Goal: Information Seeking & Learning: Learn about a topic

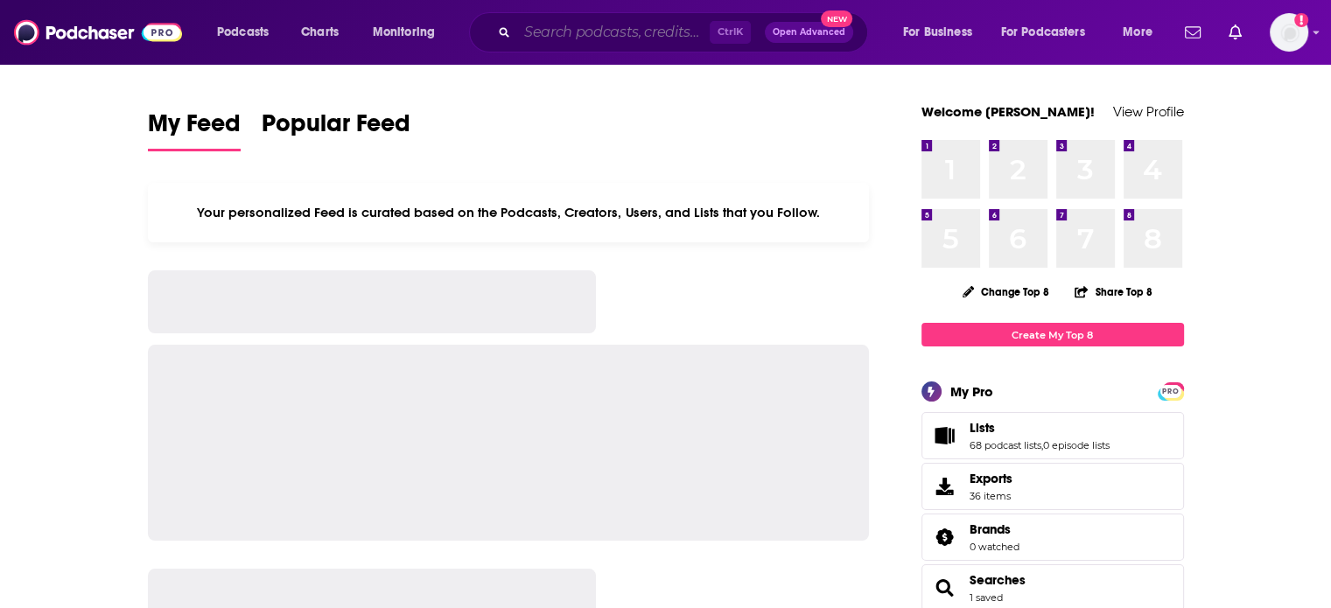
click at [538, 39] on input "Search podcasts, credits, & more..." at bounding box center [613, 32] width 193 height 28
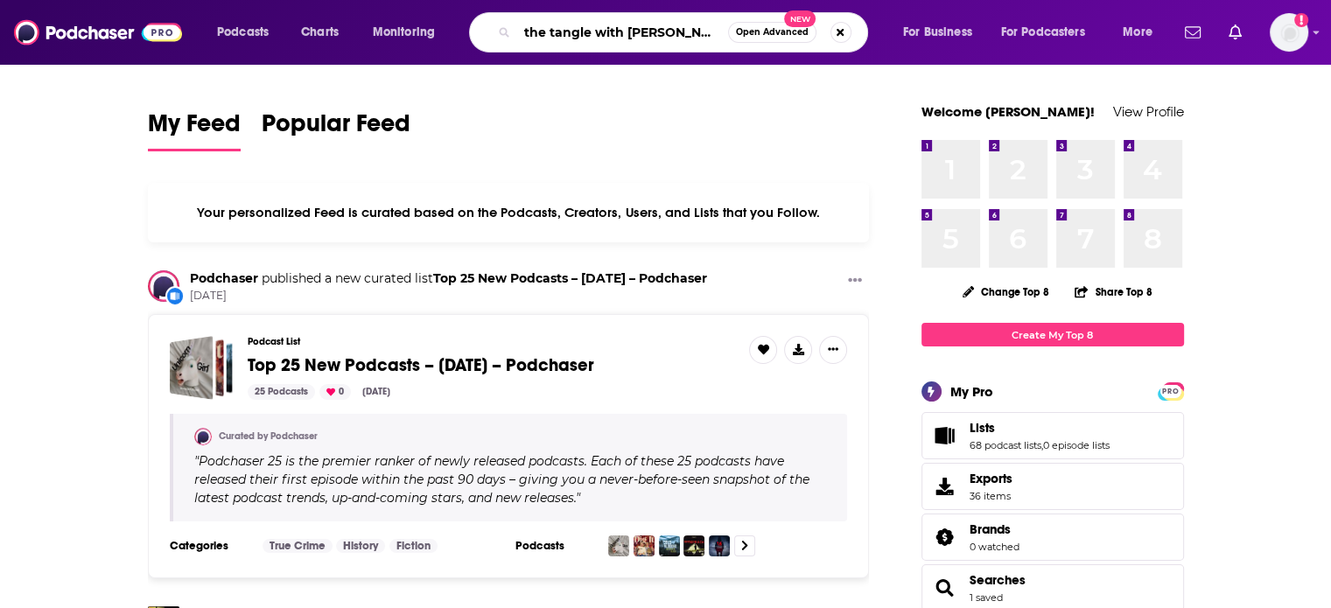
type input "the tangle with kyle ridley"
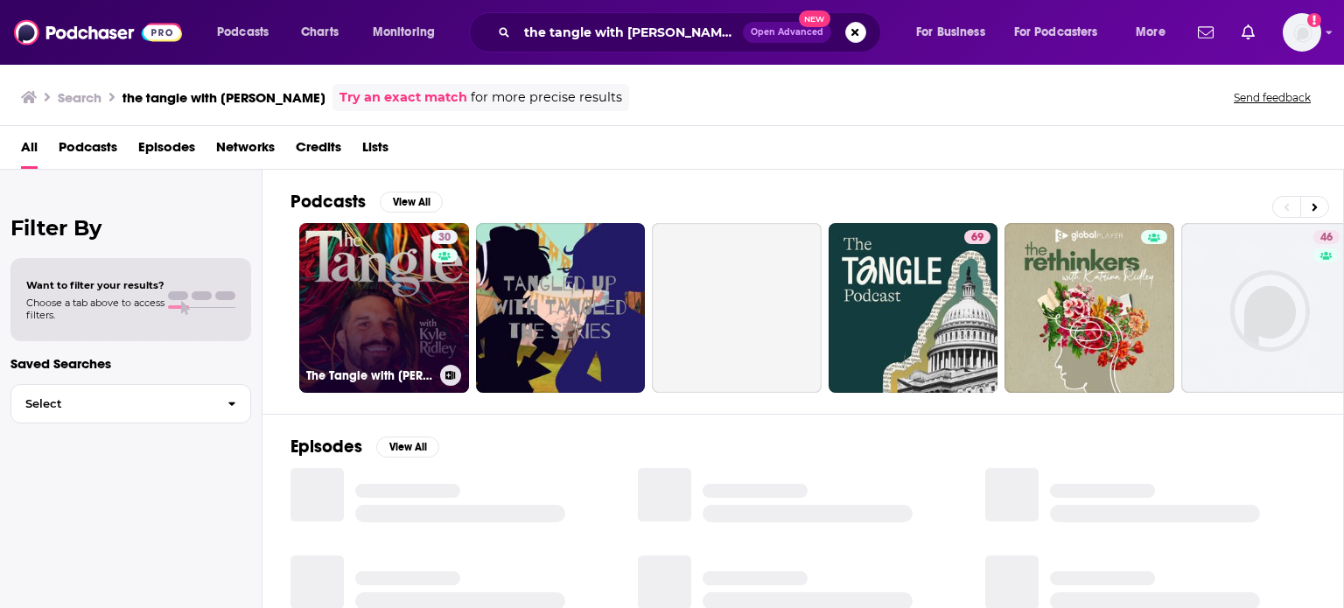
click at [378, 278] on link "30 The Tangle with Kyle Ridley" at bounding box center [384, 308] width 170 height 170
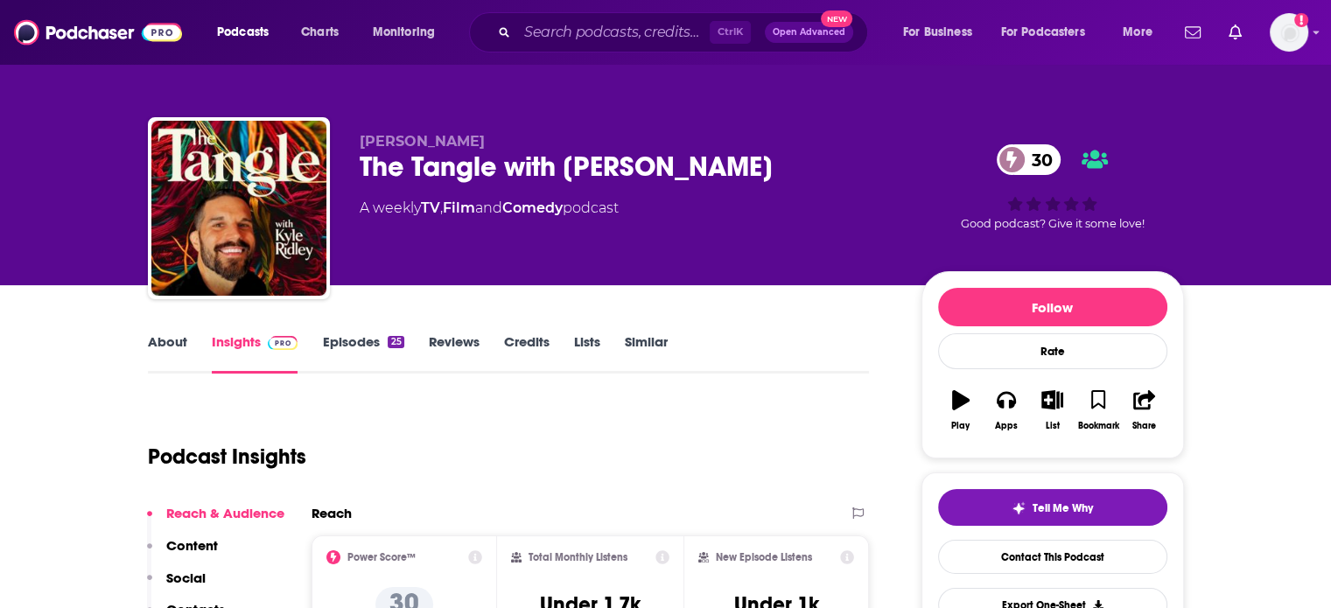
click at [346, 360] on link "Episodes 25" at bounding box center [362, 353] width 81 height 40
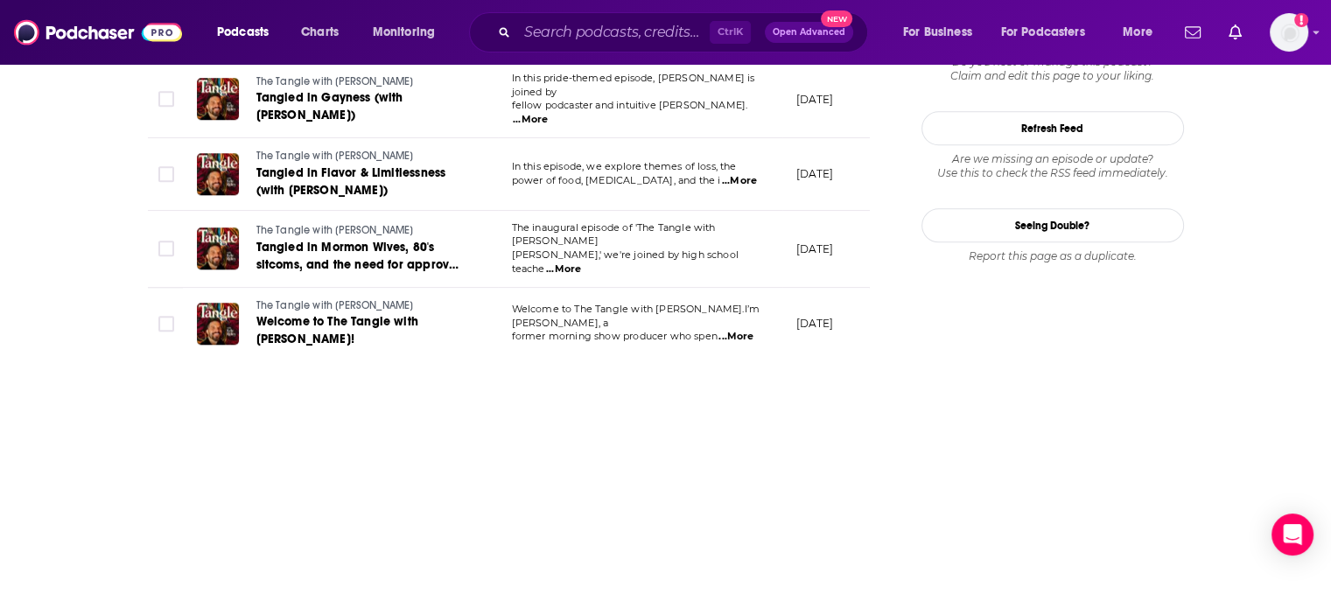
scroll to position [2020, 0]
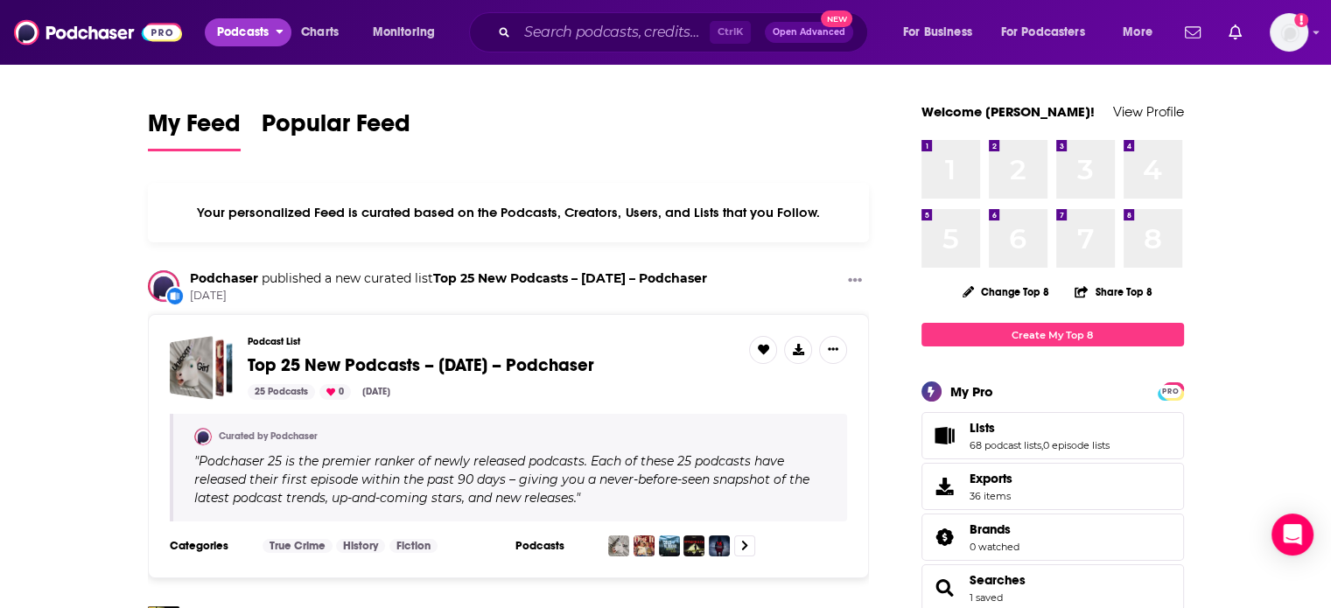
click at [235, 39] on span "Podcasts" at bounding box center [243, 32] width 52 height 25
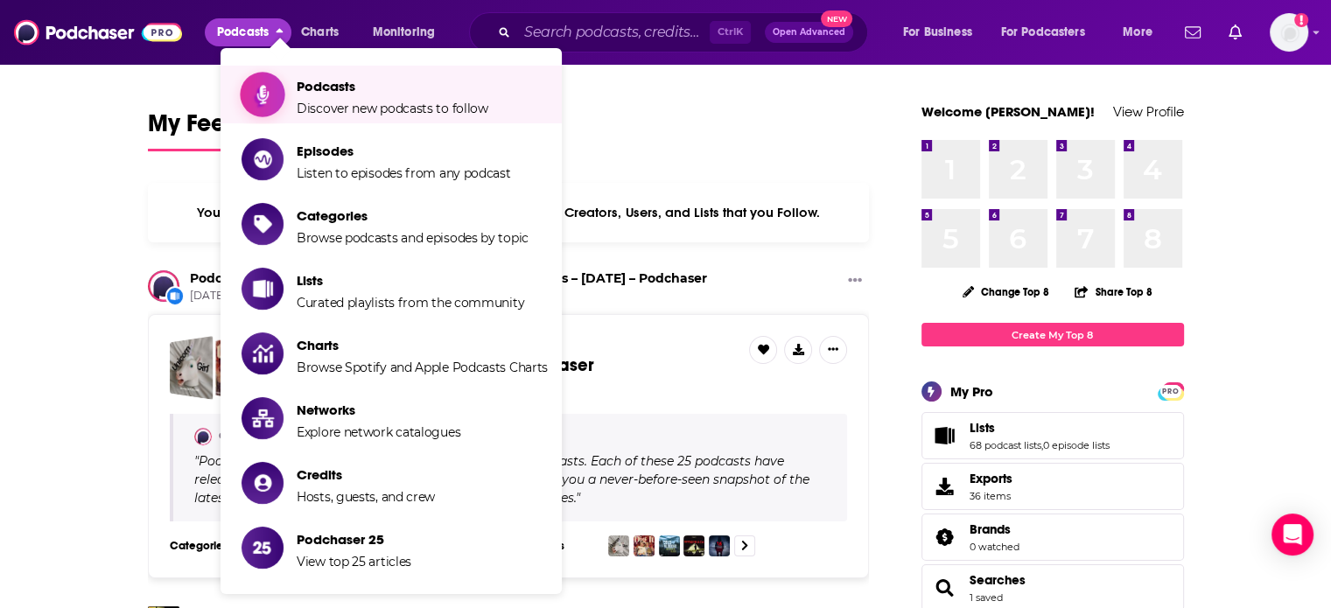
click at [297, 95] on span "Podcasts" at bounding box center [393, 86] width 192 height 17
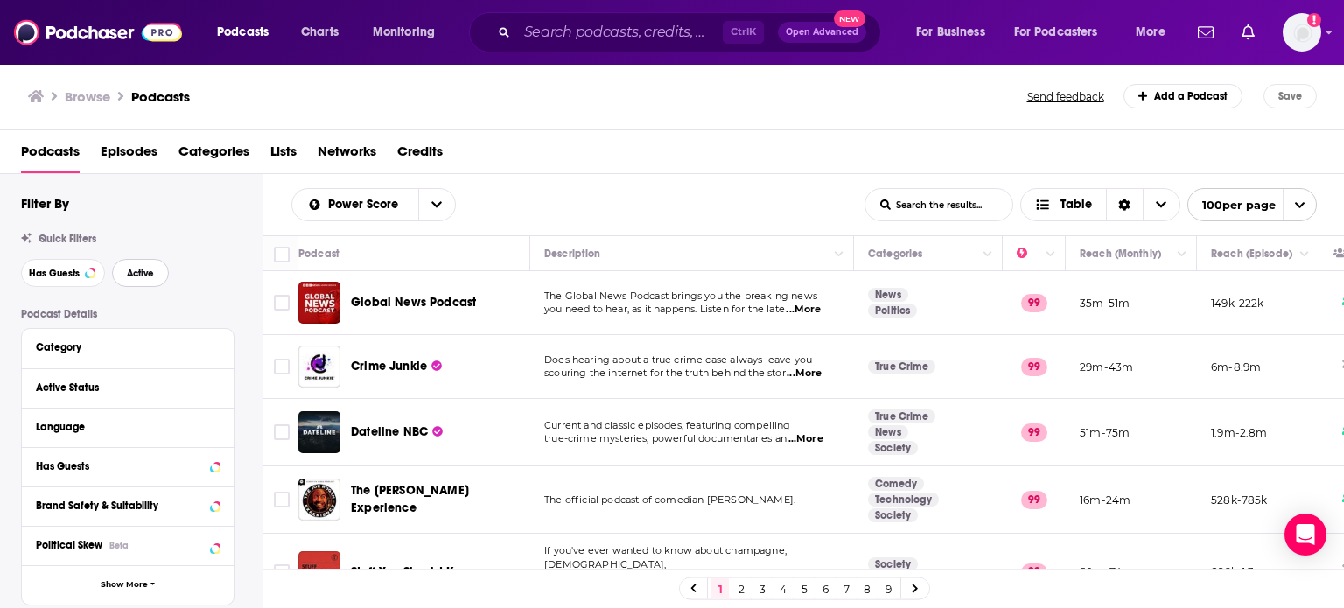
click at [137, 272] on span "Active" at bounding box center [140, 274] width 27 height 10
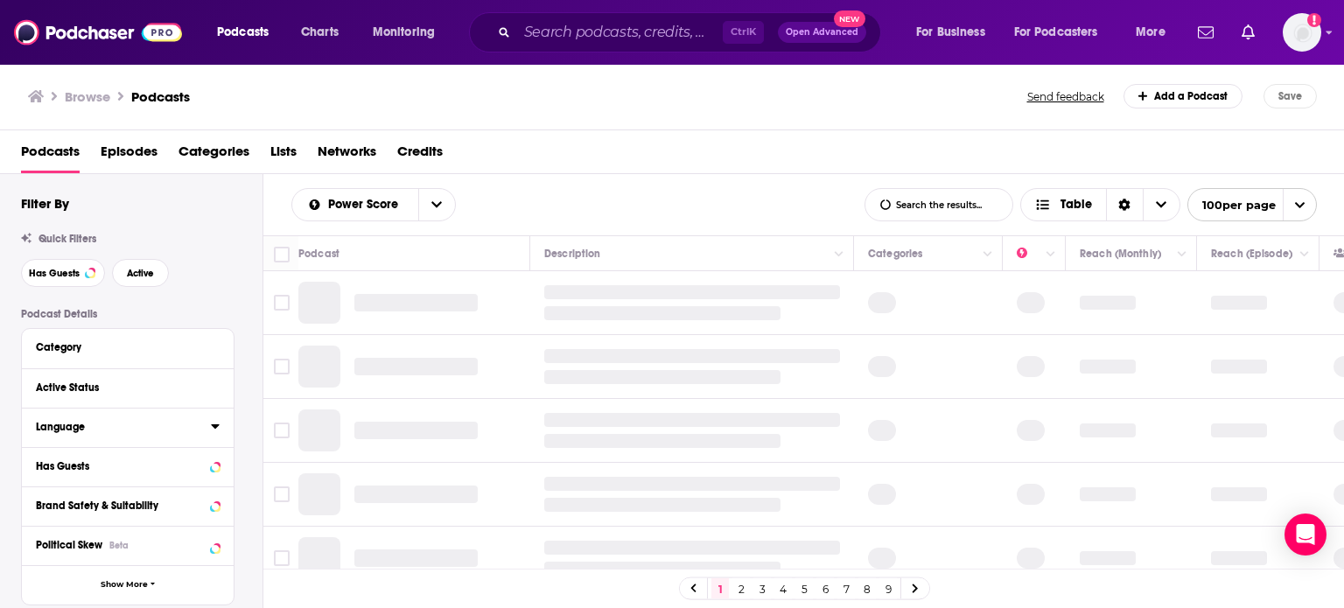
click at [211, 424] on icon at bounding box center [215, 426] width 9 height 14
click at [150, 243] on div "Quick Filters" at bounding box center [142, 239] width 242 height 12
click at [138, 265] on button "Active" at bounding box center [140, 273] width 57 height 28
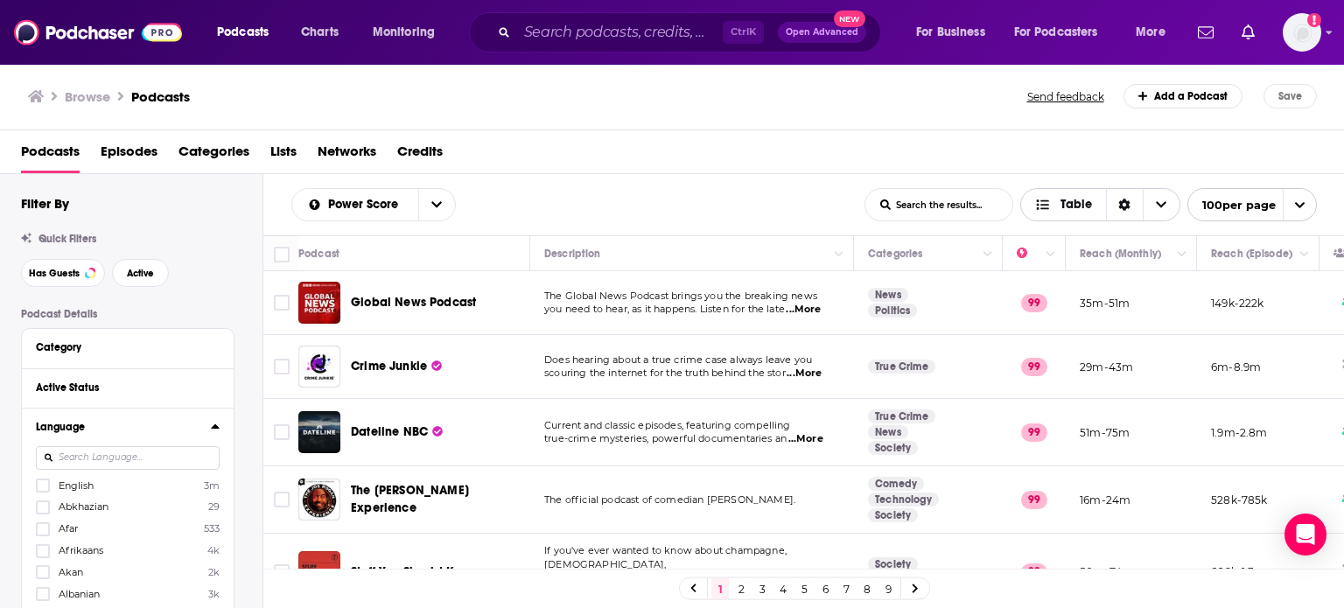
click at [1152, 195] on span "Choose View" at bounding box center [1161, 205] width 37 height 32
click at [1252, 203] on span "100 per page" at bounding box center [1233, 205] width 88 height 27
click at [1054, 143] on div "Podcasts Episodes Categories Lists Networks Credits" at bounding box center [676, 155] width 1310 height 36
click at [415, 205] on span "Power Score" at bounding box center [355, 205] width 126 height 12
click at [574, 199] on div "Power Score By Rating Trending New Power Score List Search Input Search the res…" at bounding box center [577, 204] width 573 height 33
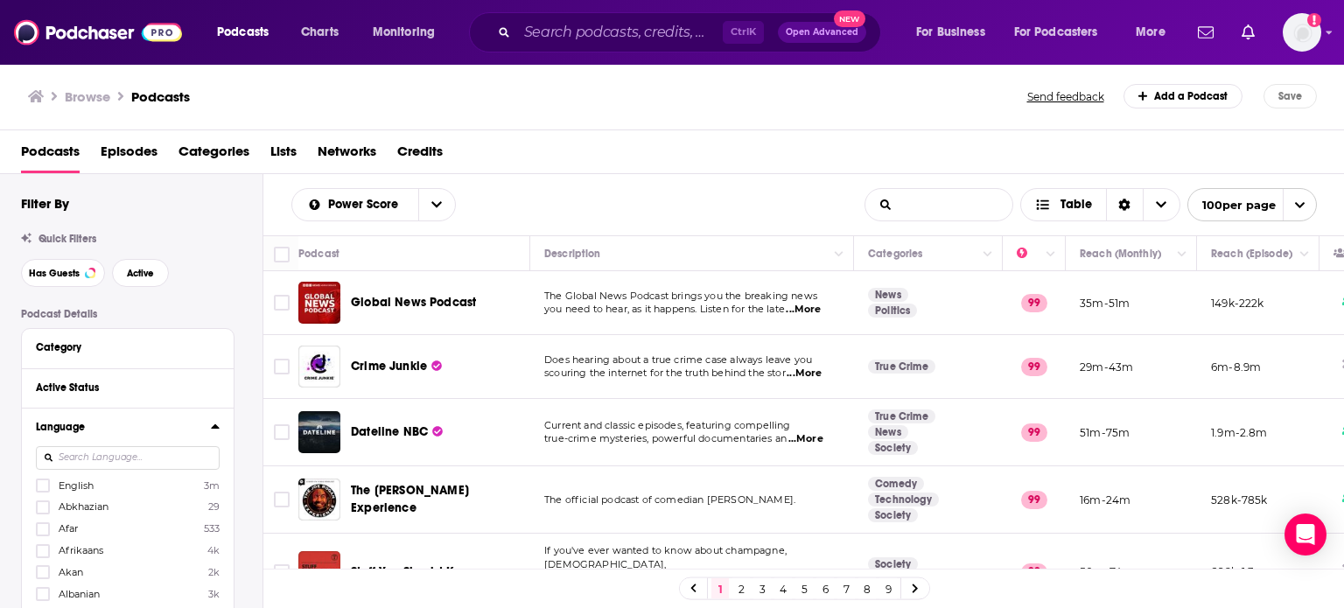
click at [960, 189] on input "List Search Input" at bounding box center [939, 205] width 147 height 32
click at [137, 278] on span "Active" at bounding box center [140, 274] width 27 height 10
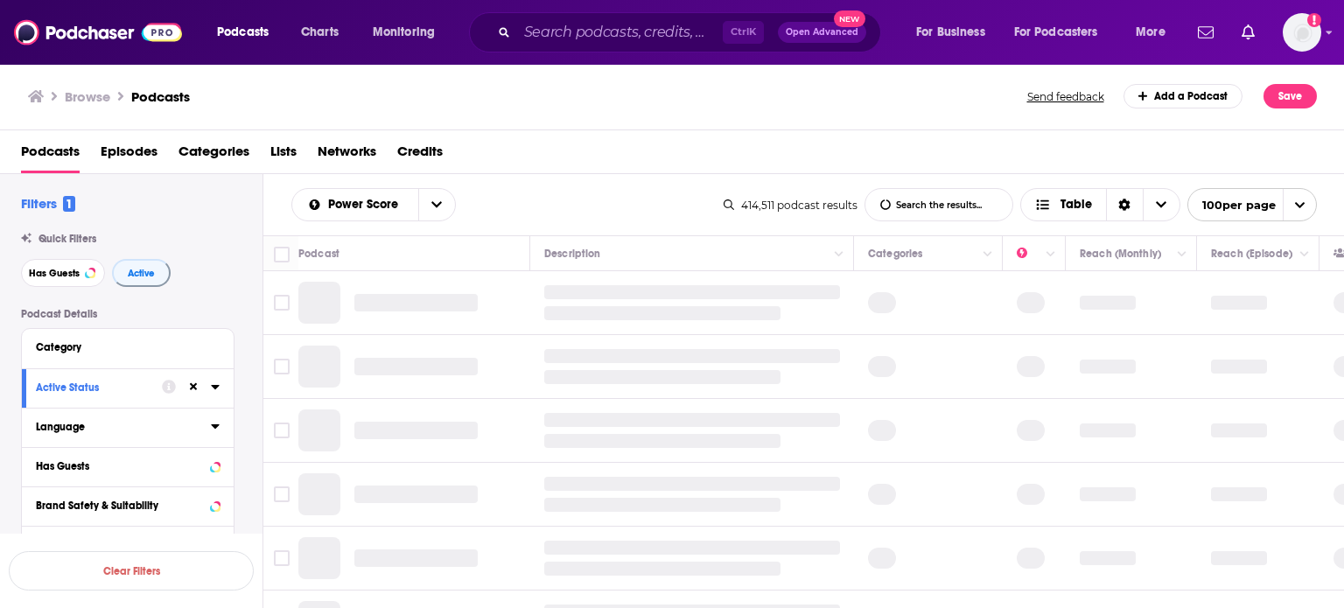
click at [211, 422] on icon at bounding box center [215, 426] width 9 height 14
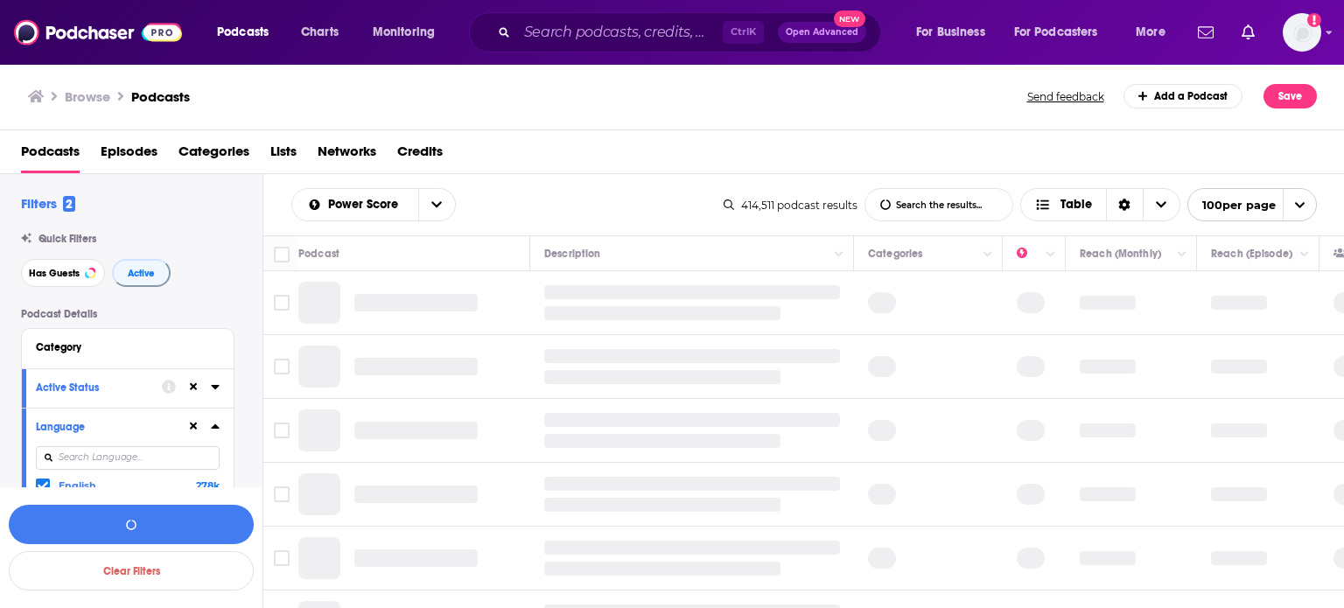
click at [46, 481] on icon at bounding box center [43, 486] width 11 height 11
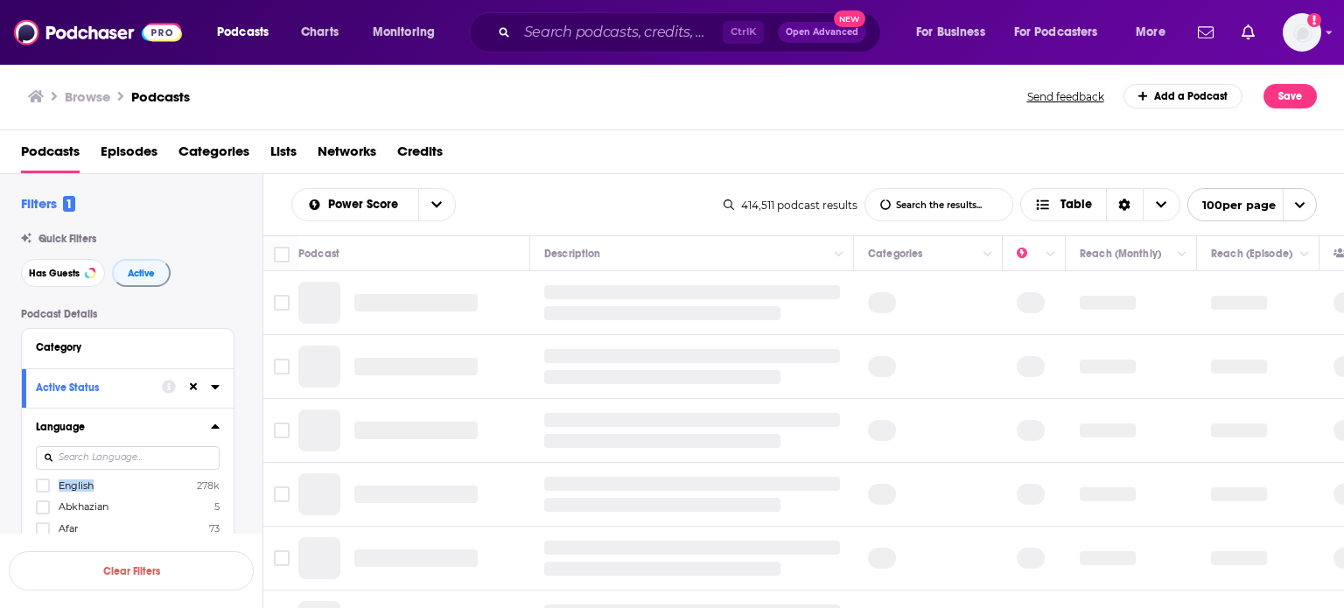
click at [59, 485] on span "English" at bounding box center [76, 486] width 35 height 12
click at [43, 491] on input "multiSelectOption-en-0" at bounding box center [43, 491] width 0 height 0
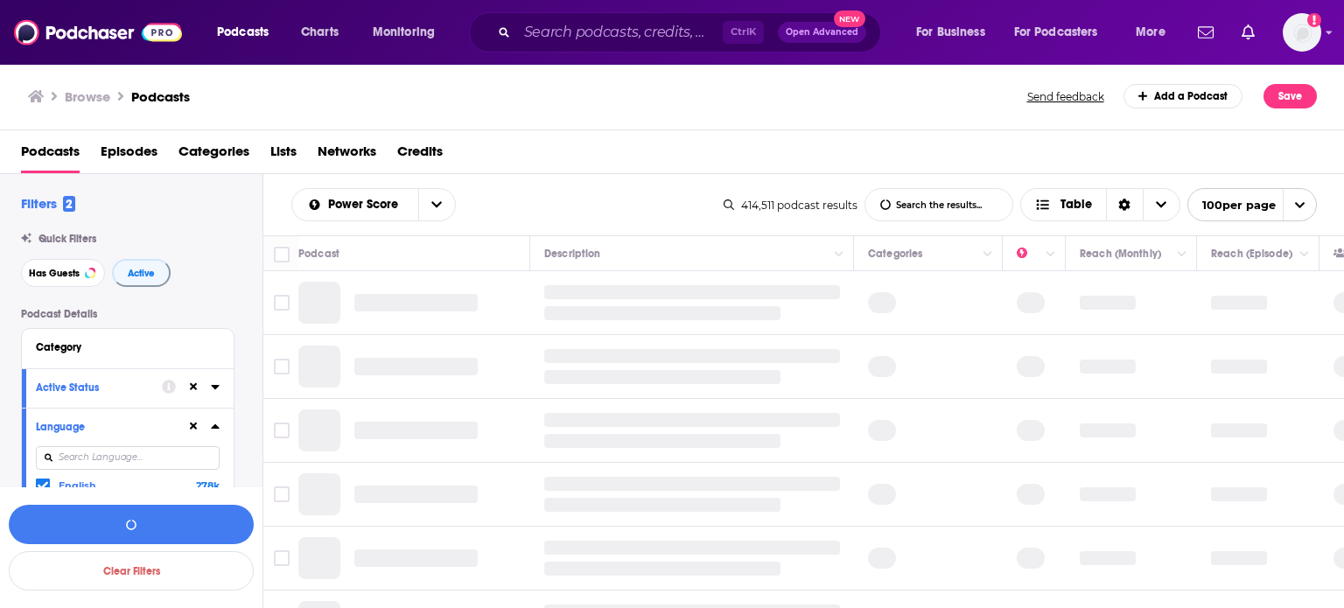
click at [212, 436] on div at bounding box center [202, 427] width 33 height 22
click at [215, 428] on icon at bounding box center [215, 426] width 8 height 4
click at [243, 424] on div "Podcast Details Category Active Status Language Has Guests Brand Safety & Suita…" at bounding box center [142, 619] width 242 height 622
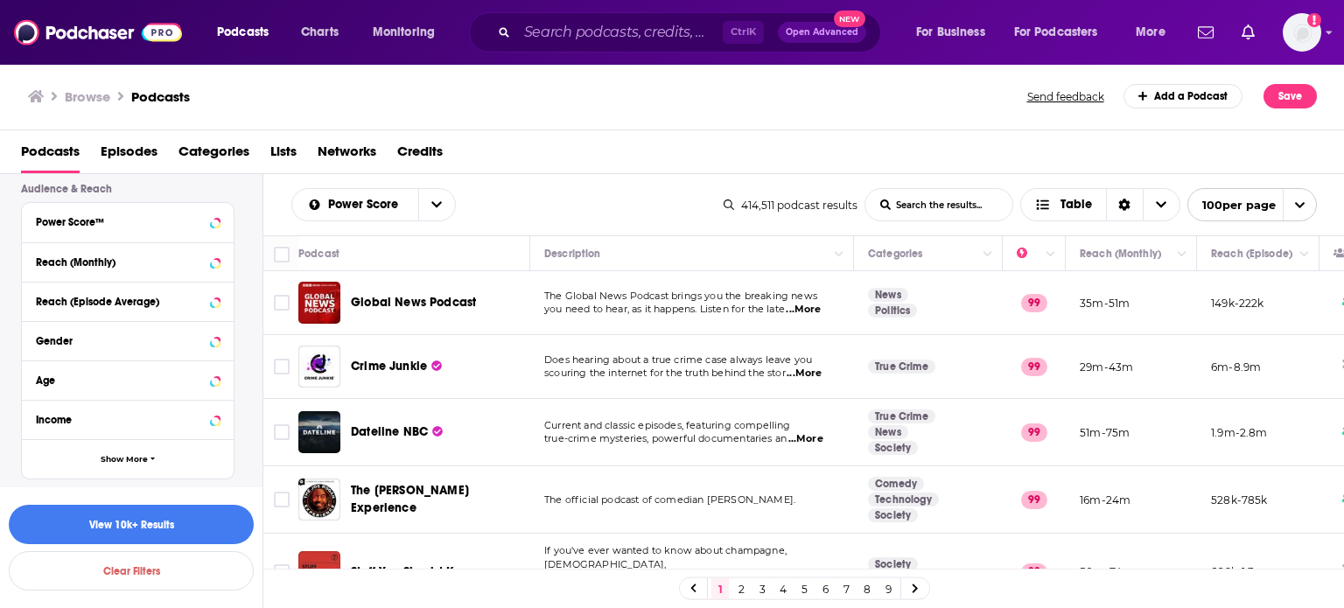
scroll to position [382, 0]
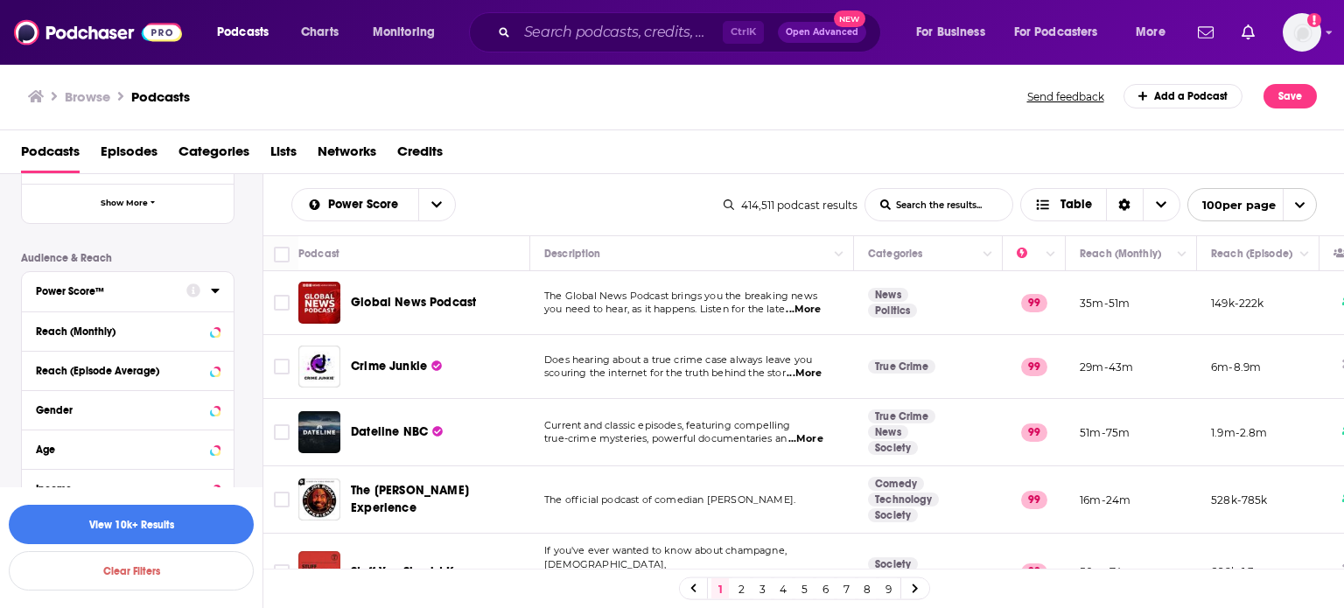
click at [214, 289] on icon at bounding box center [215, 291] width 8 height 4
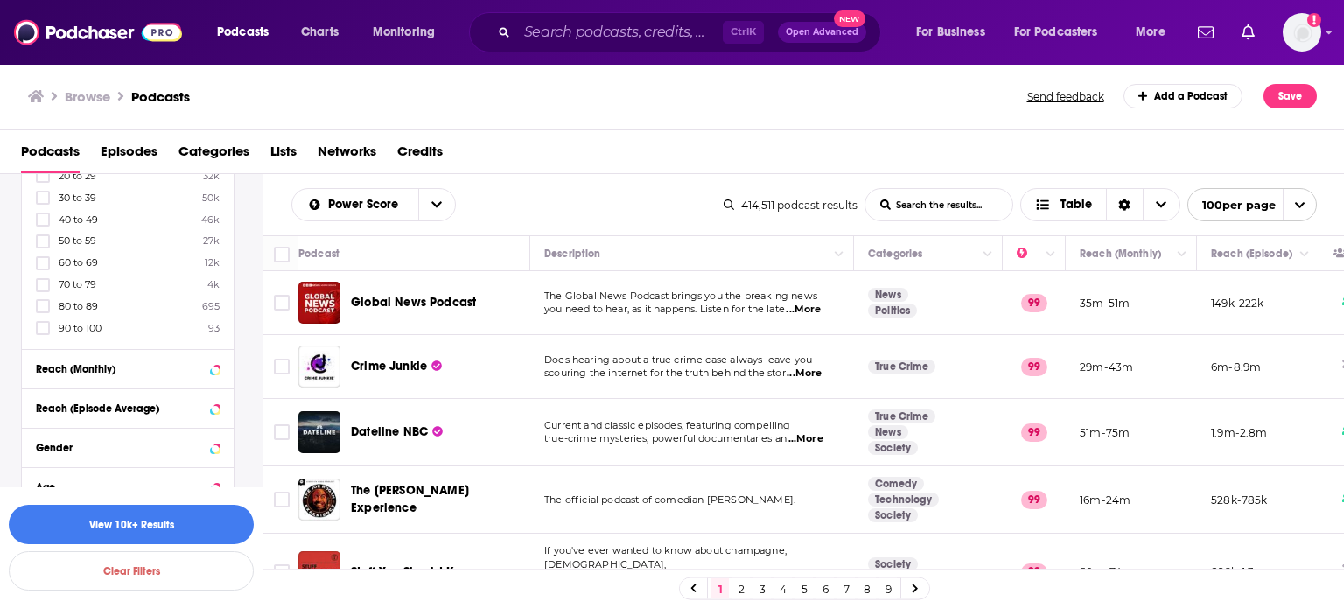
scroll to position [592, 0]
click at [46, 328] on icon at bounding box center [43, 324] width 11 height 11
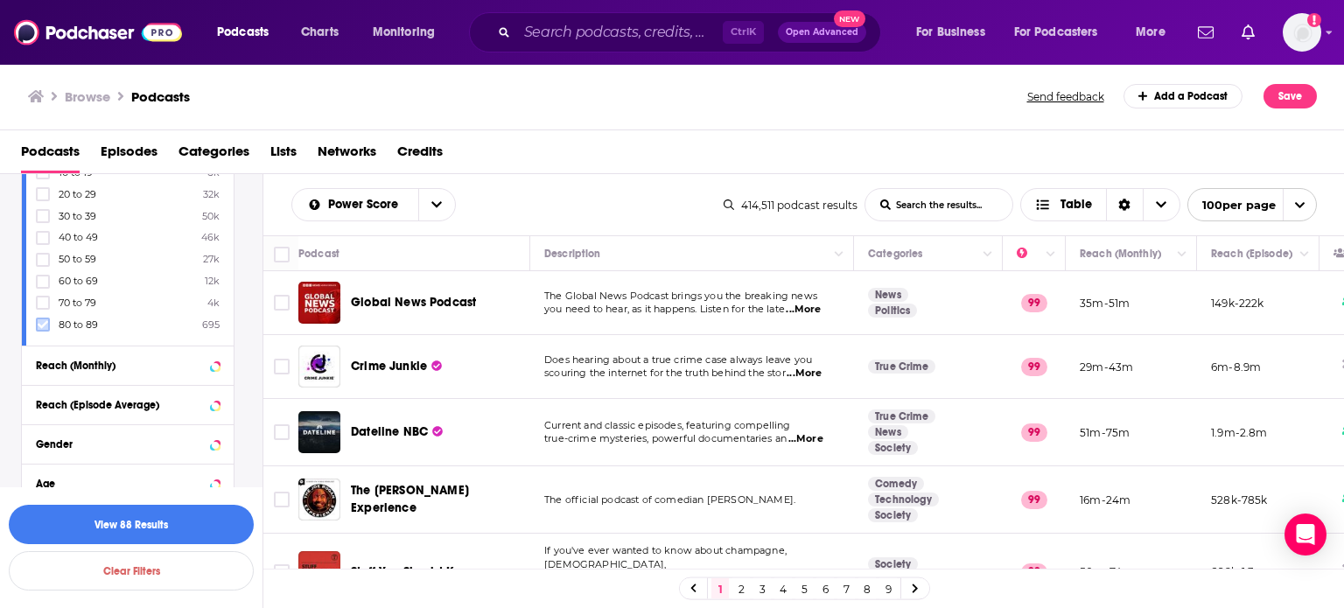
click at [40, 323] on icon at bounding box center [43, 324] width 11 height 11
click at [42, 328] on icon at bounding box center [43, 324] width 11 height 11
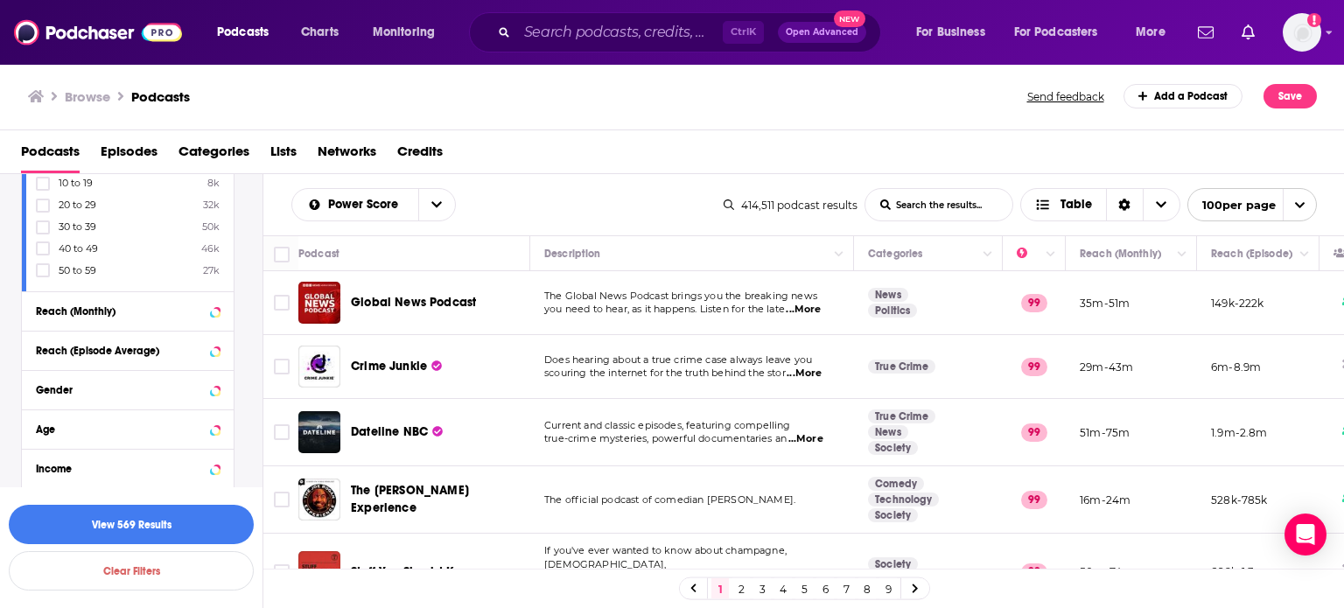
scroll to position [697, 0]
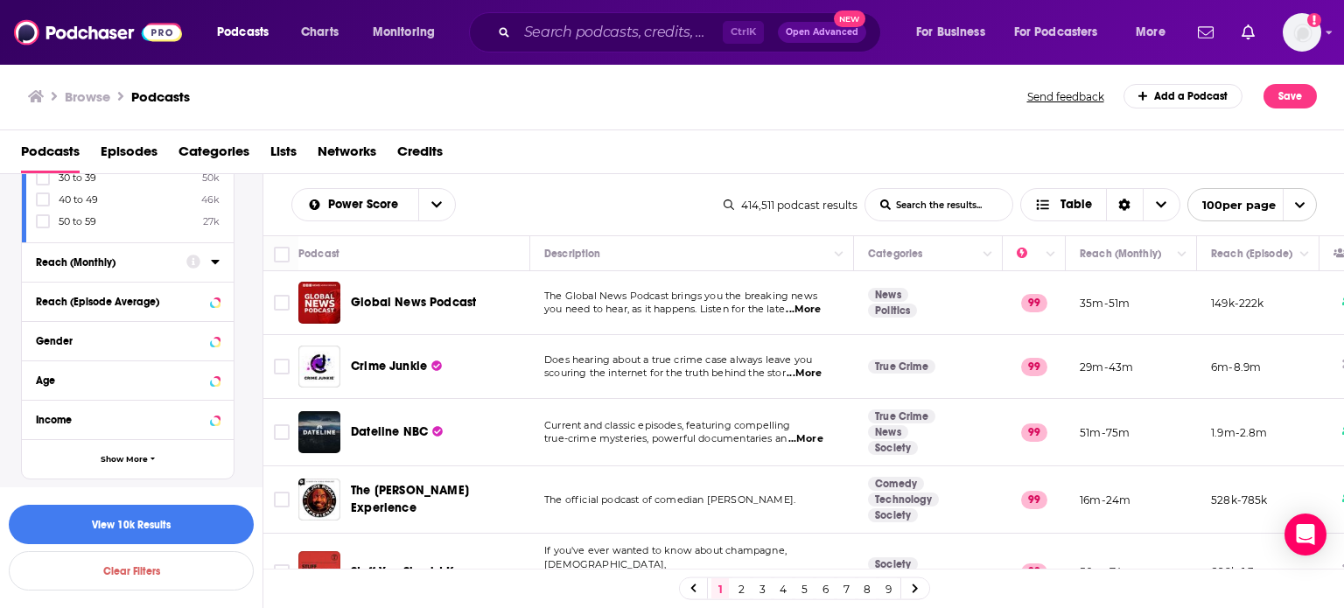
click at [211, 262] on icon at bounding box center [215, 262] width 9 height 14
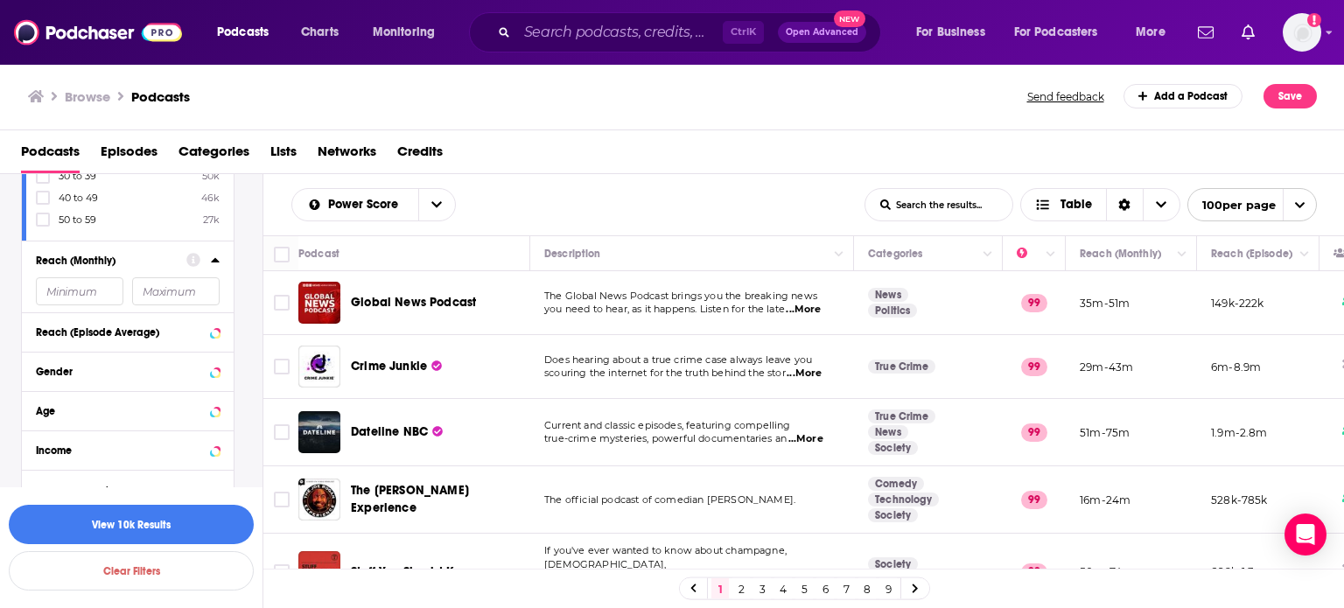
click at [72, 304] on input "number" at bounding box center [80, 291] width 88 height 28
click at [62, 298] on input "number" at bounding box center [80, 291] width 88 height 28
type input "500000"
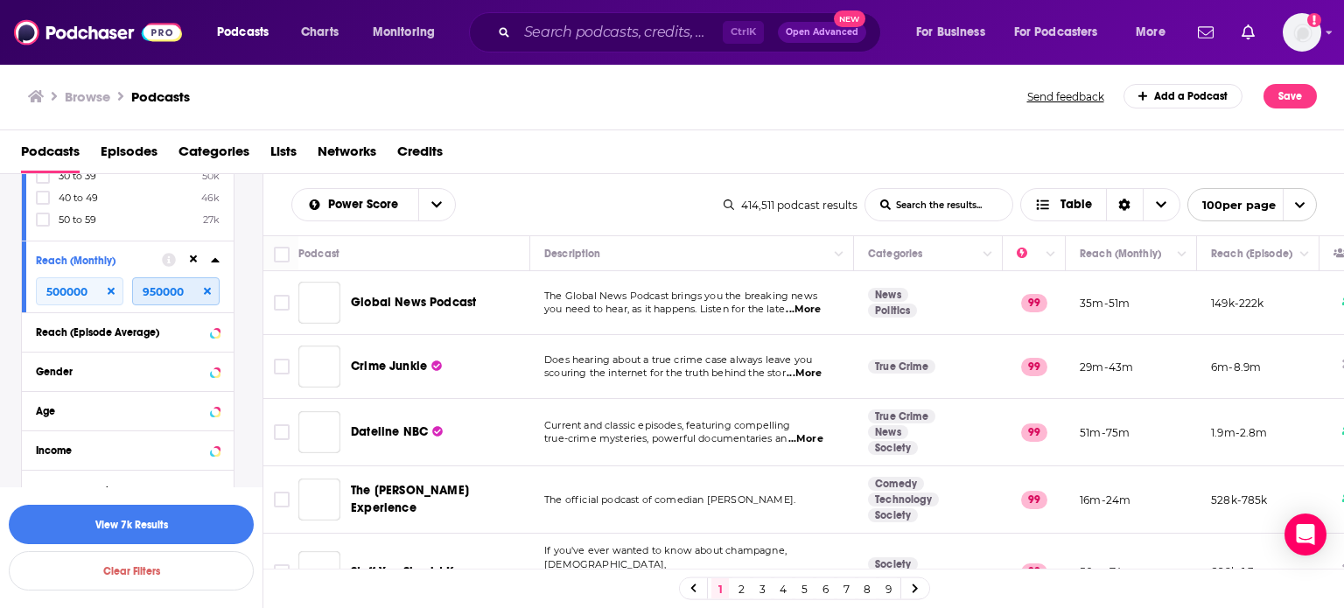
type input "950000"
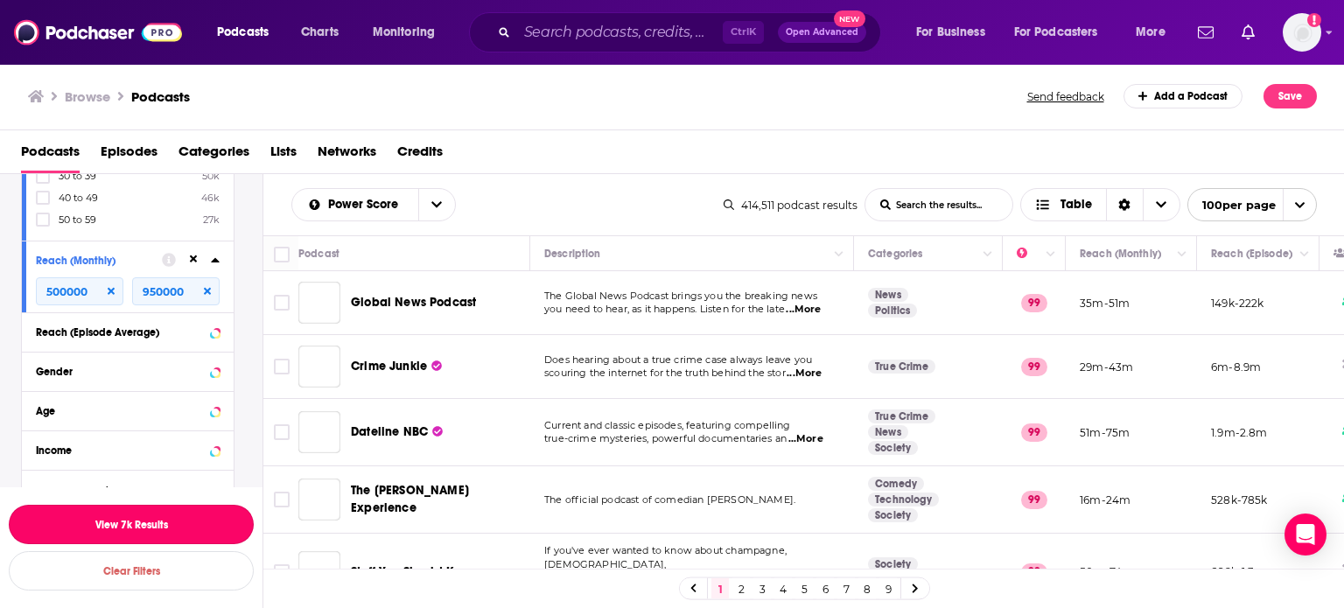
click at [140, 528] on button "View 7k Results" at bounding box center [131, 524] width 245 height 39
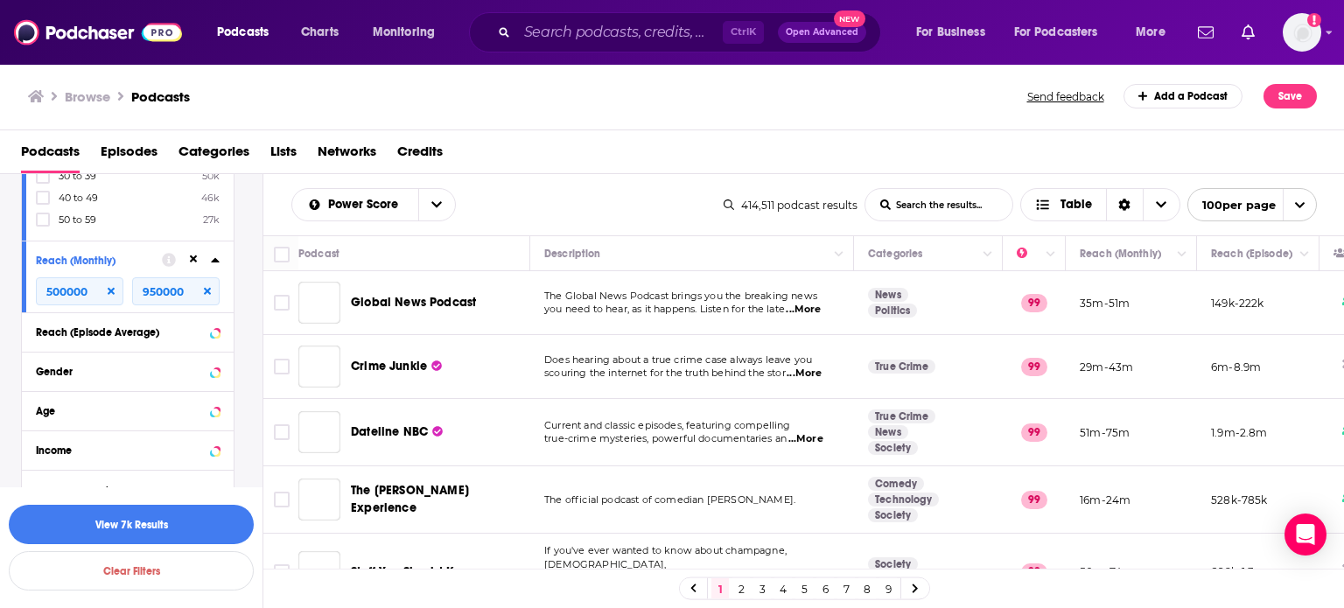
click at [140, 528] on div "Filters 4 Quick Filters Has Guests Active Podcast Details Category Active Statu…" at bounding box center [142, 18] width 242 height 1040
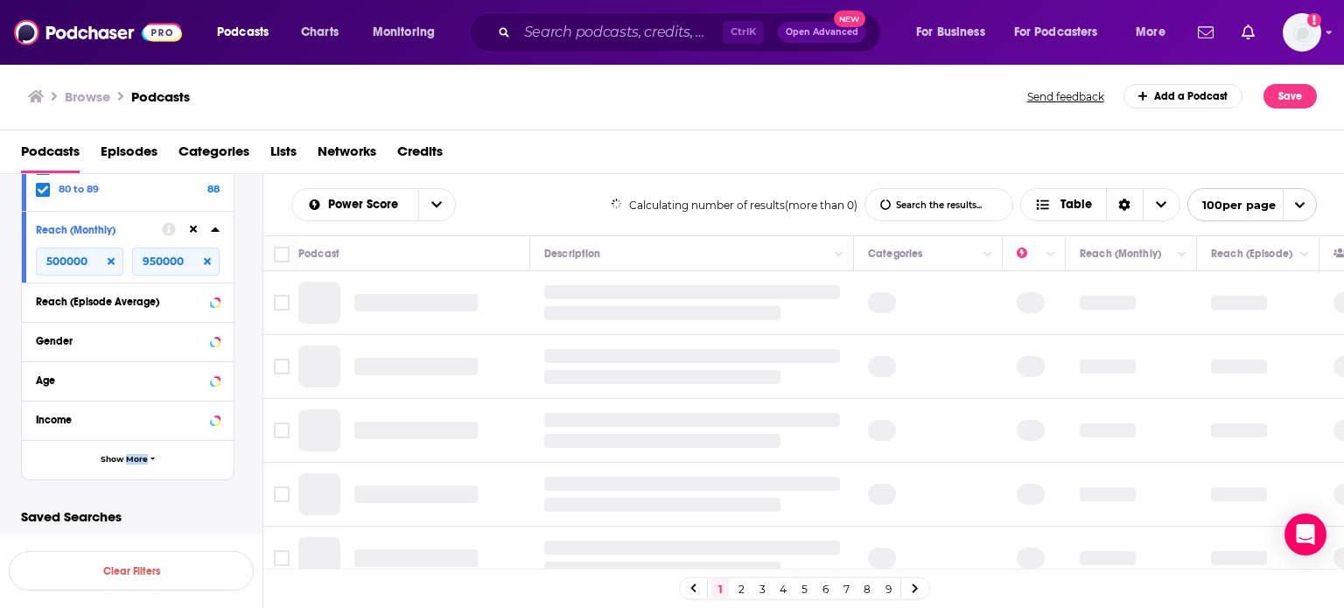
scroll to position [555, 0]
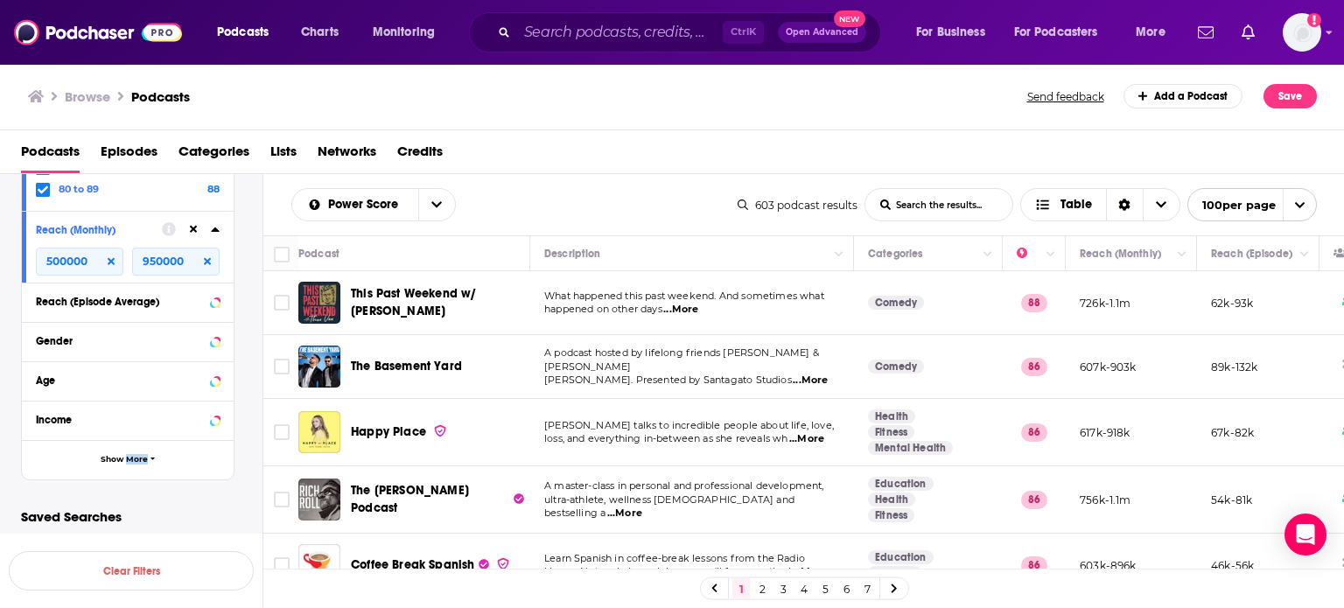
click at [862, 591] on link "7" at bounding box center [868, 589] width 18 height 21
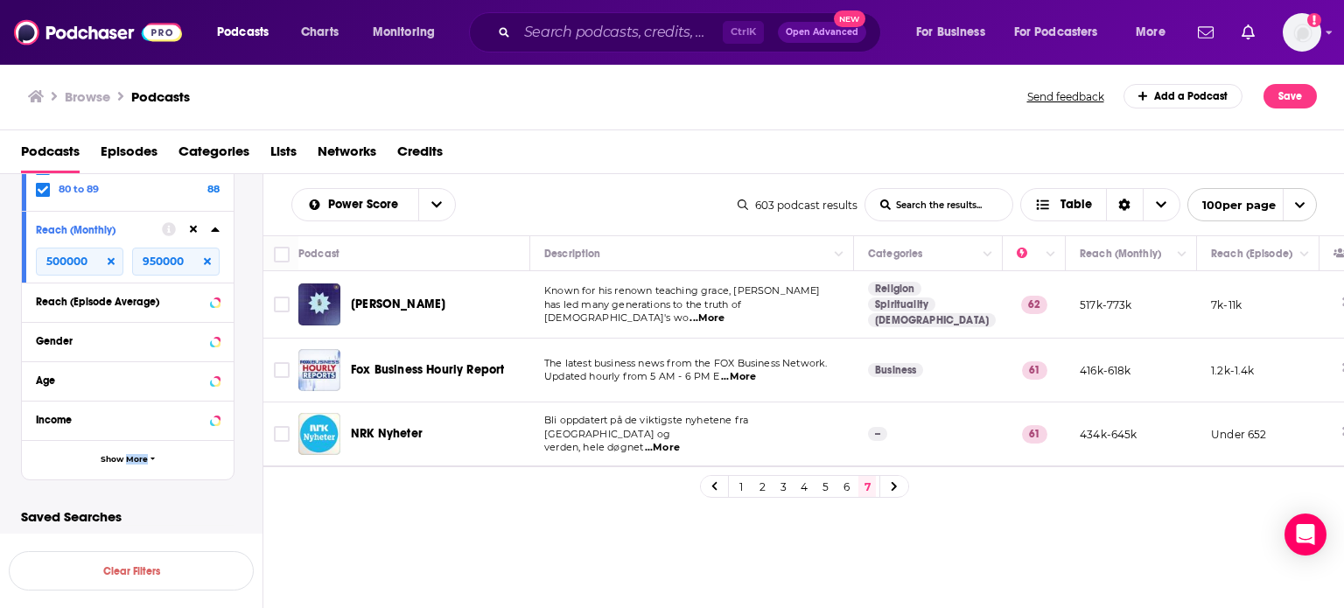
click at [841, 497] on link "6" at bounding box center [847, 486] width 18 height 21
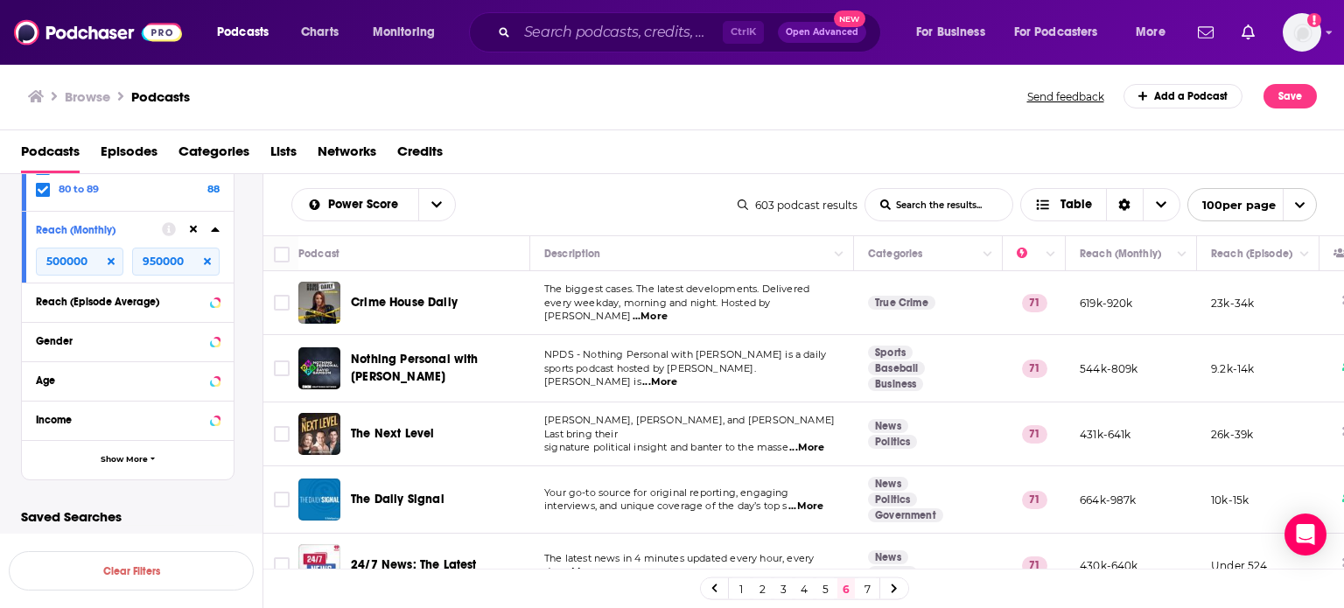
click at [717, 314] on p "every weekday, morning and night. Hosted by Kati ...More" at bounding box center [691, 311] width 295 height 28
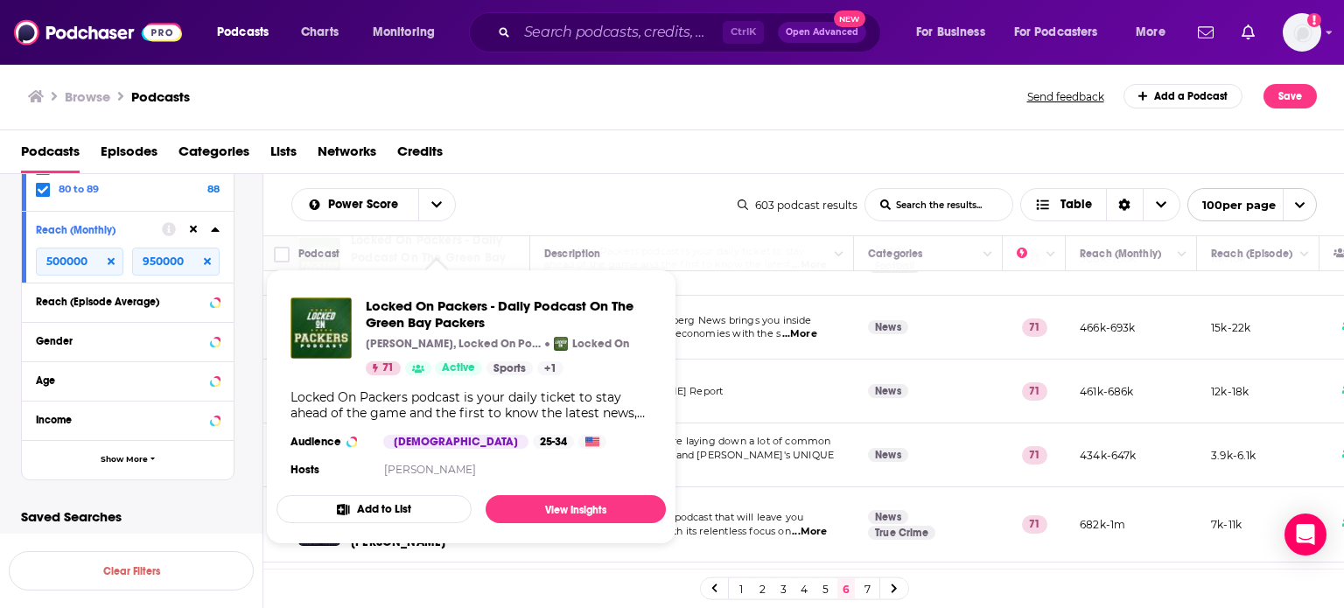
scroll to position [980, 0]
click at [488, 323] on span "Locked On Packers - Daily Podcast On The Green Bay Packers" at bounding box center [509, 314] width 286 height 33
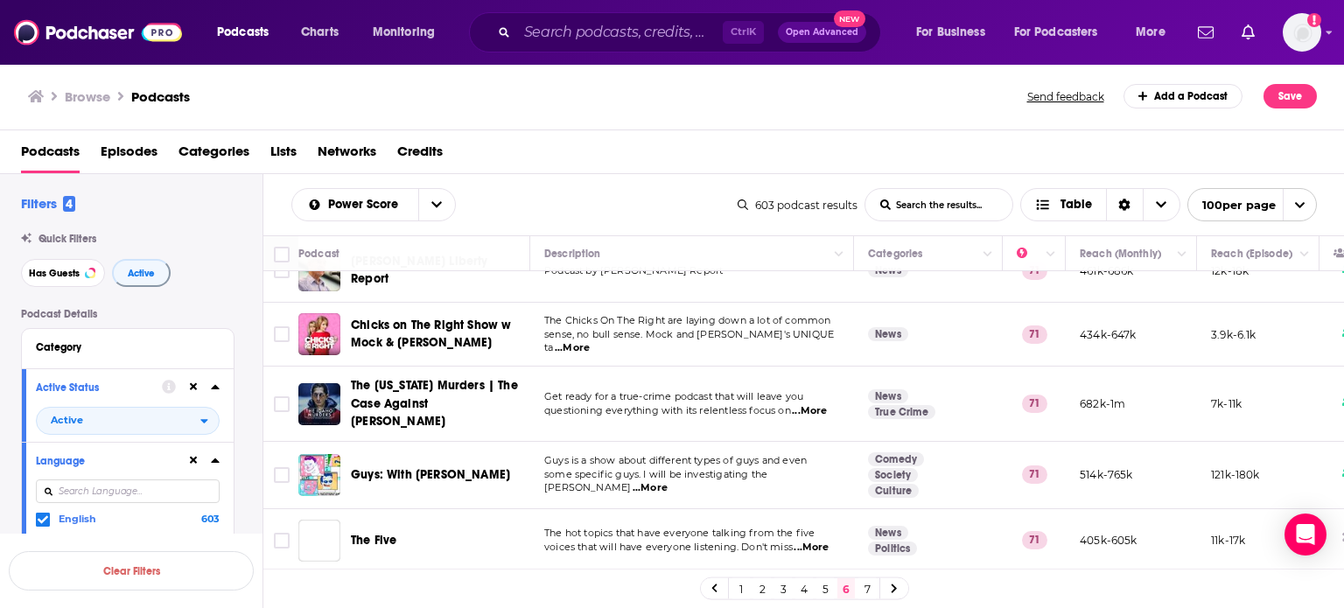
scroll to position [1128, 0]
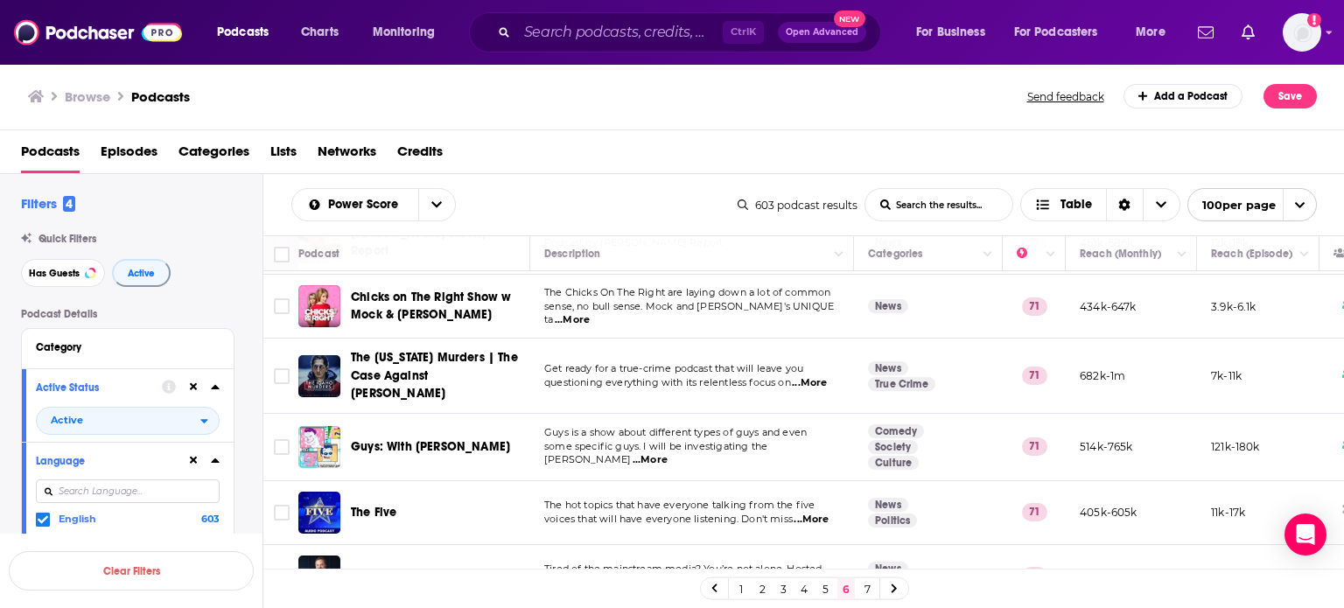
click at [718, 320] on td "The Chicks On The Right are laying down a lot of common sense, no bull sense. M…" at bounding box center [692, 307] width 324 height 64
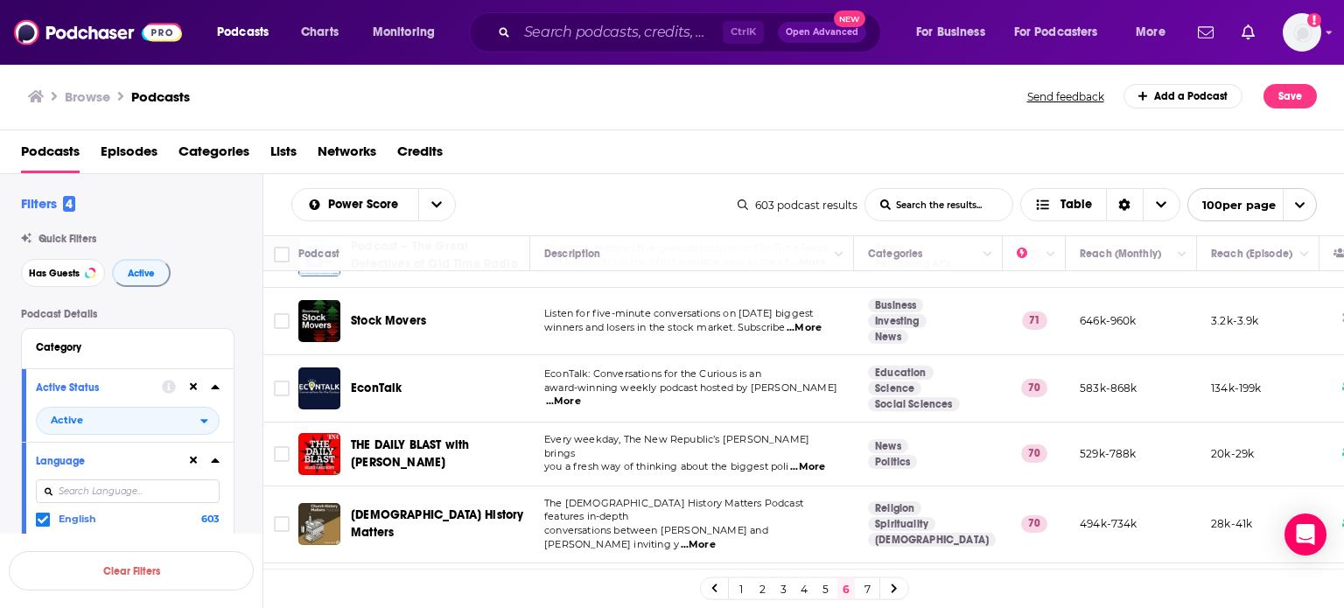
scroll to position [1548, 0]
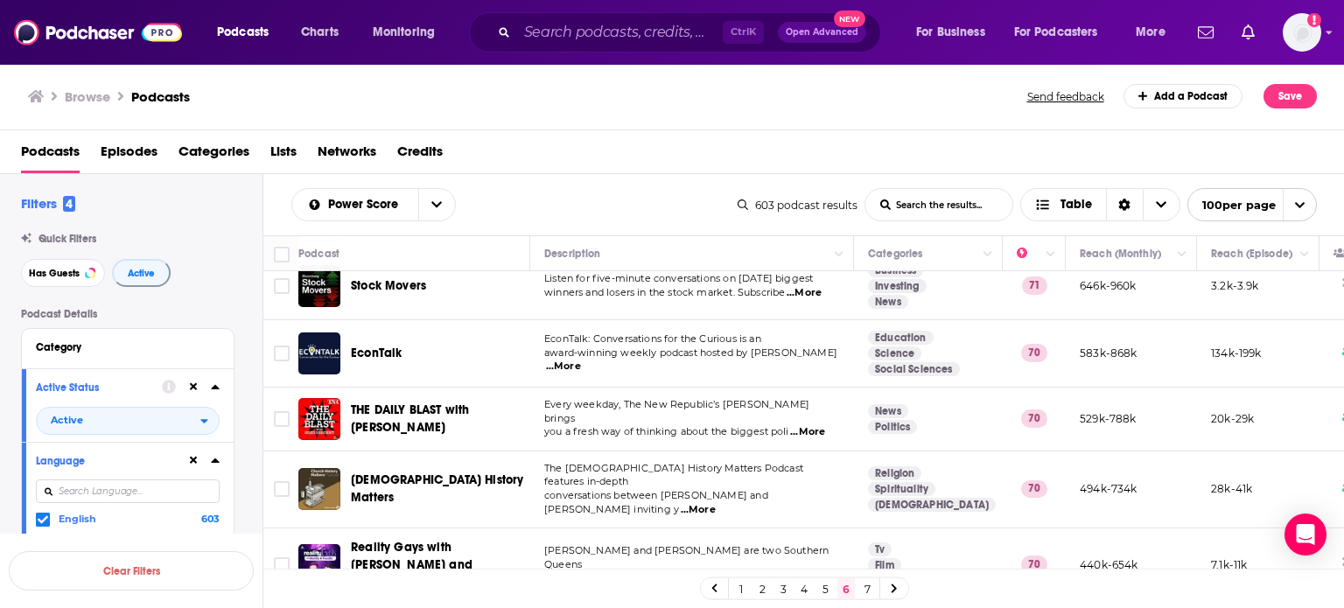
click at [640, 422] on td "Every weekday, The New Republic’s Greg Sargent brings you a fresh way of thinki…" at bounding box center [692, 420] width 324 height 64
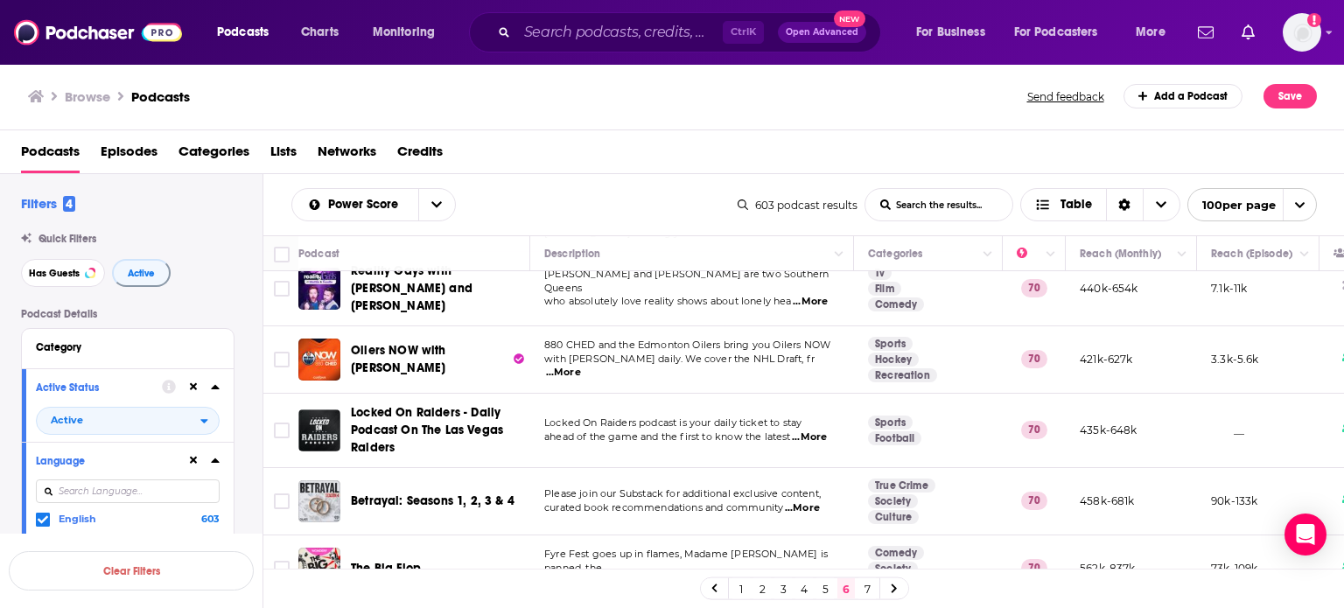
click at [640, 422] on td "Locked On Raiders podcast is your daily ticket to stay ahead of the game and th…" at bounding box center [692, 431] width 324 height 74
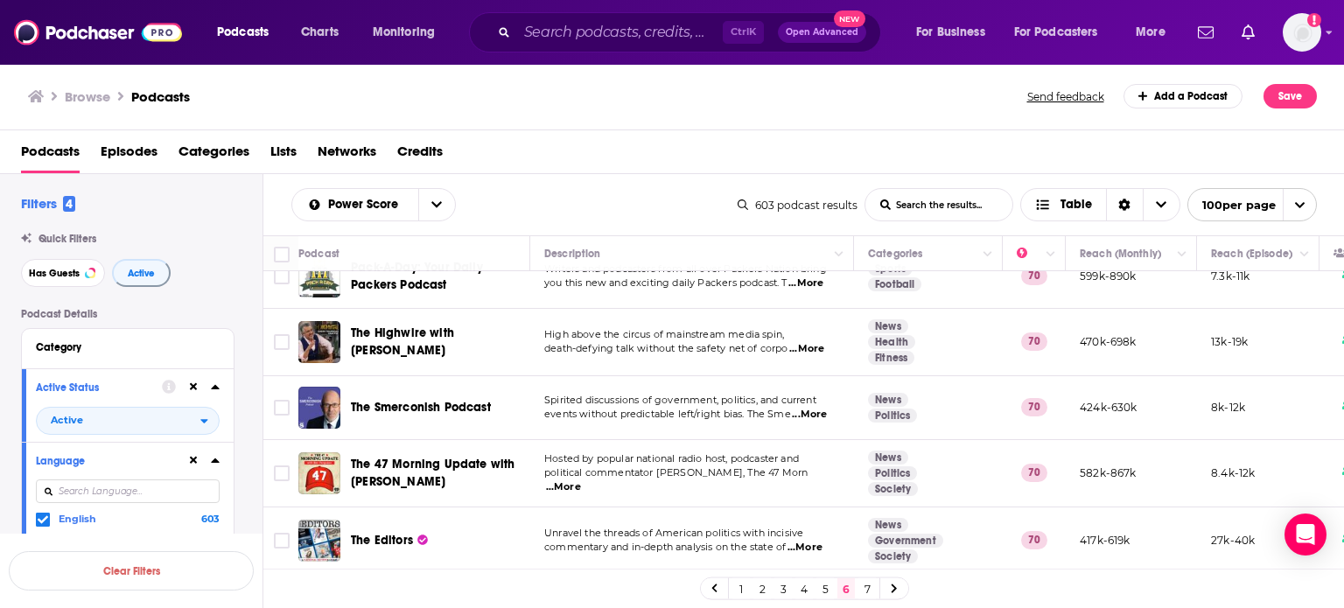
scroll to position [2494, 0]
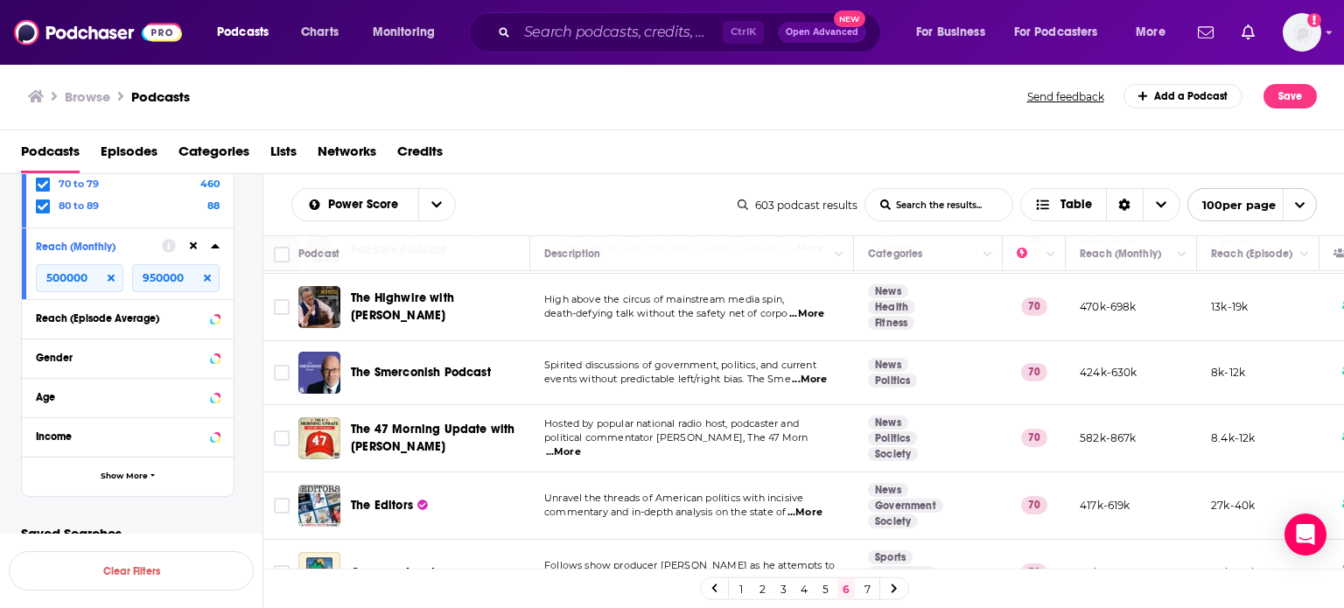
scroll to position [649, 0]
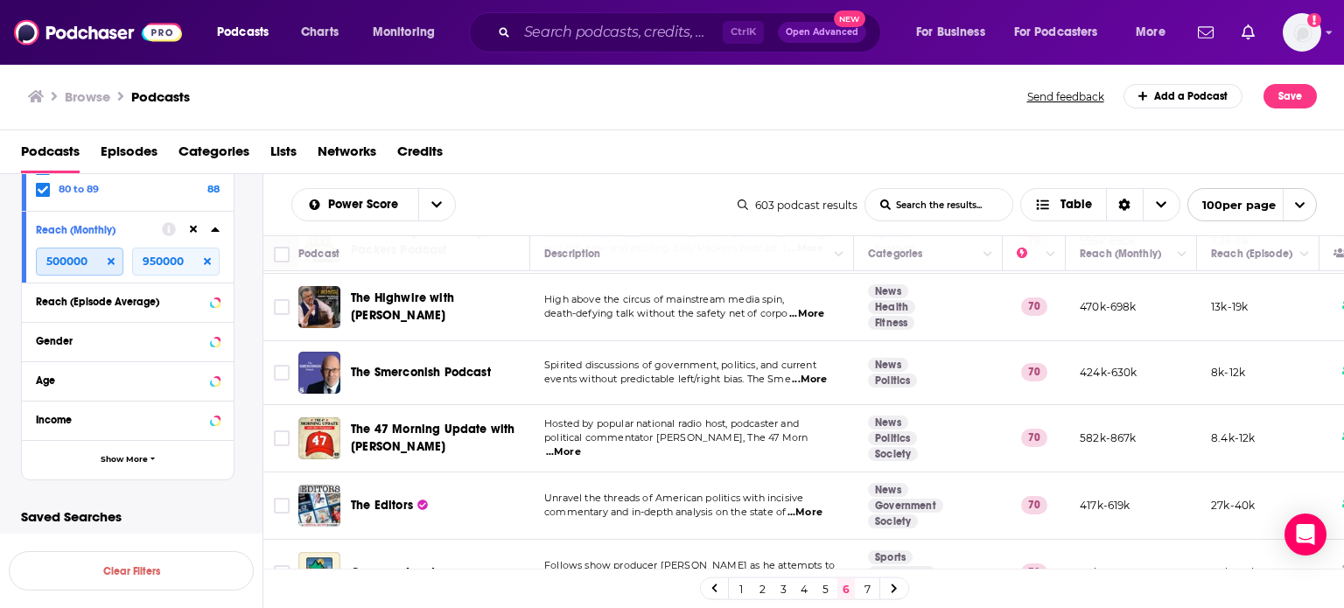
click at [67, 260] on input "500000" at bounding box center [80, 262] width 88 height 28
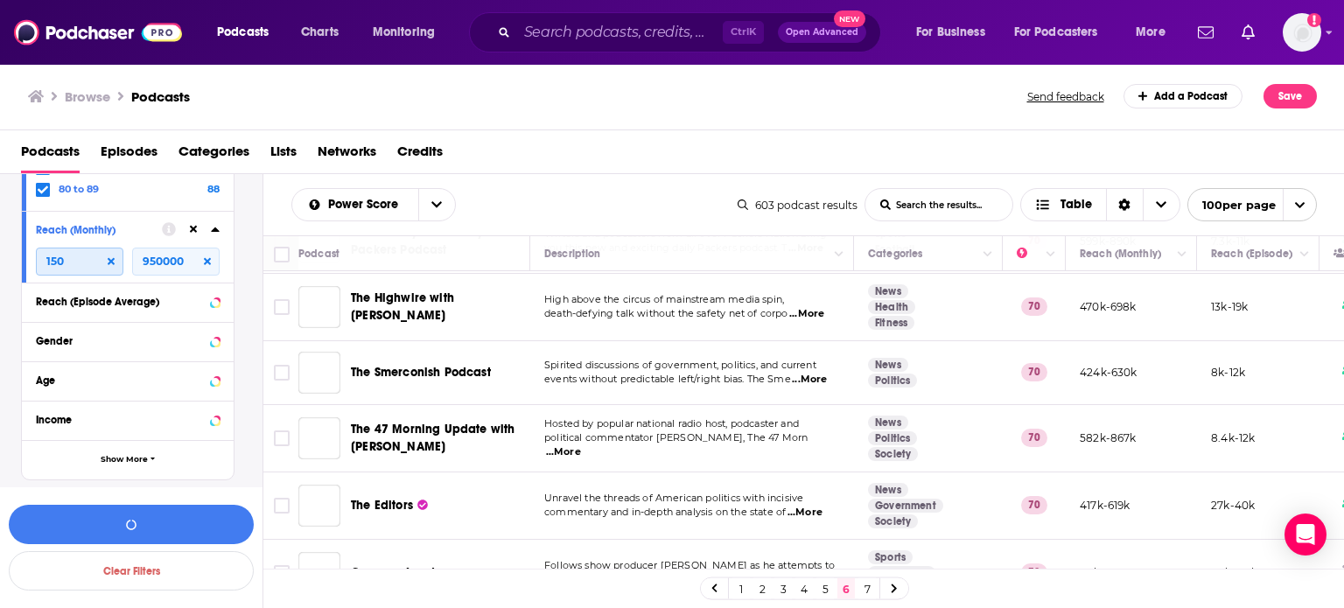
click at [67, 260] on input "150" at bounding box center [80, 262] width 88 height 28
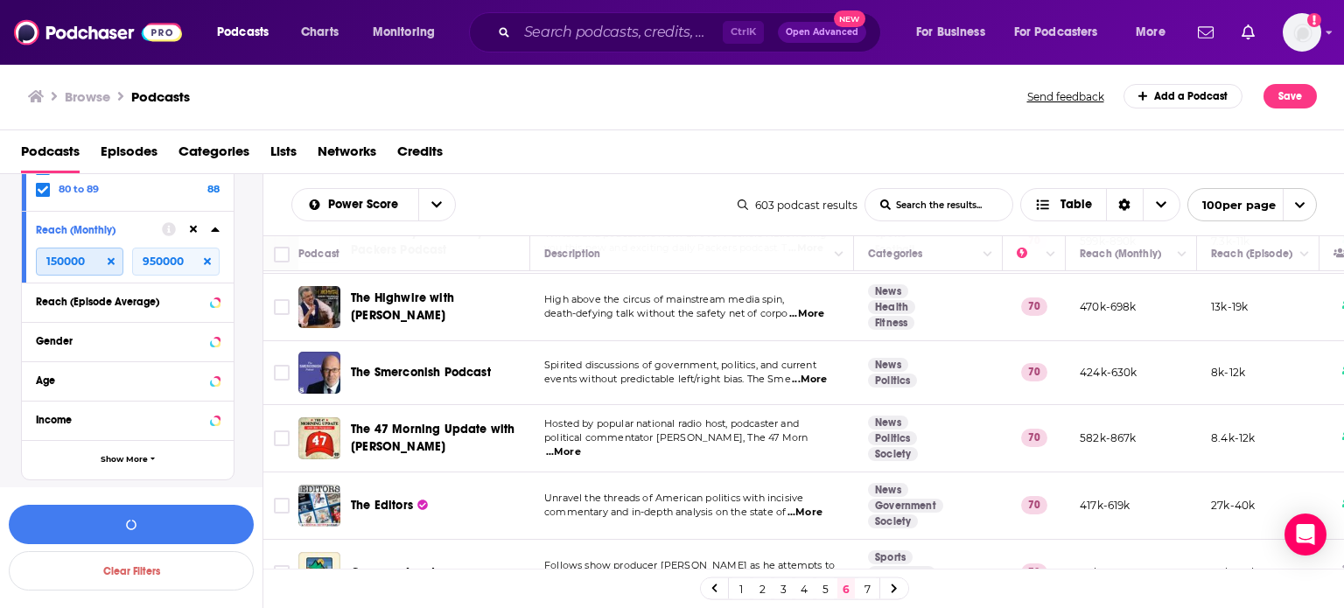
type input "150000"
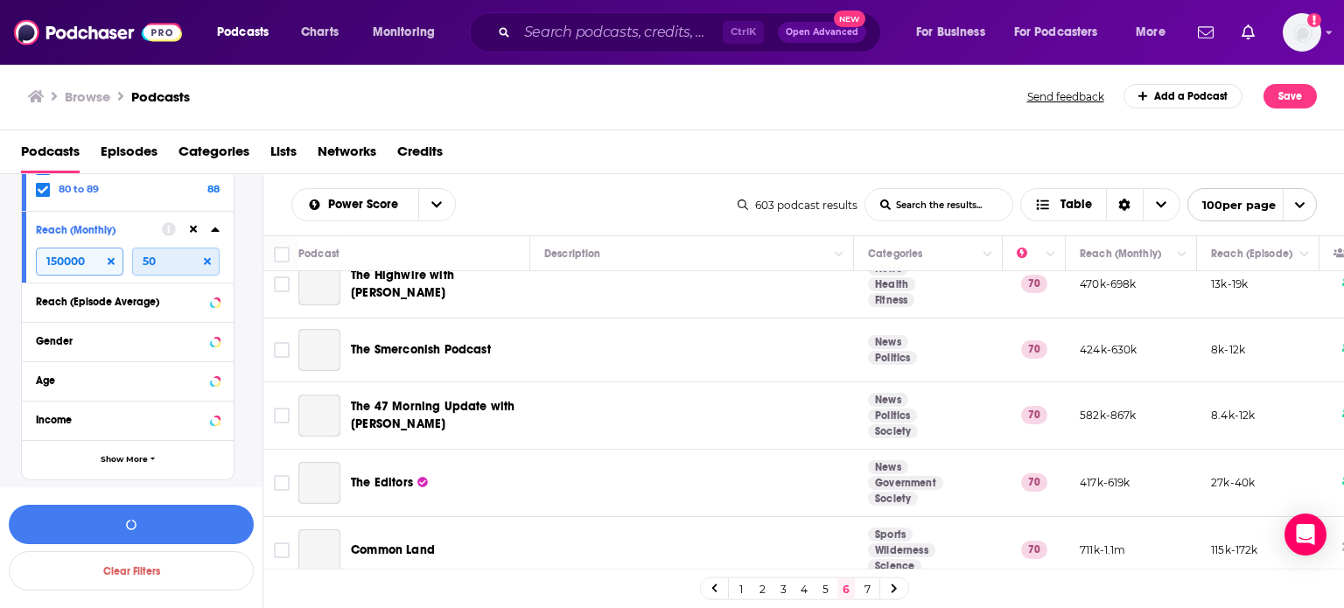
type input "5"
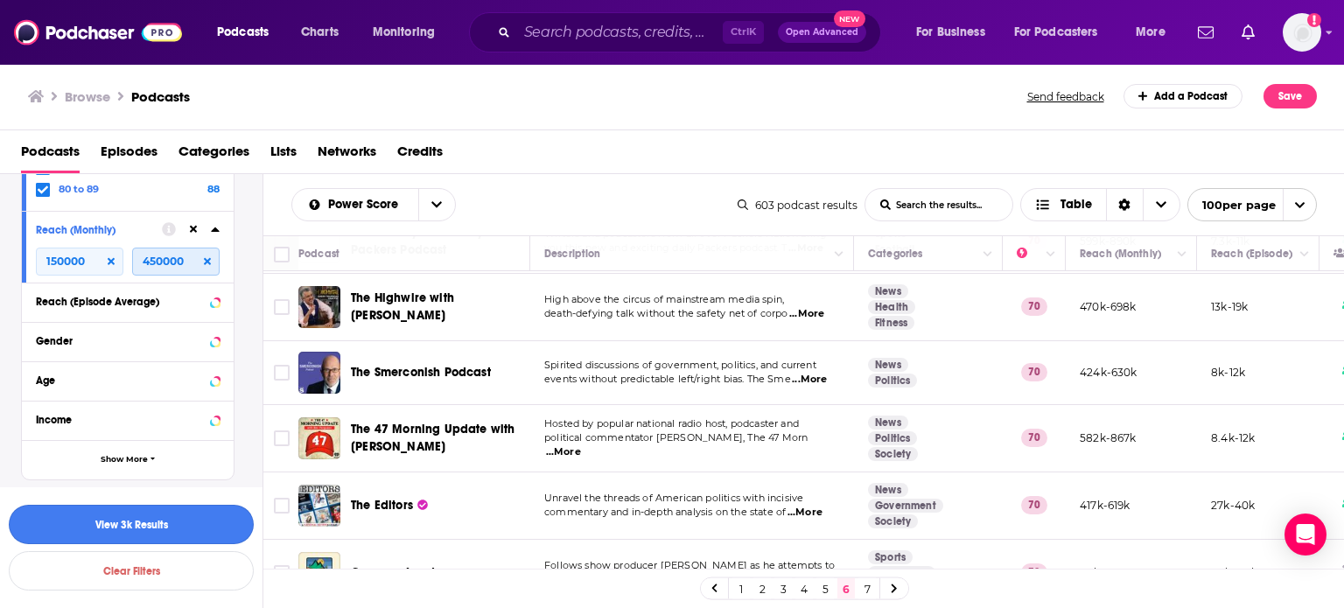
type input "450000"
click at [185, 523] on button "View 3k Results" at bounding box center [131, 524] width 245 height 39
click at [185, 525] on div at bounding box center [128, 525] width 214 height 1
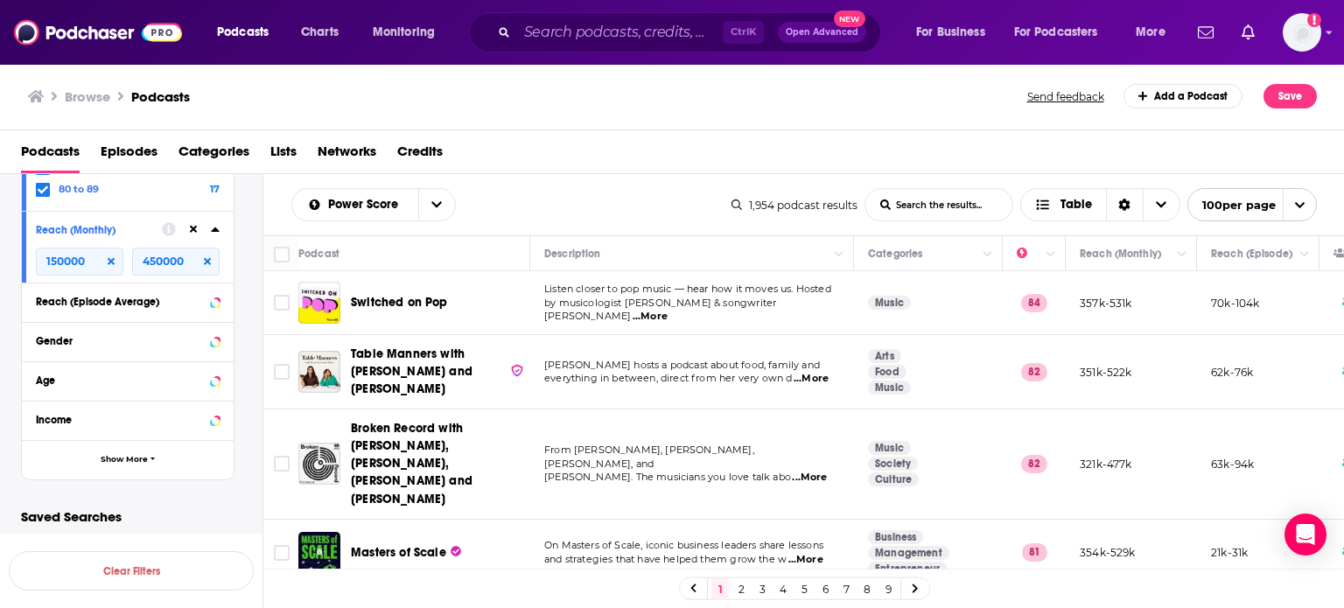
click at [659, 329] on td "Listen closer to pop music — hear how it moves us. Hosted by musicologist Nate …" at bounding box center [692, 303] width 324 height 64
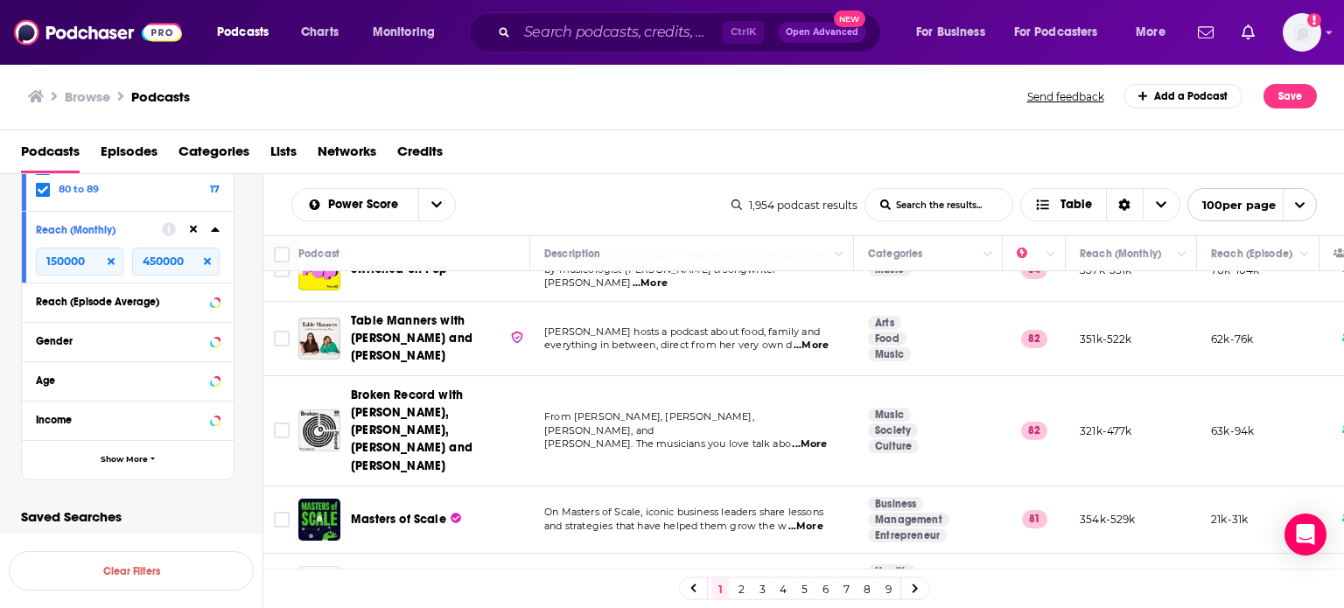
scroll to position [35, 0]
click at [677, 337] on span "everything in between, direct from her very own d" at bounding box center [668, 343] width 248 height 12
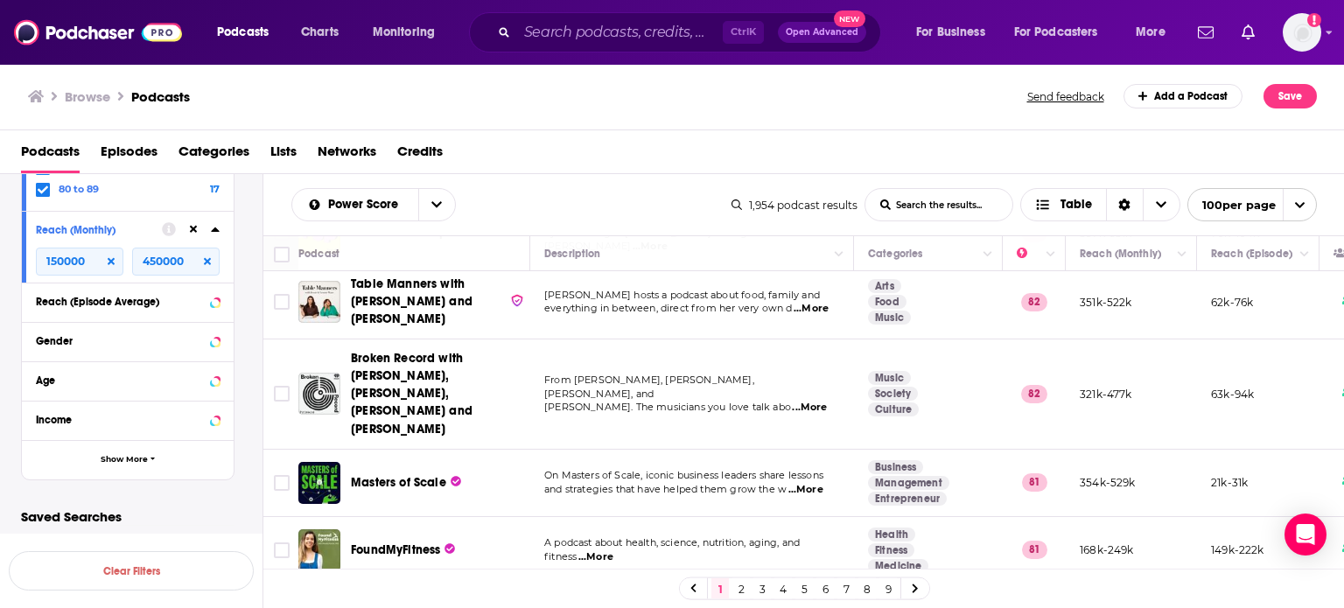
click at [677, 340] on td "From Rick Rubin, Malcolm Gladwell, Bruce Headlam, and Justin Richmond. The musi…" at bounding box center [692, 394] width 324 height 109
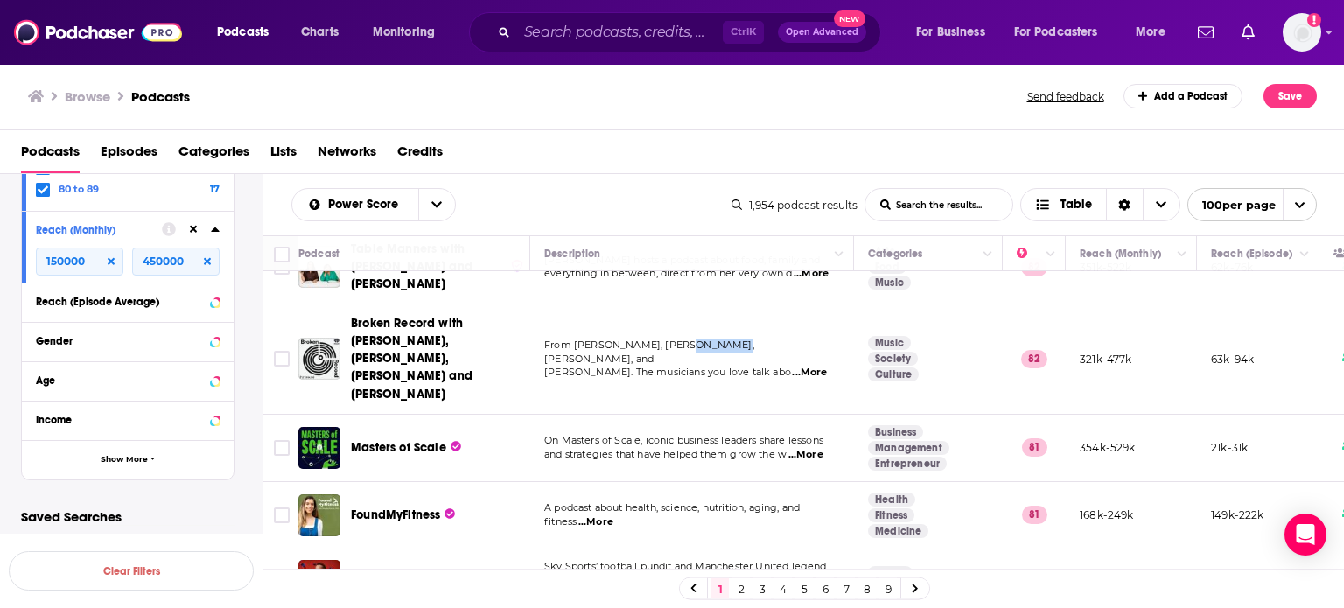
click at [677, 339] on span "From Rick Rubin, Malcolm Gladwell, Bruce Headlam, and" at bounding box center [649, 352] width 210 height 26
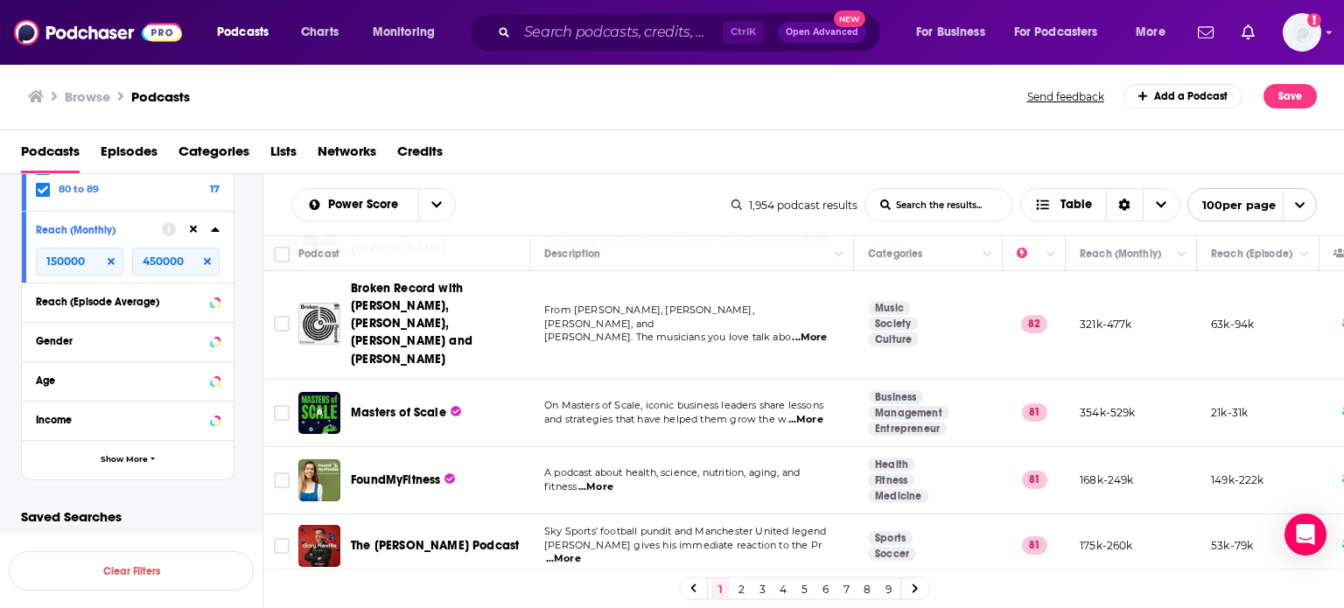
click at [710, 322] on td "From Rick Rubin, Malcolm Gladwell, Bruce Headlam, and Justin Richmond. The musi…" at bounding box center [692, 324] width 324 height 109
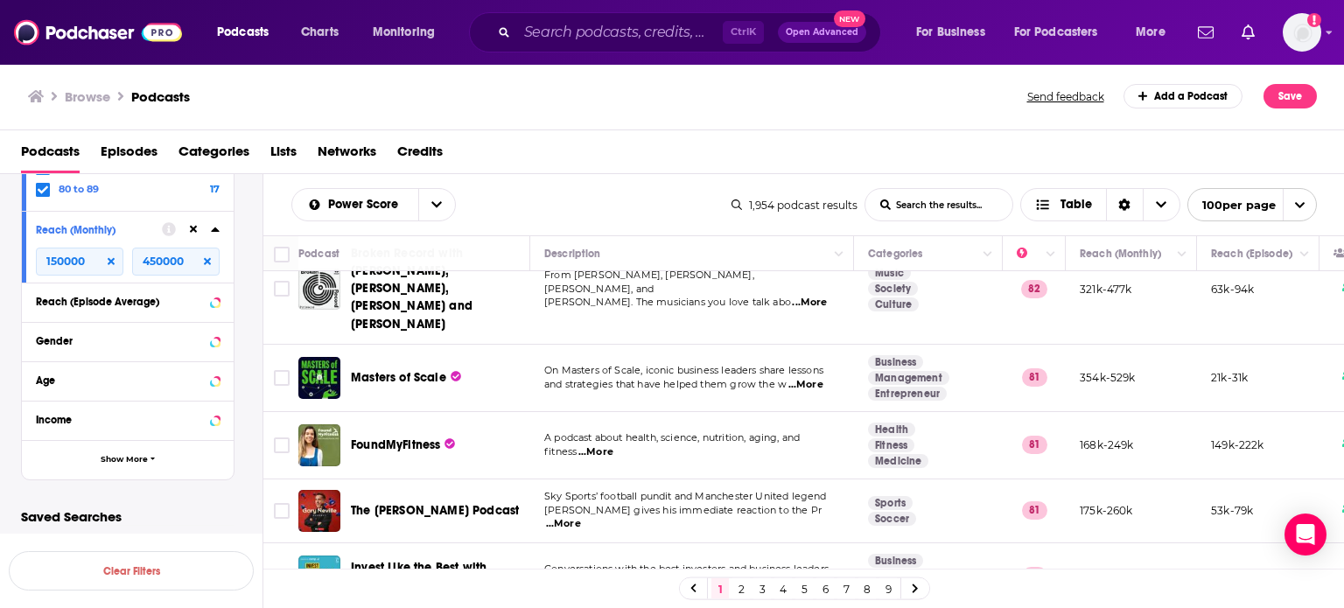
scroll to position [210, 0]
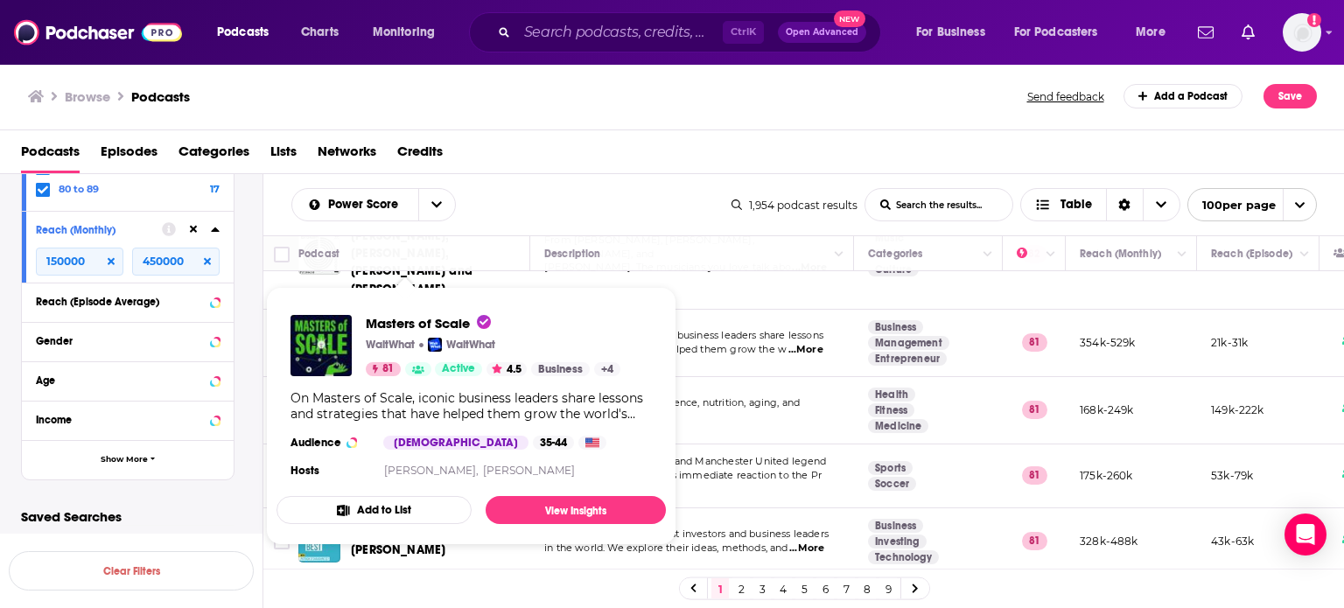
click at [474, 333] on div "Masters of Scale WaitWhat WaitWhat 81 Active 4.5 Business + 4" at bounding box center [493, 345] width 255 height 61
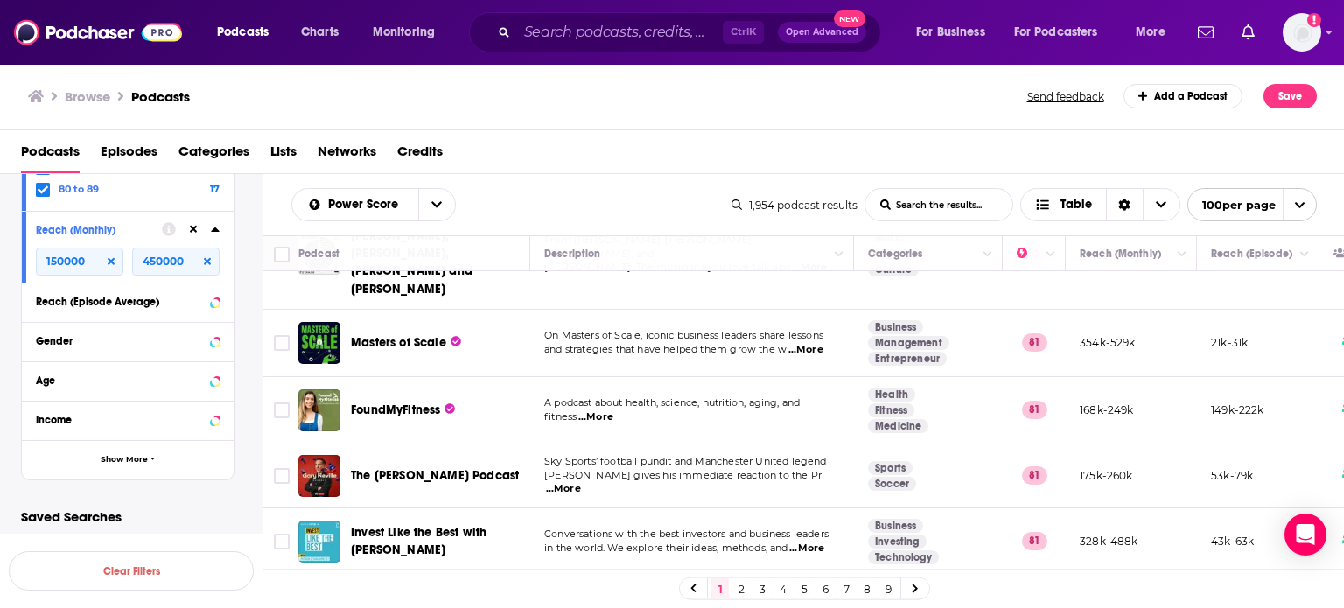
click at [743, 336] on td "On Masters of Scale, iconic business leaders share lessons and strategies that …" at bounding box center [692, 343] width 324 height 67
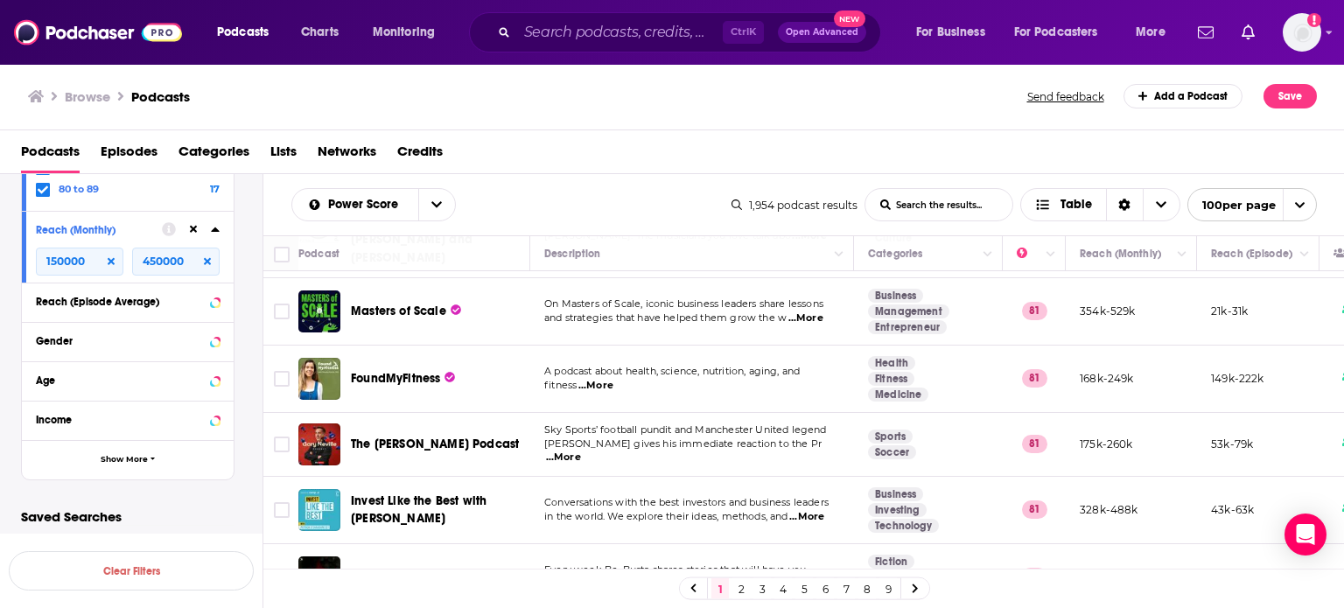
scroll to position [245, 0]
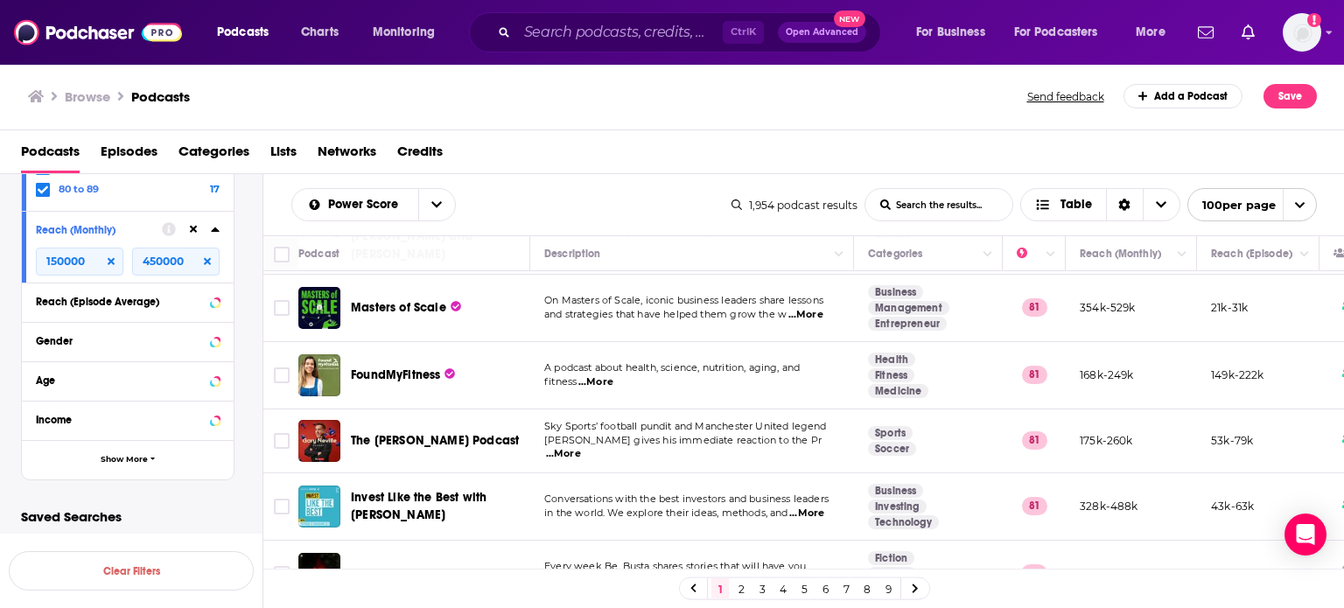
click at [696, 302] on td "On Masters of Scale, iconic business leaders share lessons and strategies that …" at bounding box center [692, 308] width 324 height 67
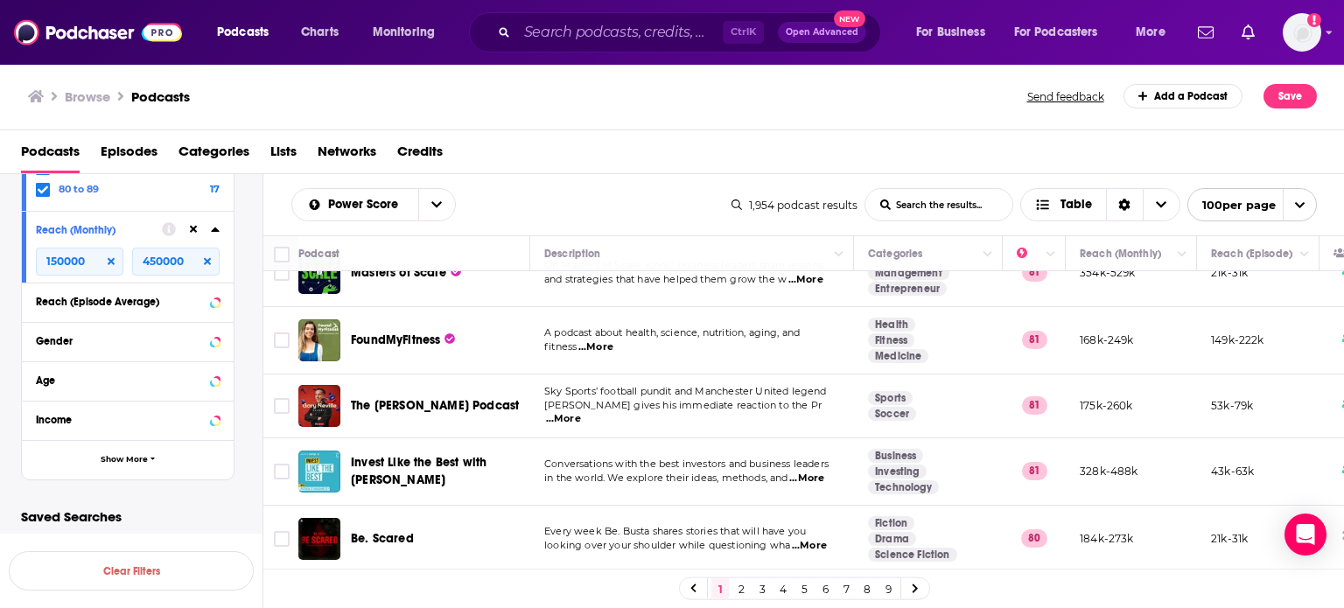
scroll to position [315, 0]
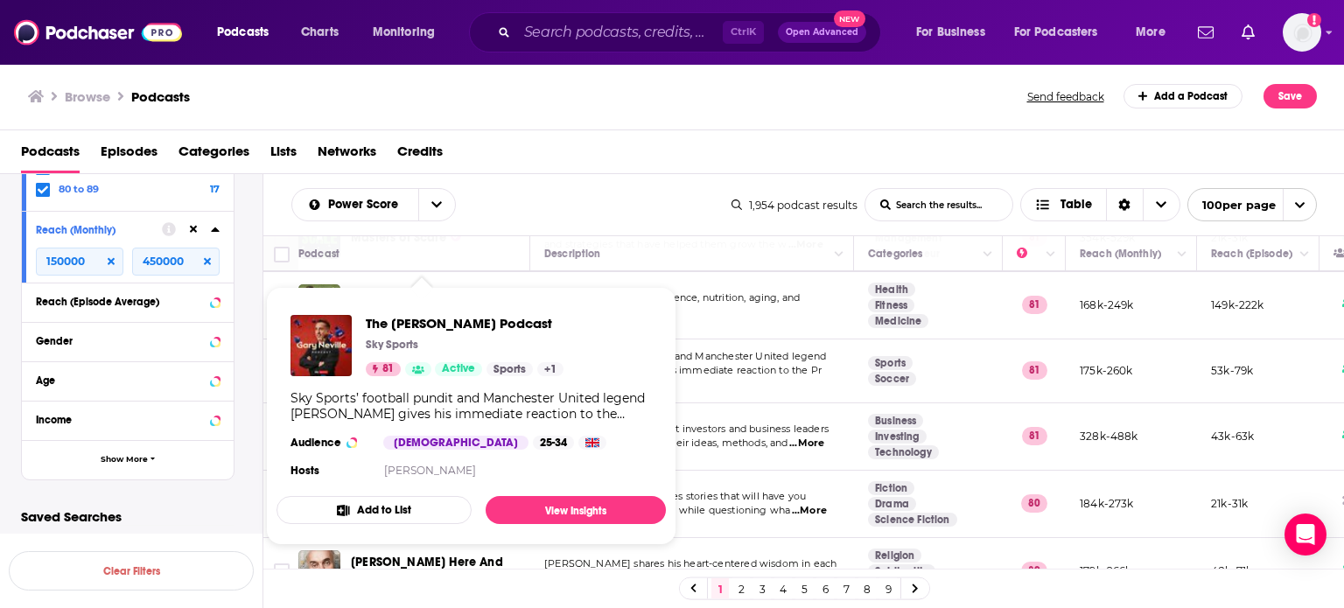
drag, startPoint x: 487, startPoint y: 314, endPoint x: 752, endPoint y: 370, distance: 271.0
click at [752, 370] on td "Sky Sports’ football pundit and Manchester United legend Gary Neville gives his…" at bounding box center [692, 372] width 324 height 64
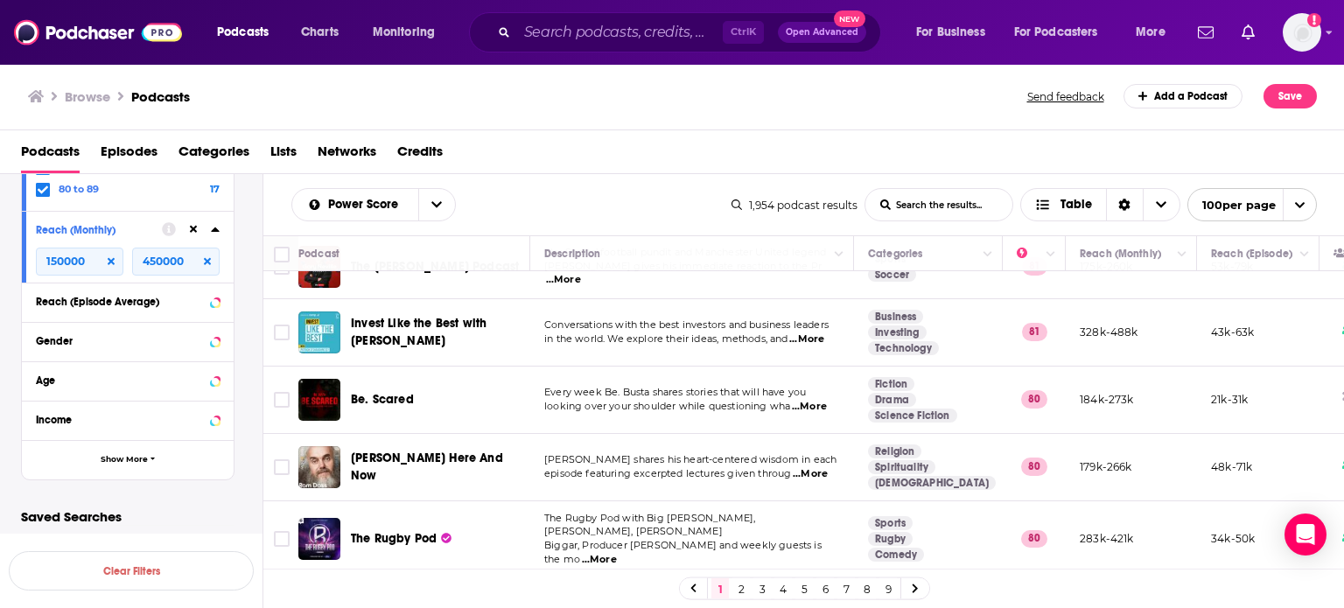
scroll to position [420, 0]
click at [726, 332] on span "in the world. We explore their ideas, methods, and" at bounding box center [666, 338] width 244 height 12
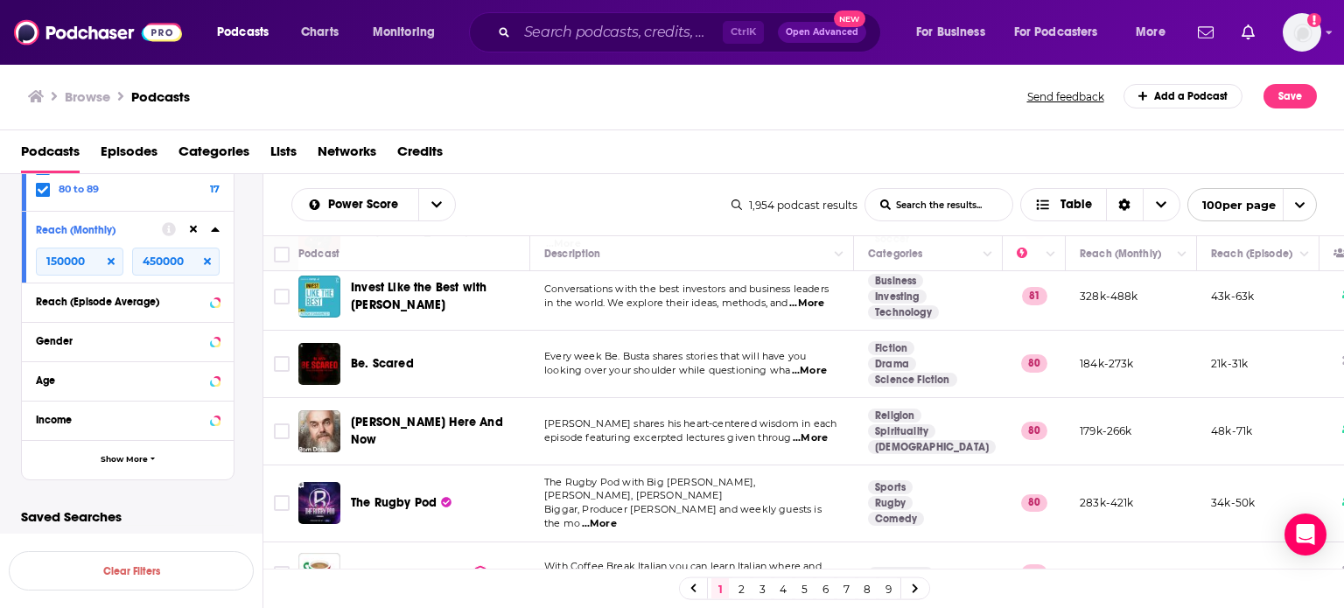
click at [726, 331] on td "Every week Be. Busta shares stories that will have you looking over your should…" at bounding box center [692, 364] width 324 height 67
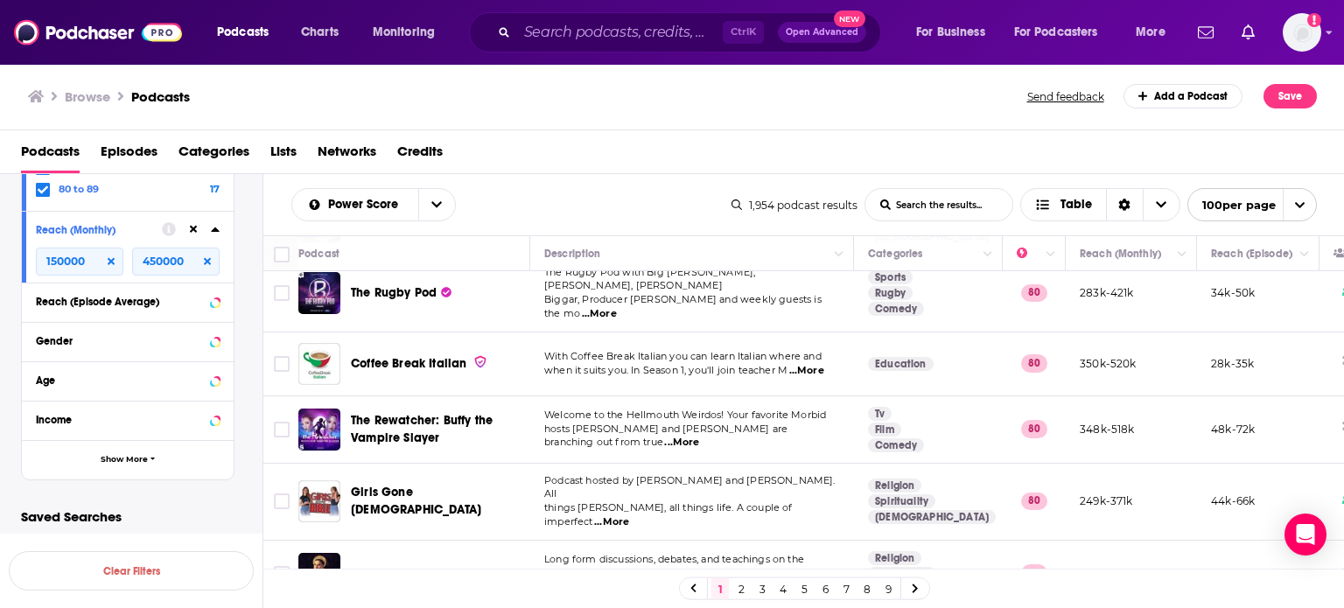
scroll to position [700, 0]
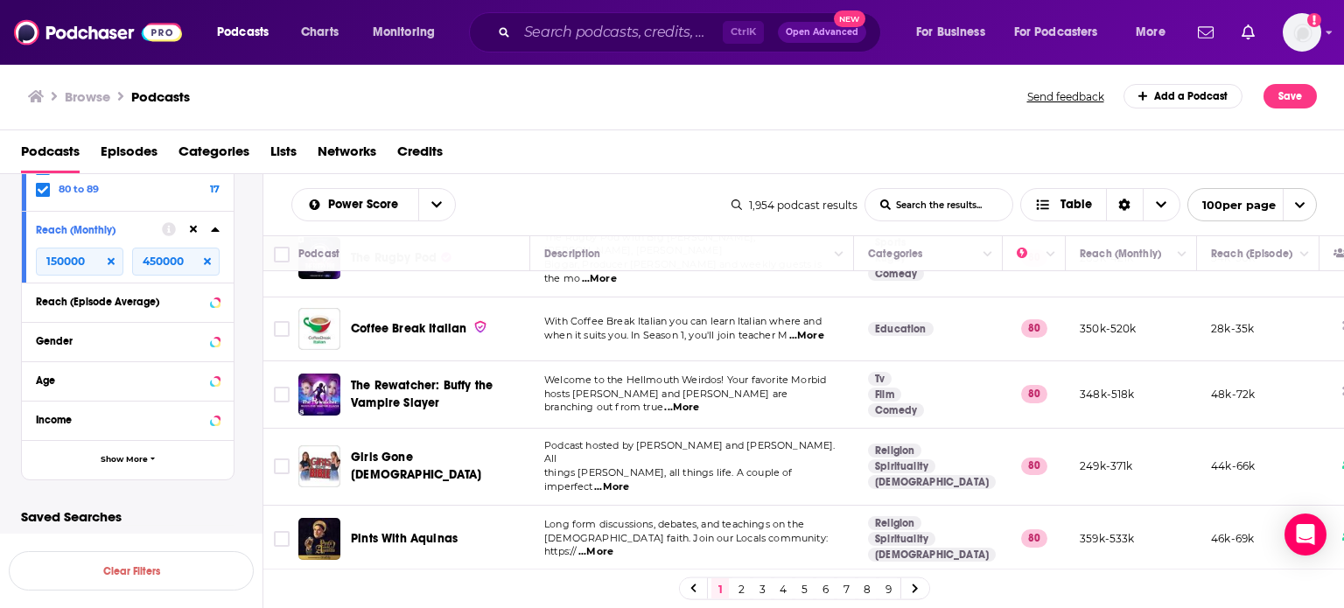
click at [661, 372] on td "Welcome to the Hellmouth Weirdos! Your favorite Morbid hosts Ash and Alaina are…" at bounding box center [692, 394] width 324 height 67
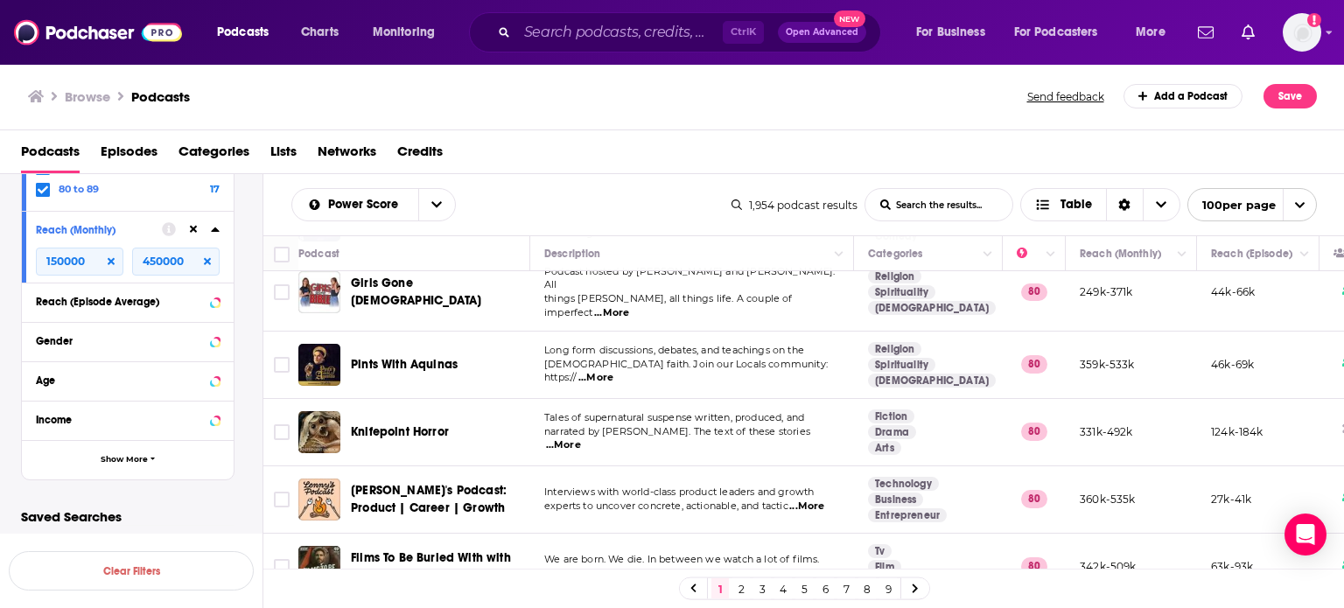
scroll to position [875, 0]
click at [733, 357] on p "Catholic faith. Join our Locals community: https:// ...More" at bounding box center [691, 371] width 295 height 28
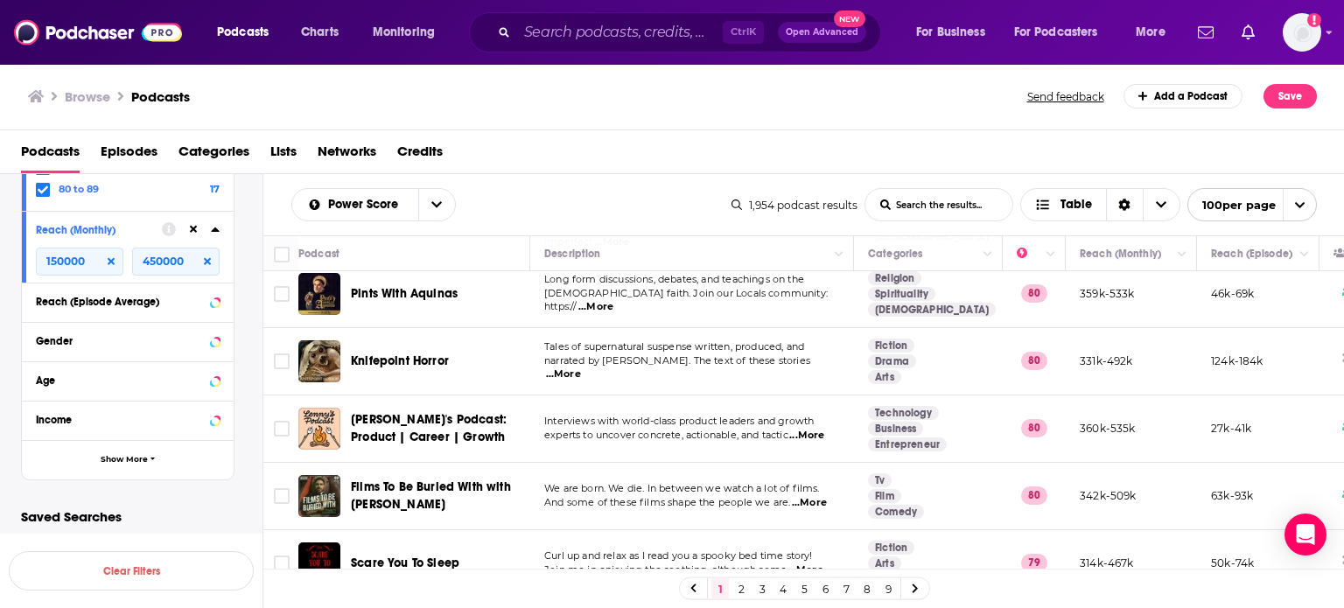
scroll to position [980, 0]
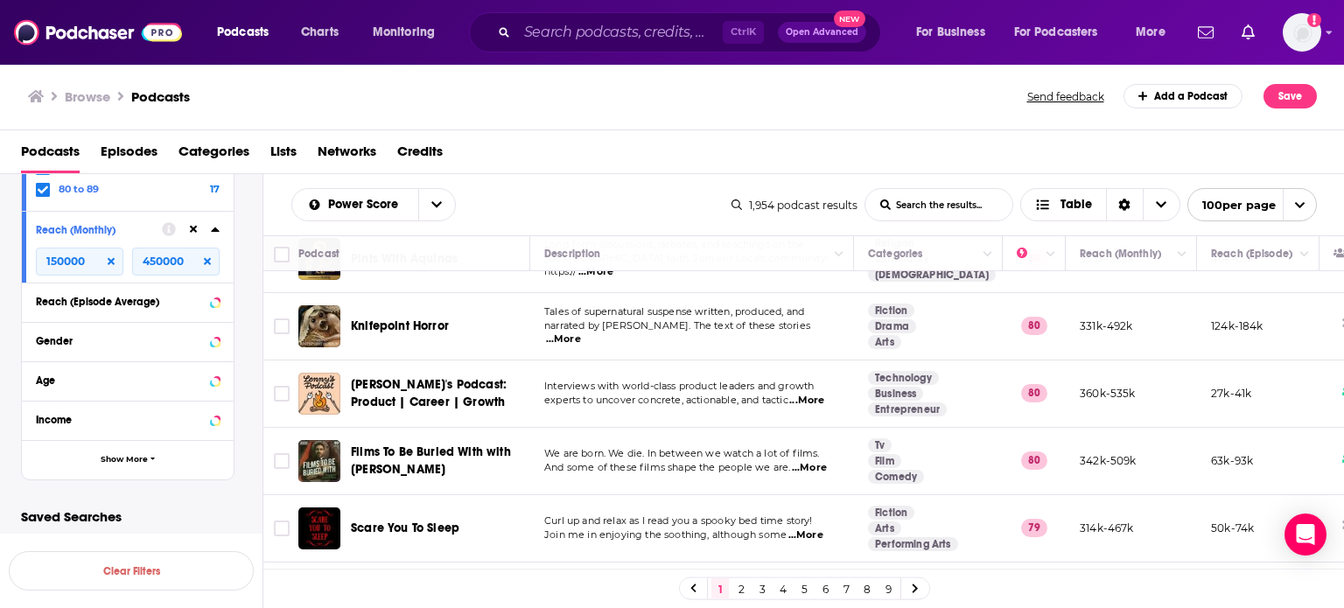
click at [716, 394] on span "experts to uncover concrete, actionable, and tactic" at bounding box center [666, 400] width 244 height 12
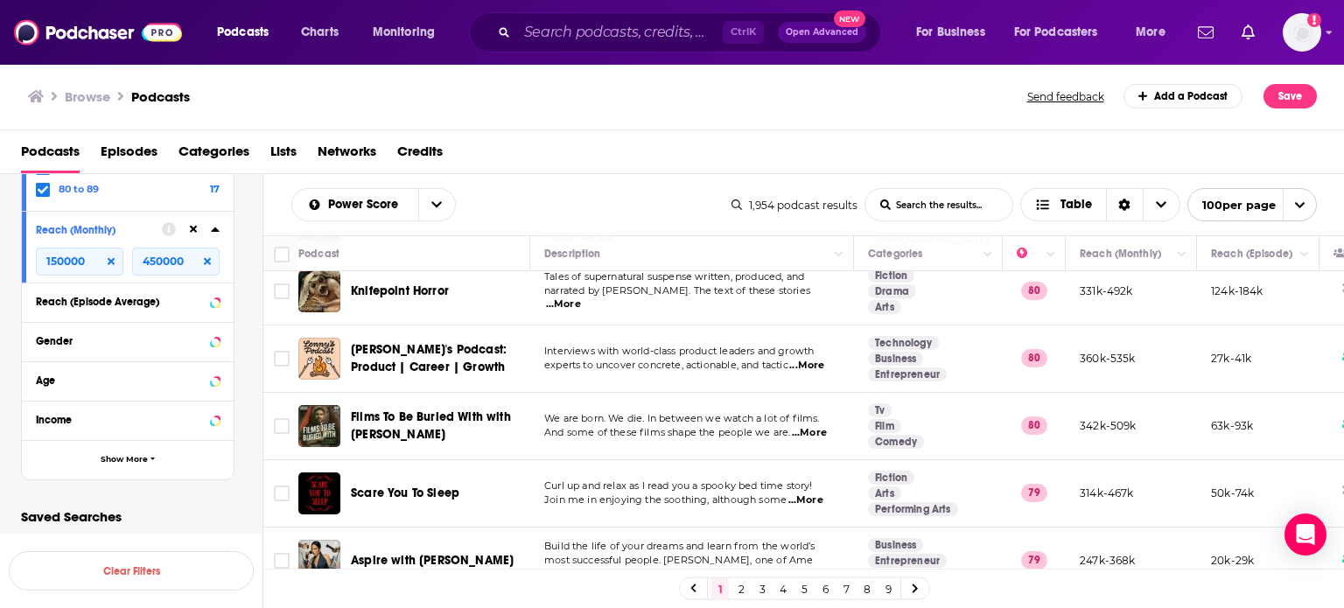
click at [670, 393] on td "We are born. We die. In between we watch a lot of films. And some of these film…" at bounding box center [692, 426] width 324 height 67
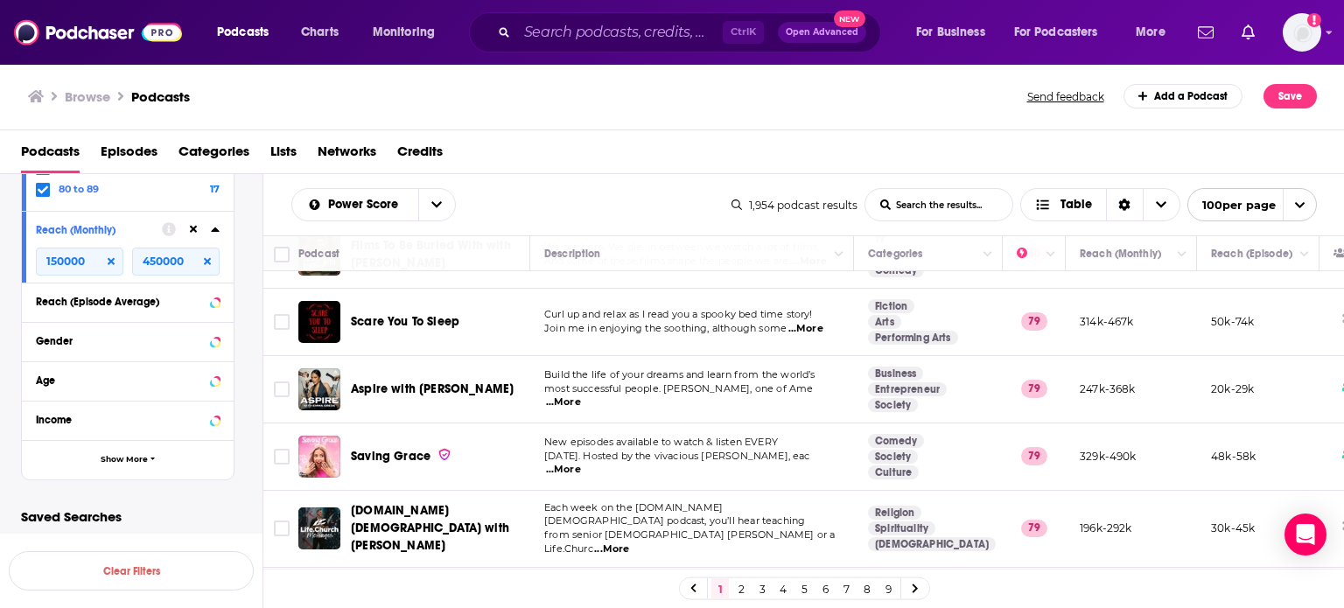
scroll to position [1190, 0]
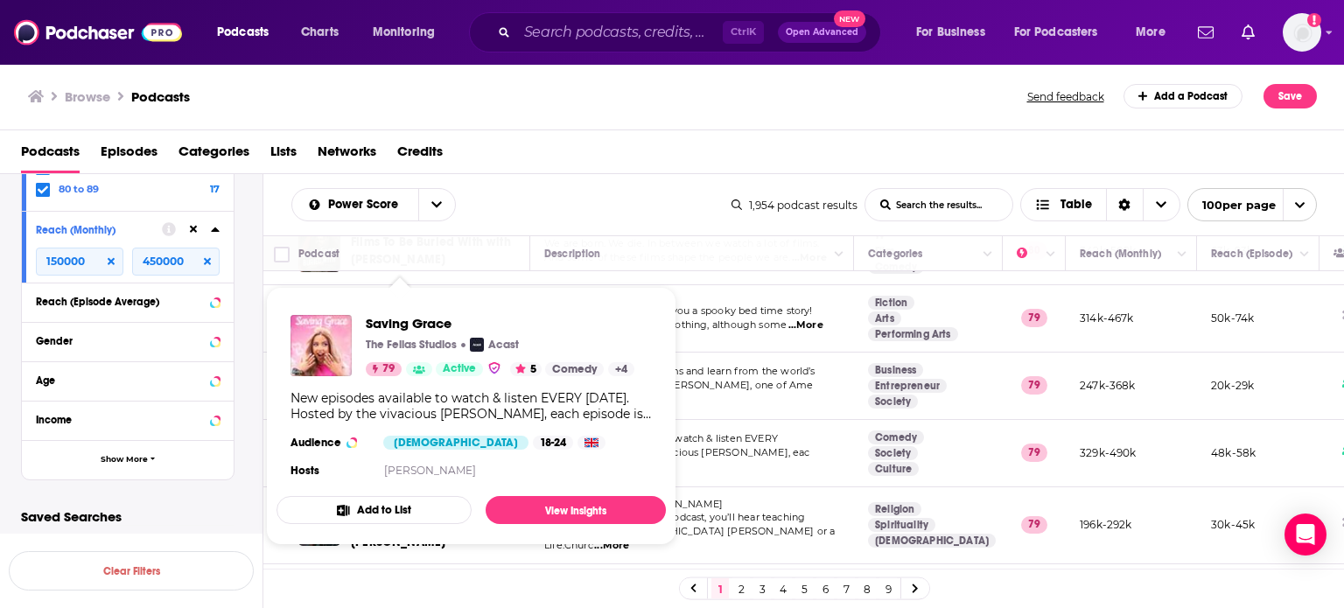
drag, startPoint x: 414, startPoint y: 320, endPoint x: 765, endPoint y: 325, distance: 351.0
click at [765, 365] on span "Build the life of your dreams and learn from the world’s" at bounding box center [679, 371] width 271 height 12
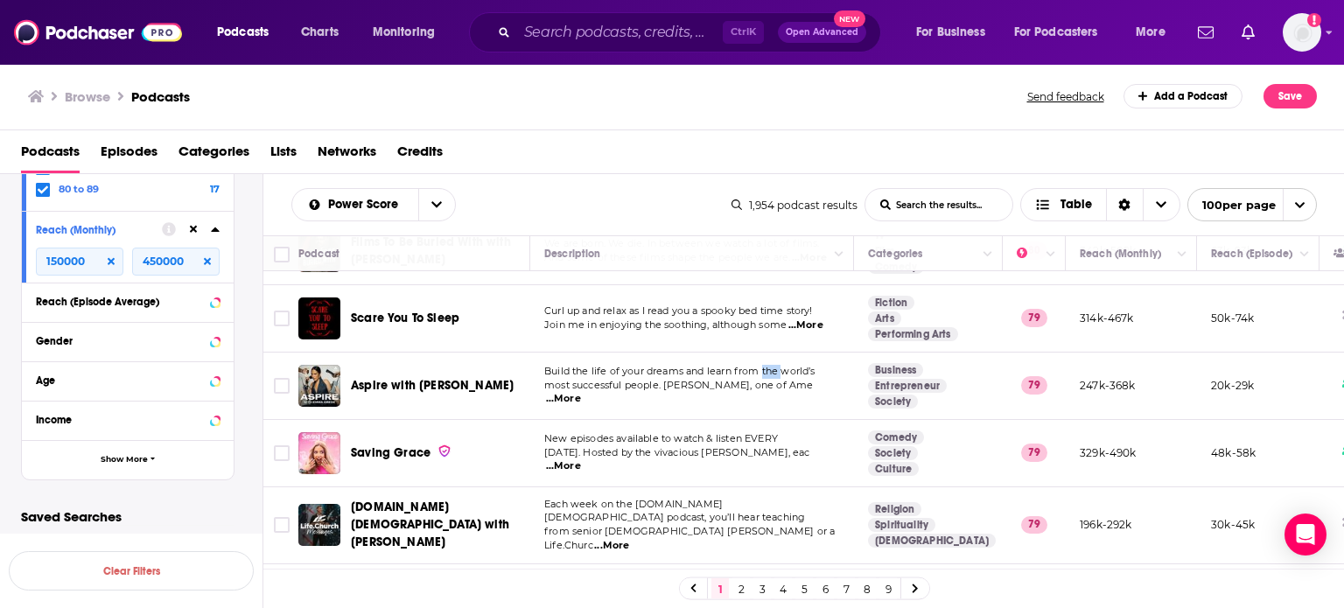
click at [765, 365] on span "Build the life of your dreams and learn from the world’s" at bounding box center [679, 371] width 271 height 12
click at [644, 379] on span "most successful people. Emma Grede, one of Ame" at bounding box center [678, 385] width 269 height 12
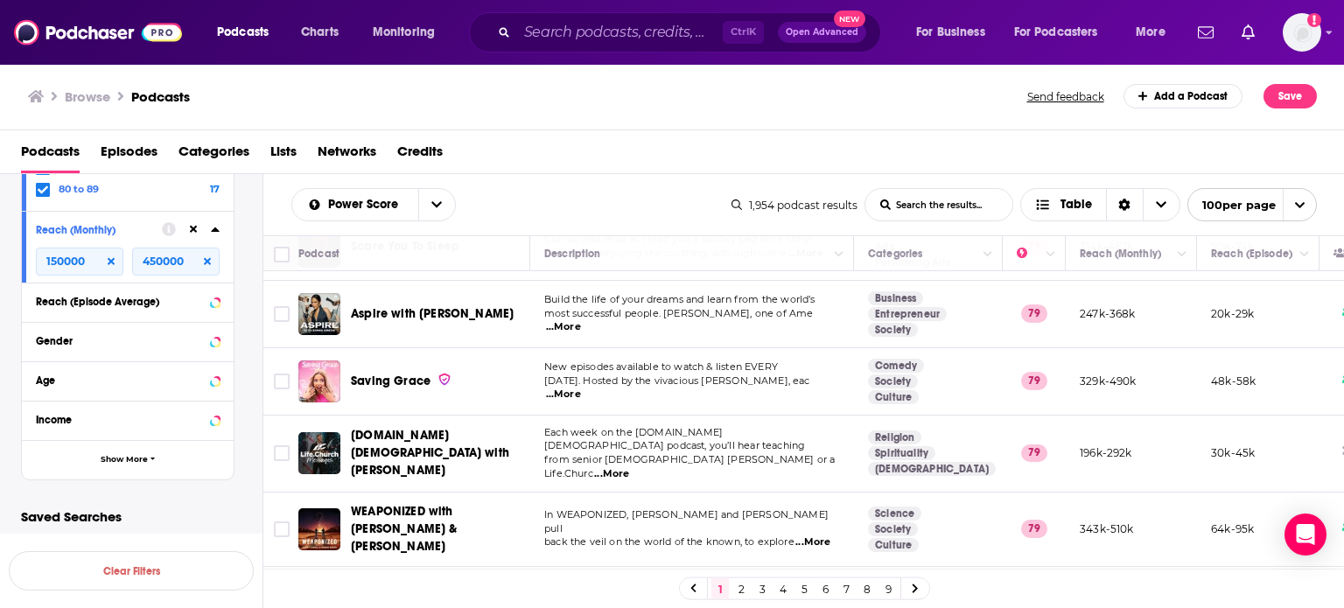
scroll to position [1295, 0]
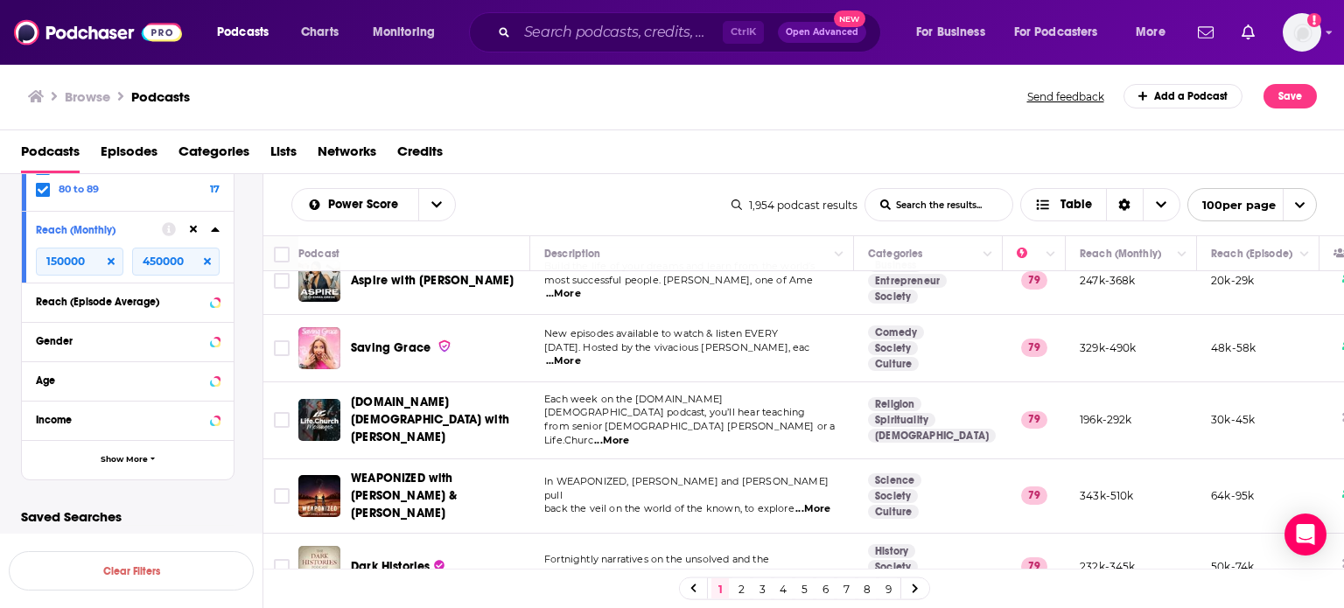
click at [694, 384] on td "Each week on the Life.Church podcast, you’ll hear teaching from senior pastor C…" at bounding box center [692, 420] width 324 height 77
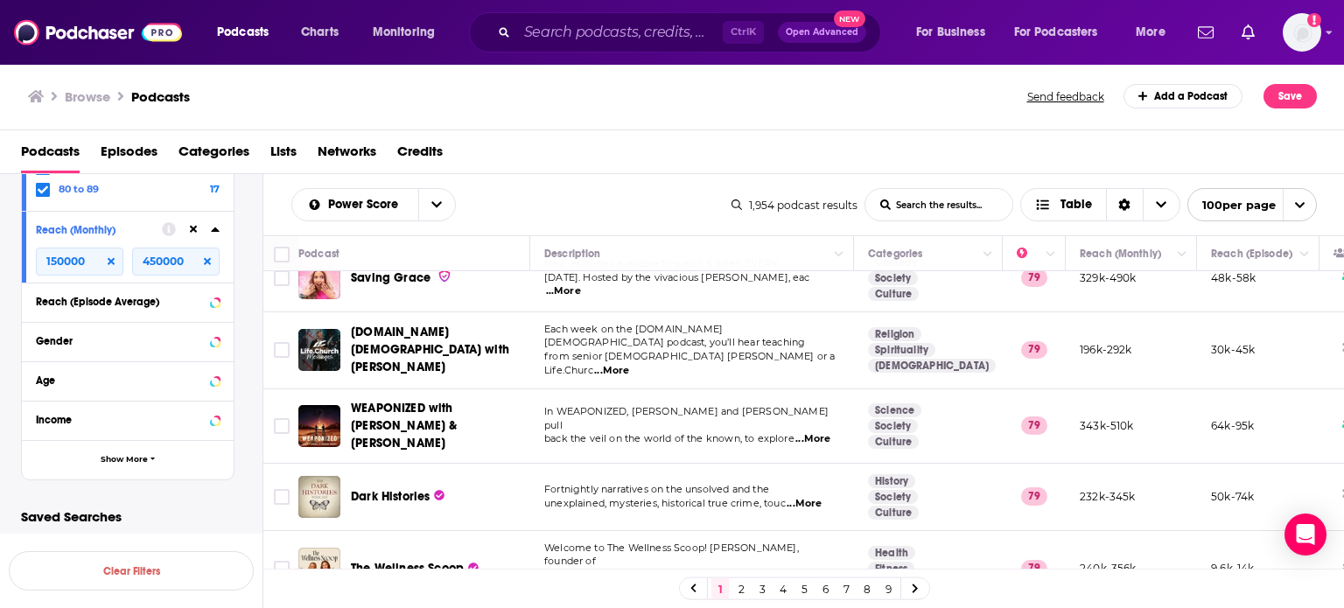
scroll to position [1400, 0]
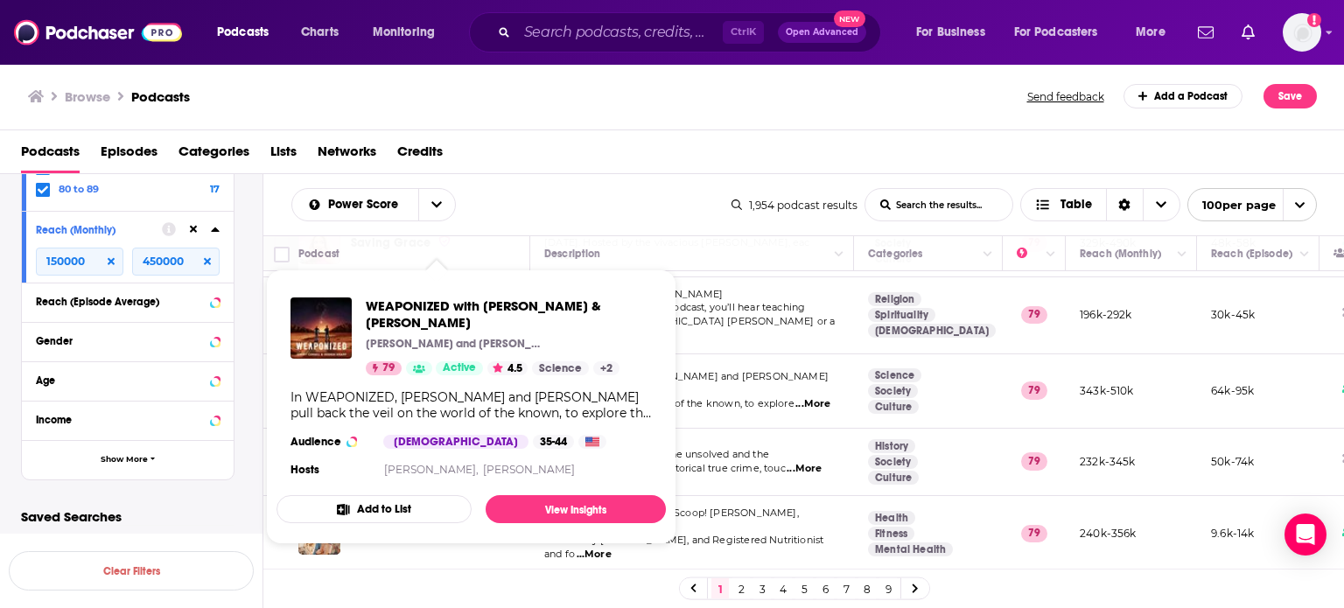
click at [742, 354] on td "In WEAPONIZED, Jeremy Corbell and George Knapp pull back the veil on the world …" at bounding box center [692, 391] width 324 height 74
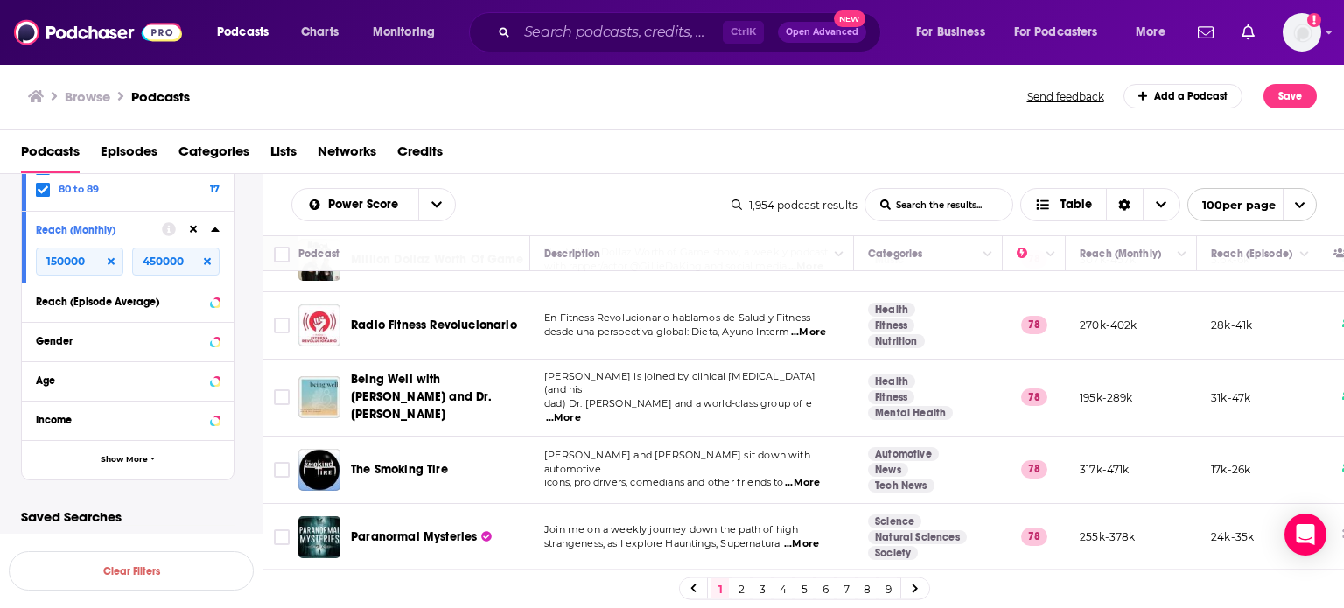
scroll to position [3361, 0]
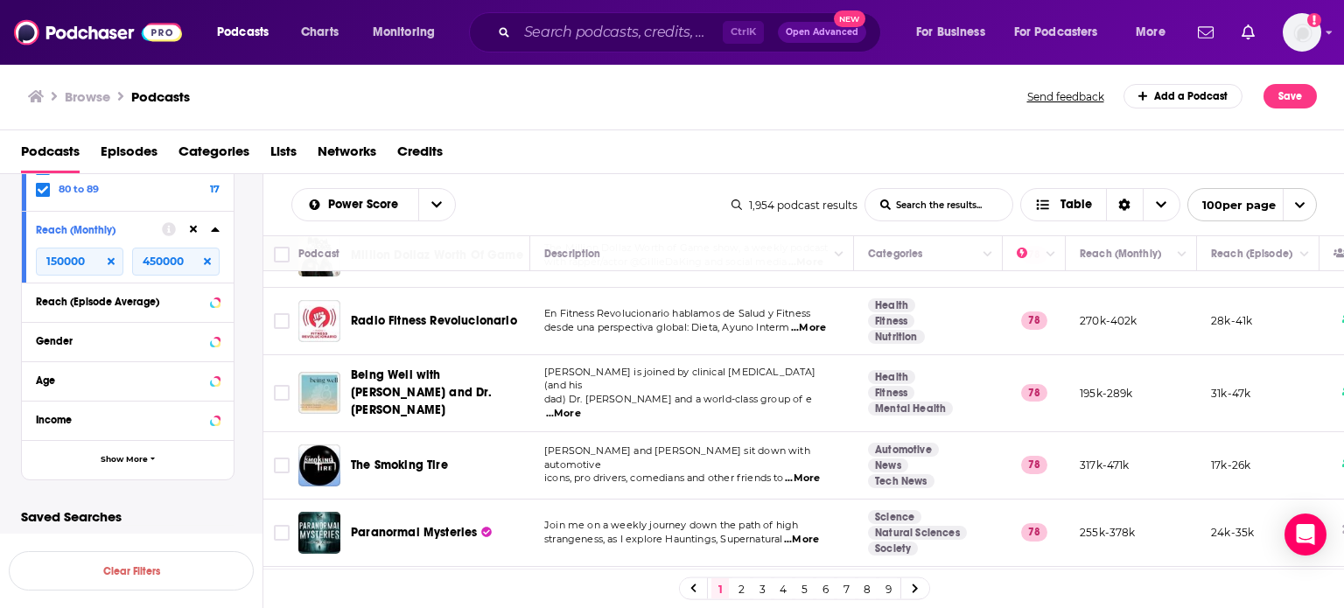
click at [731, 445] on p "Matt Farah and Zack Klapman sit down with automotive" at bounding box center [691, 459] width 295 height 28
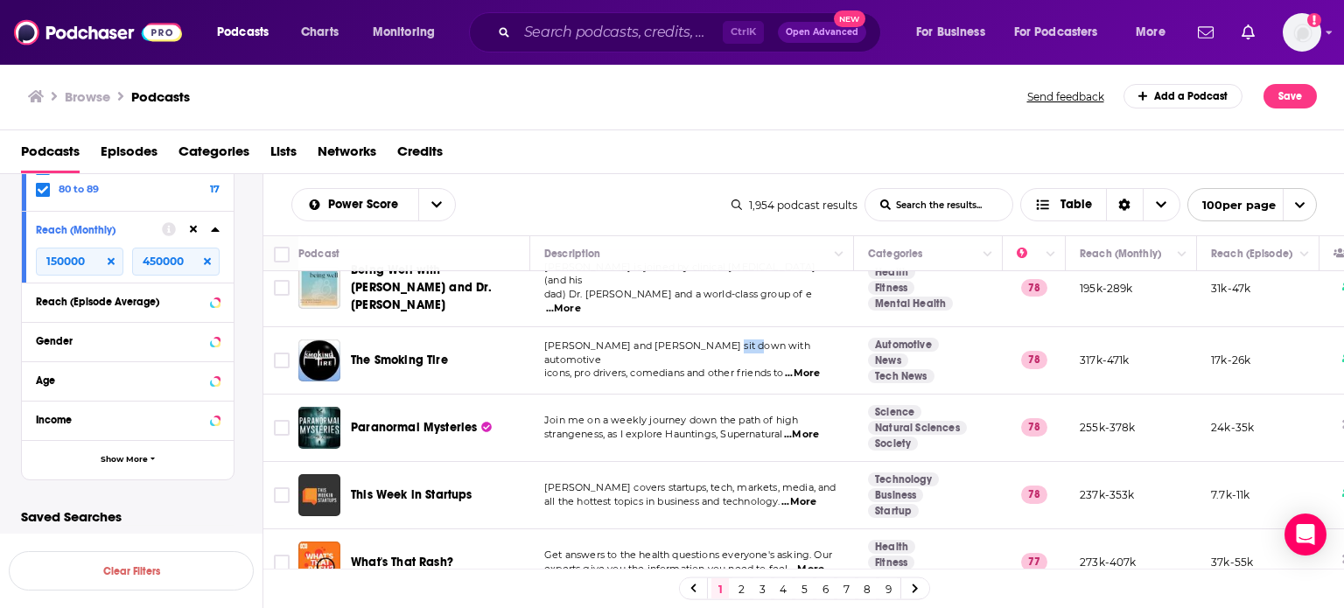
click at [731, 462] on td "Jason Calacanis covers startups, tech, markets, media, and all the hottest topi…" at bounding box center [692, 495] width 324 height 67
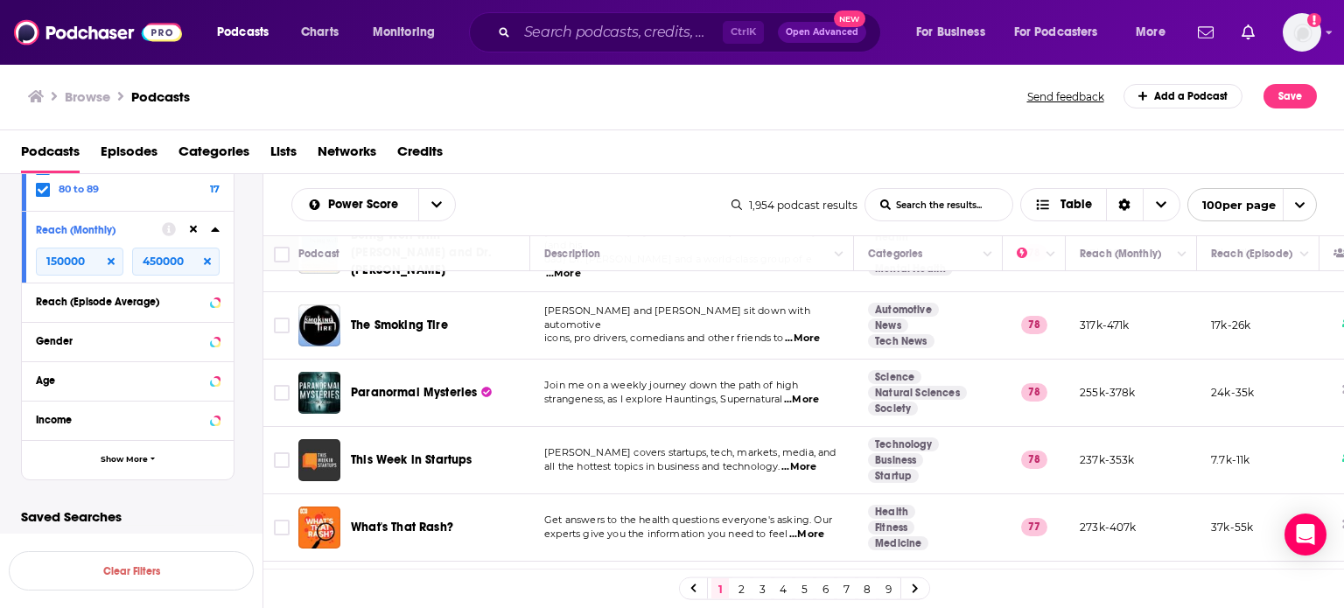
scroll to position [3536, 0]
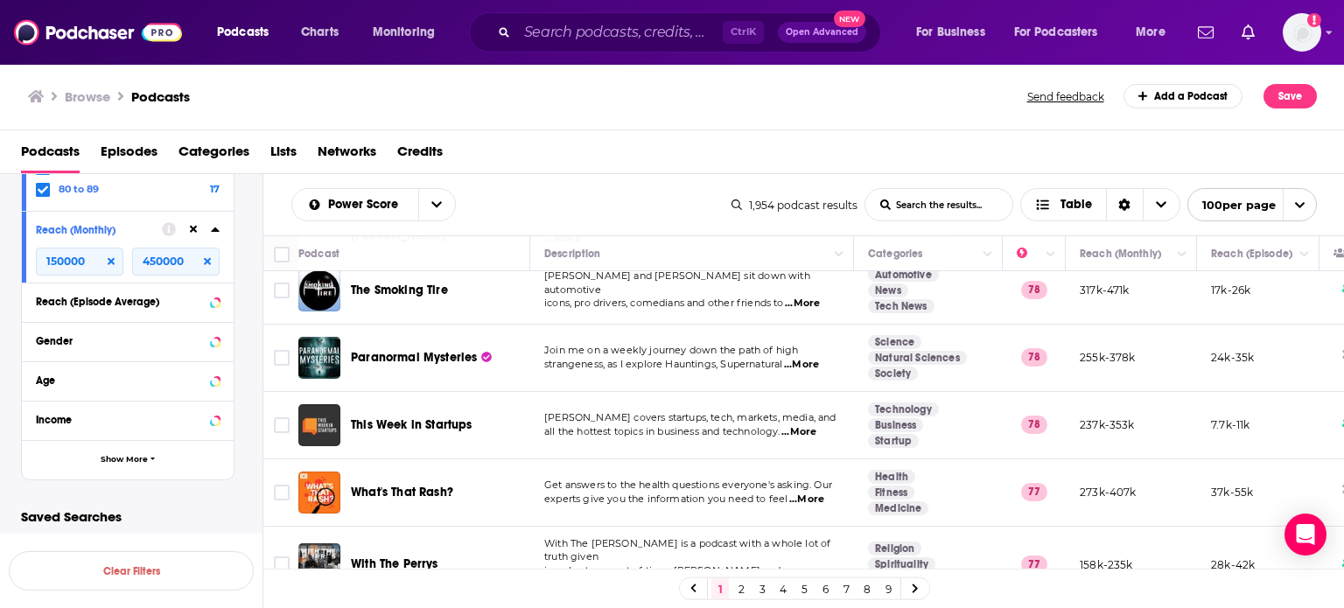
click at [717, 459] on td "Get answers to the health questions everyone's asking. Our experts give you the…" at bounding box center [692, 492] width 324 height 67
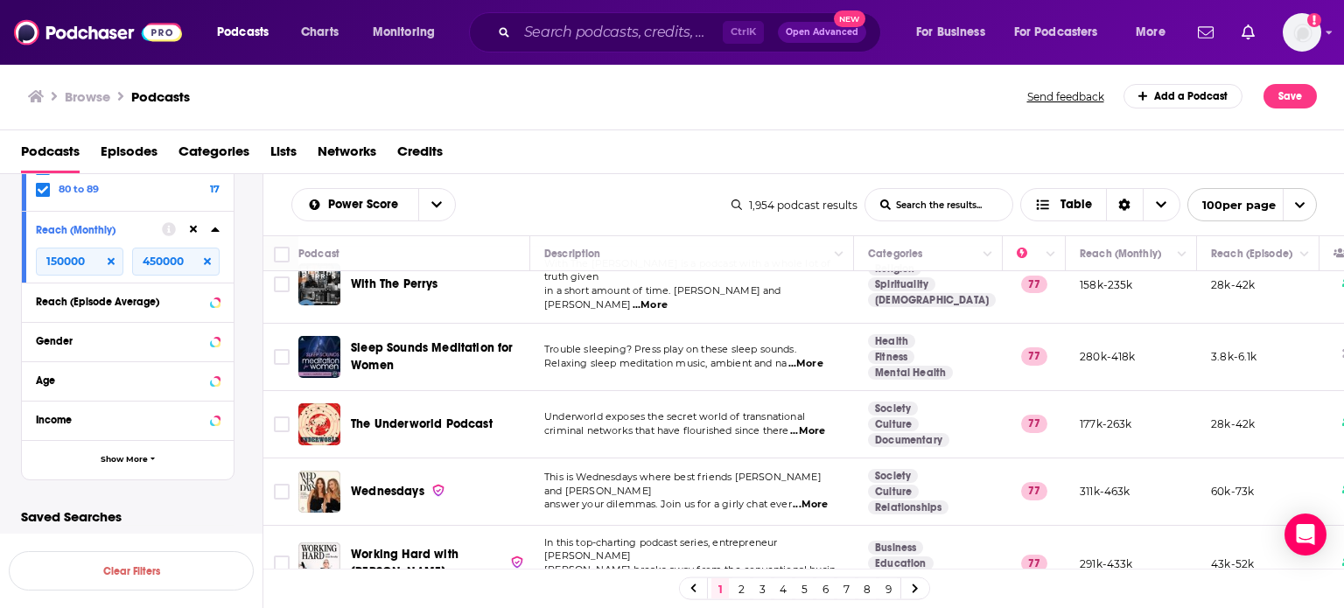
scroll to position [3851, 0]
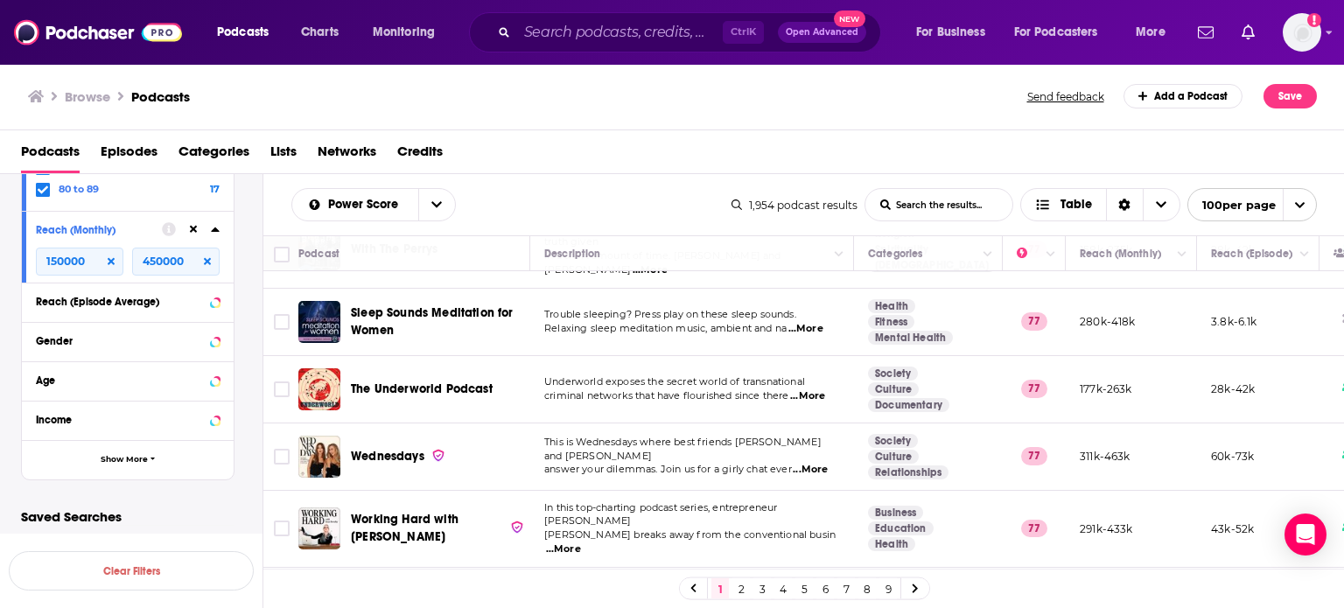
click at [695, 463] on span "answer your dilemmas. Join us for a girly chat ever" at bounding box center [668, 469] width 248 height 12
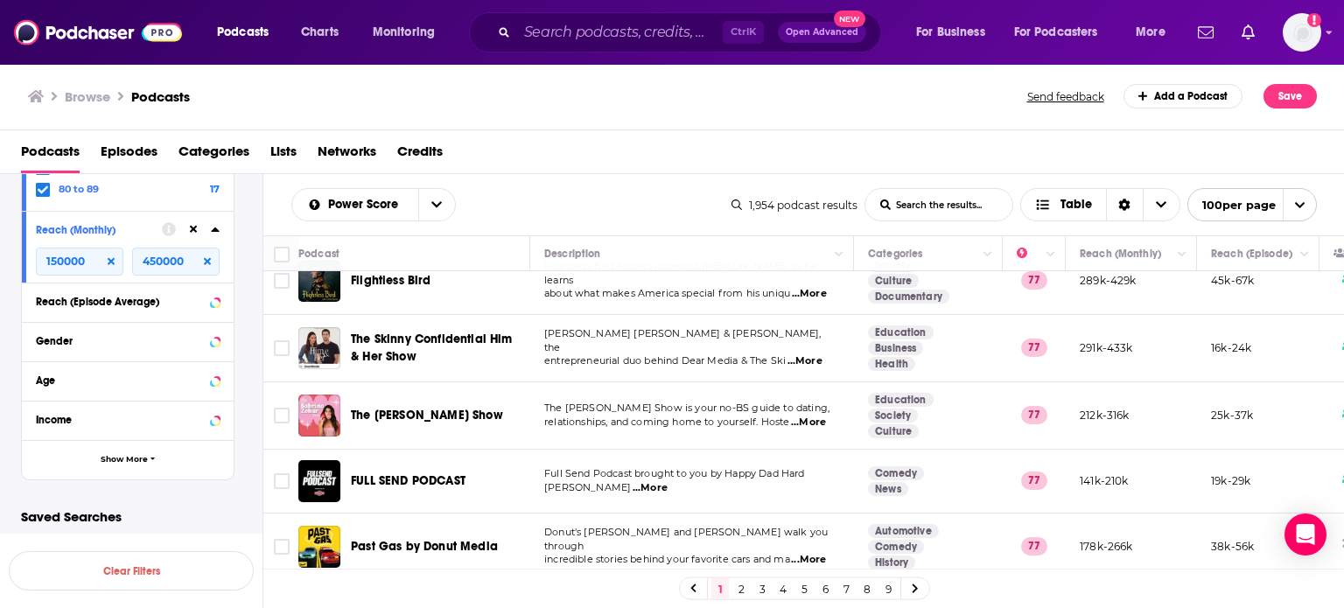
scroll to position [4306, 0]
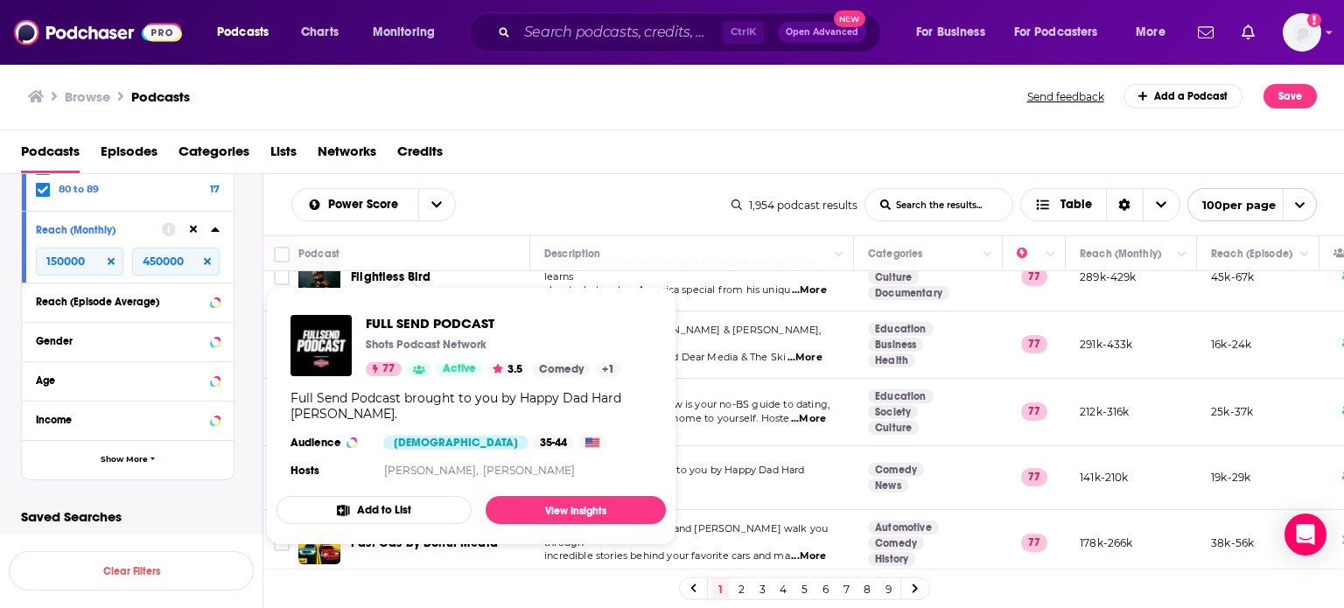
drag, startPoint x: 417, startPoint y: 325, endPoint x: 726, endPoint y: 307, distance: 309.5
click at [726, 446] on td "Full Send Podcast brought to you by Happy Dad Hard Seltzer ...More" at bounding box center [692, 478] width 324 height 64
drag, startPoint x: 446, startPoint y: 335, endPoint x: 405, endPoint y: 326, distance: 42.1
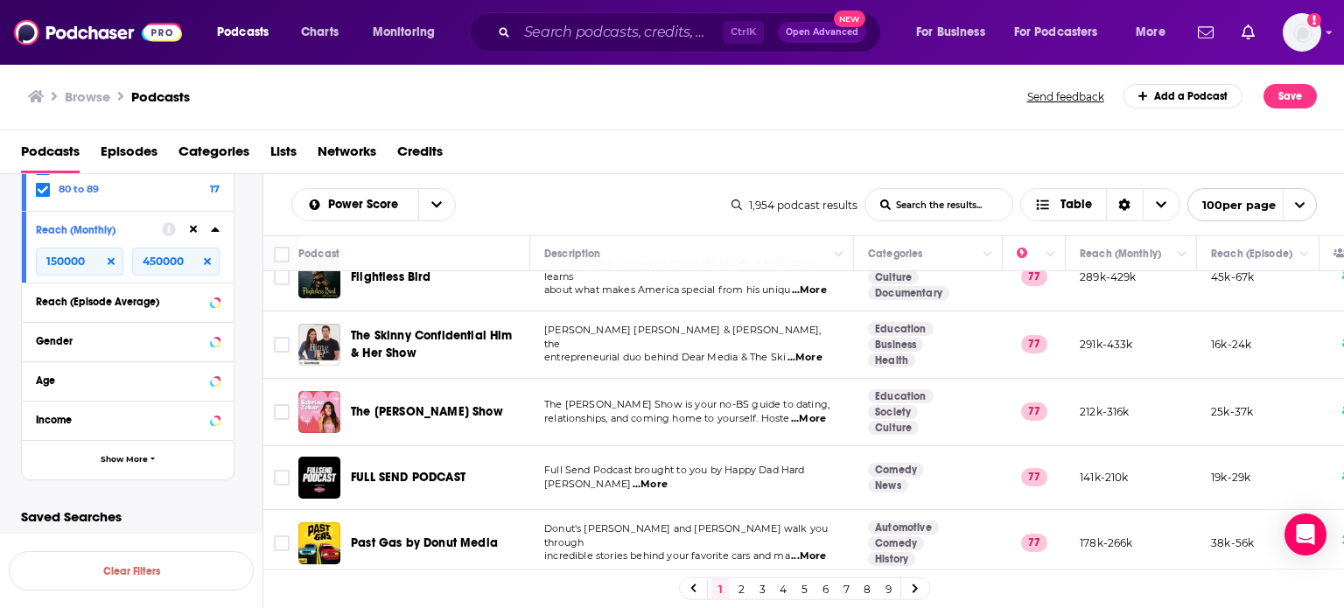
click at [703, 464] on span "Full Send Podcast brought to you by Happy Dad Hard" at bounding box center [674, 470] width 261 height 12
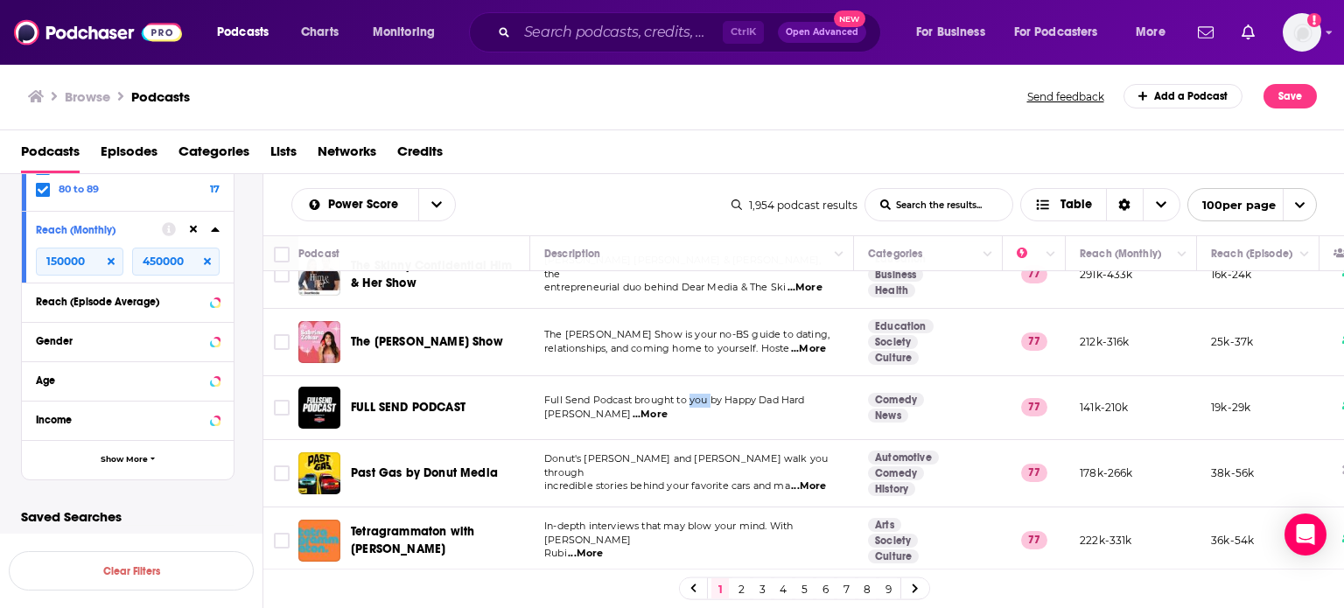
scroll to position [4411, 0]
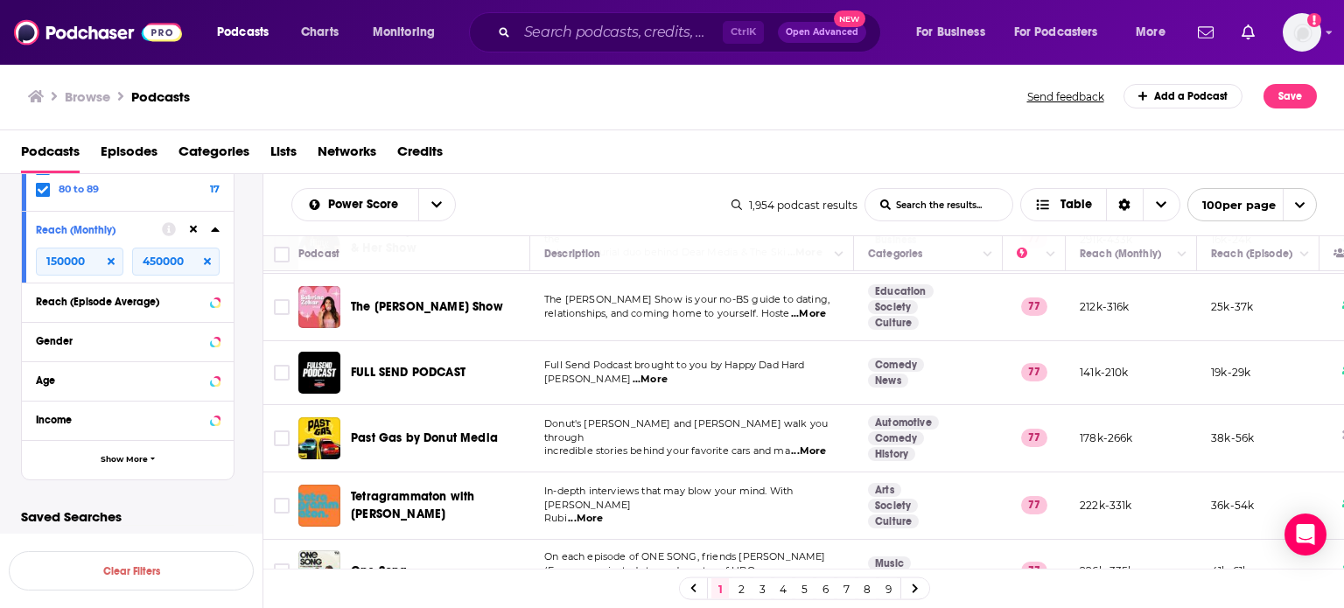
click at [703, 473] on td "In-depth interviews that may blow your mind. With Rick Rubi ...More" at bounding box center [692, 506] width 324 height 67
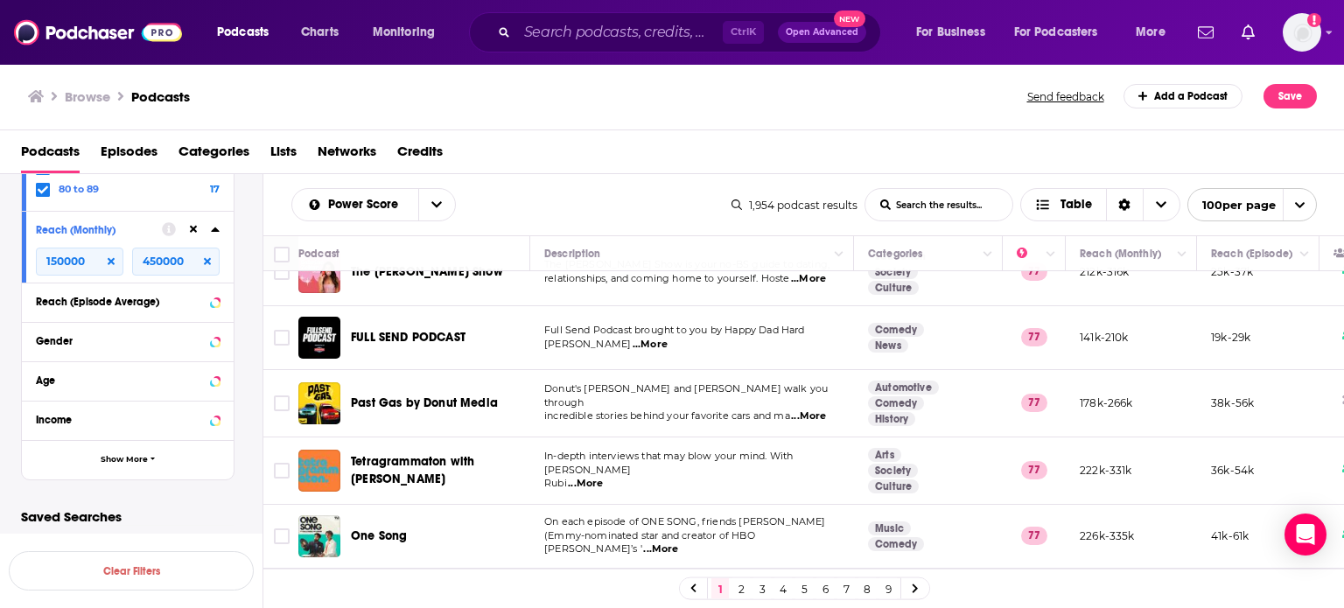
scroll to position [4481, 0]
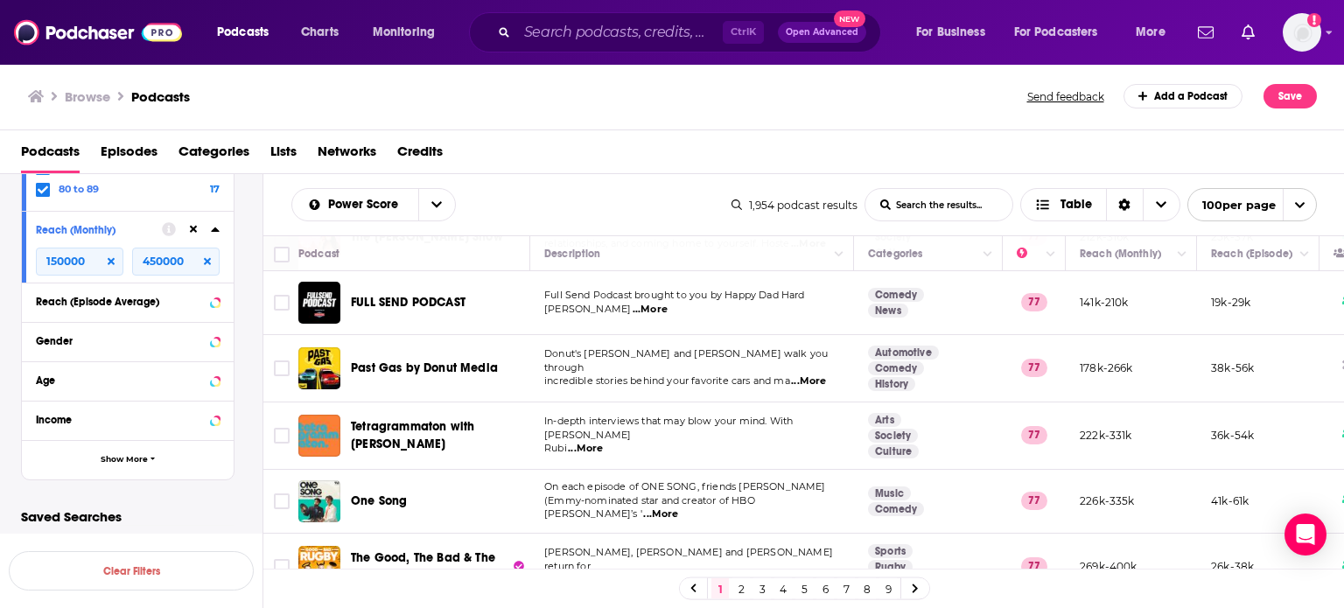
click at [740, 495] on span "(Emmy-nominated star and creator of HBO Max’s '" at bounding box center [649, 508] width 211 height 26
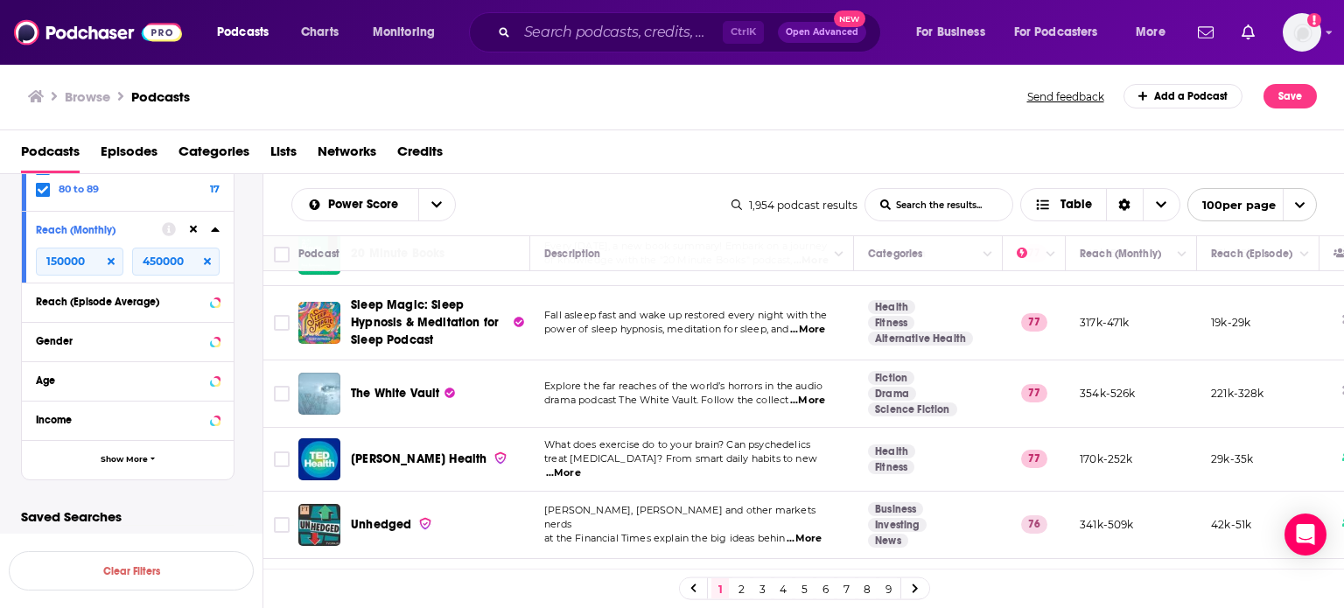
scroll to position [6356, 0]
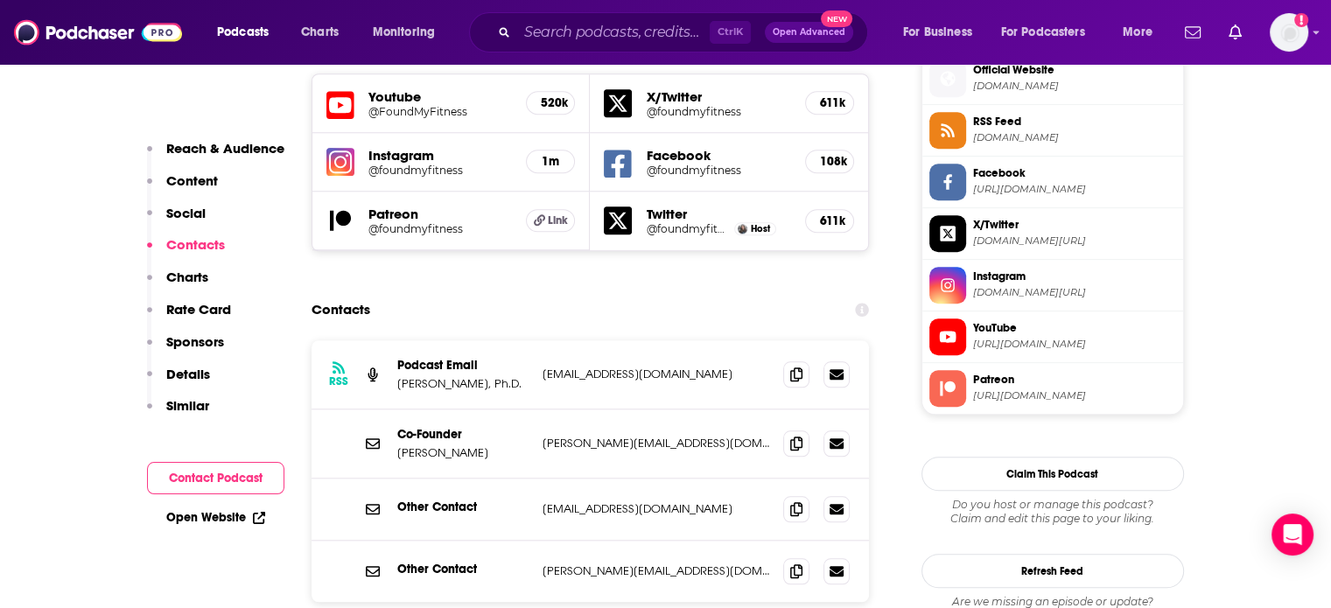
scroll to position [1596, 0]
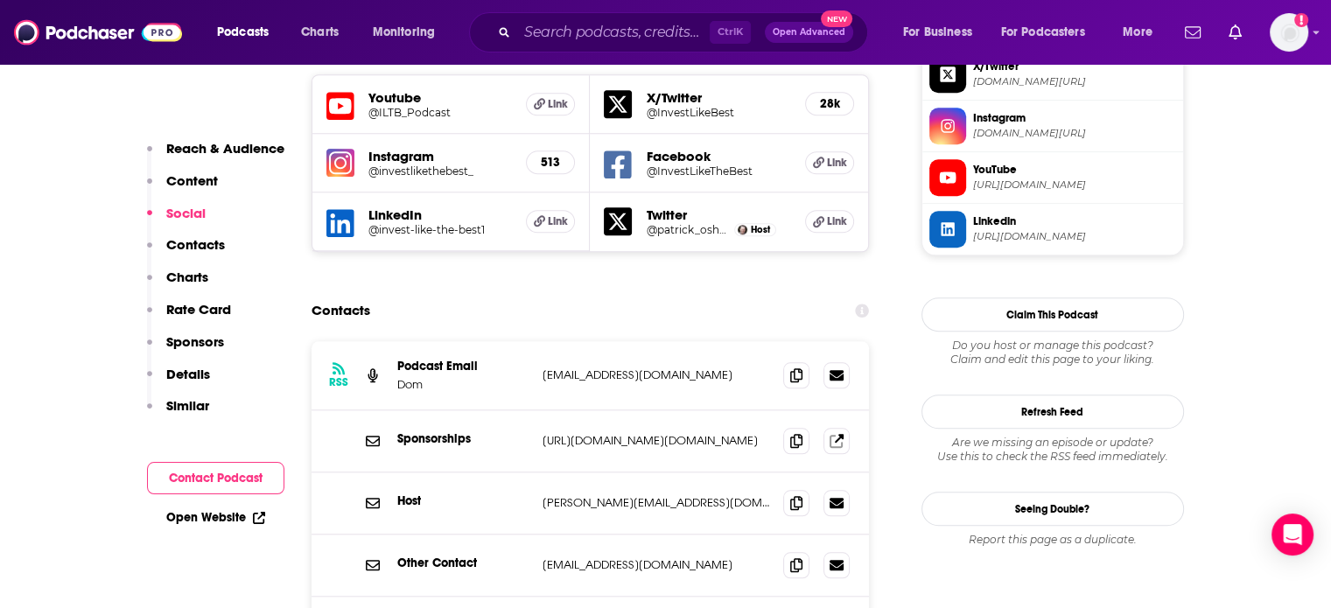
scroll to position [1610, 0]
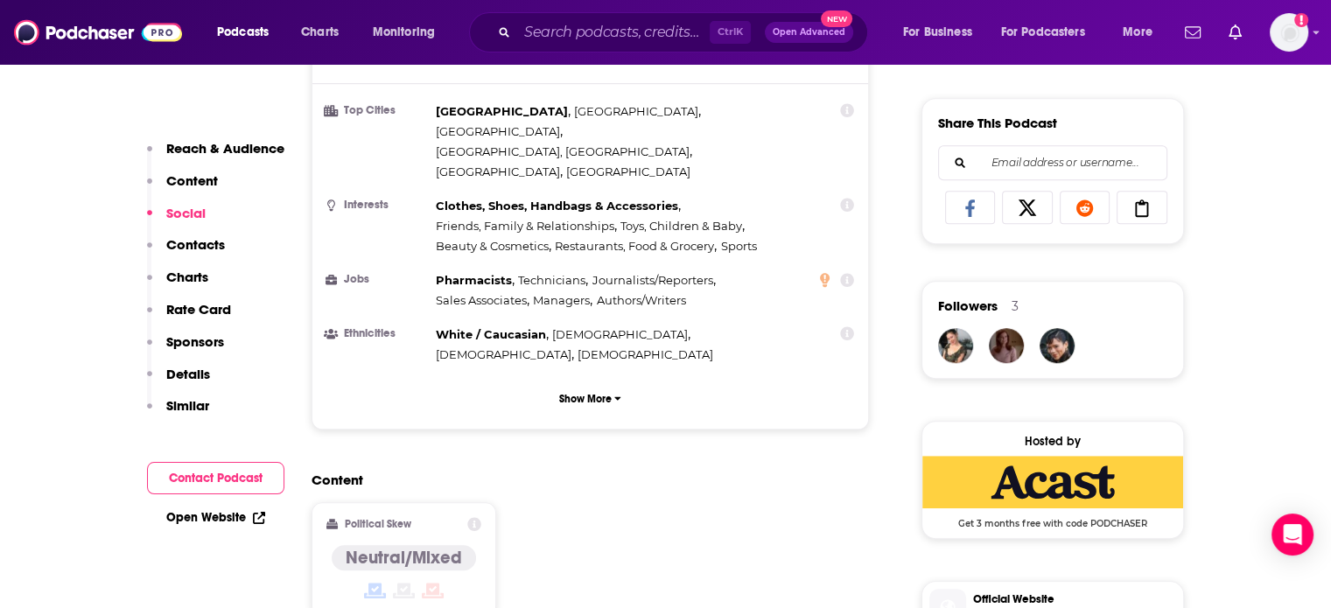
scroll to position [1596, 0]
